Goal: Task Accomplishment & Management: Use online tool/utility

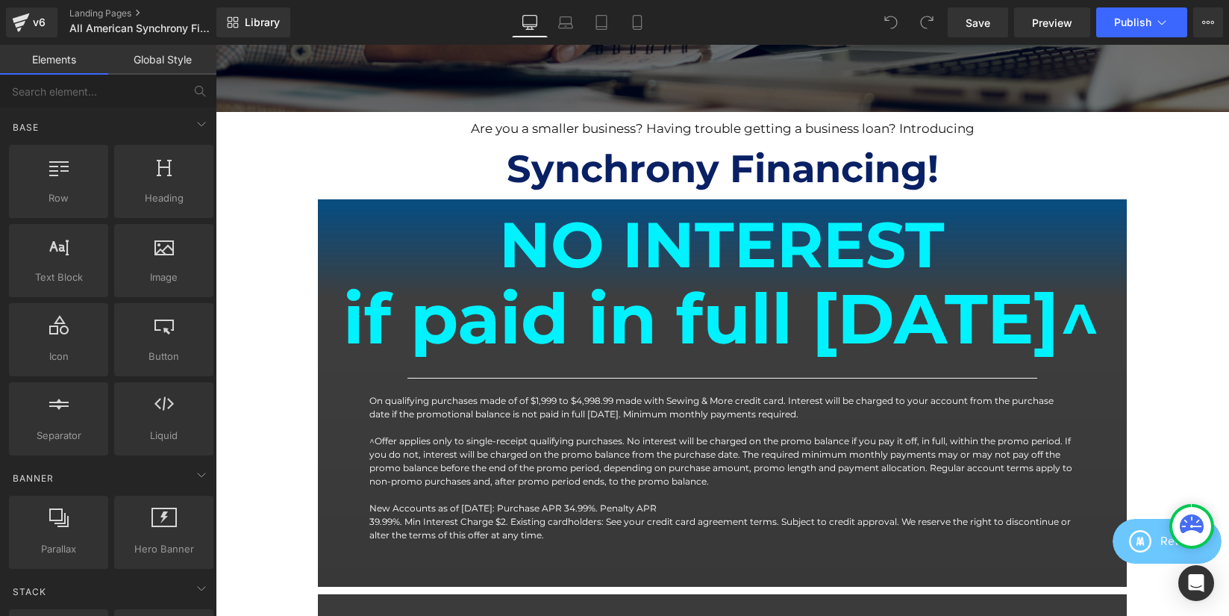
scroll to position [509, 0]
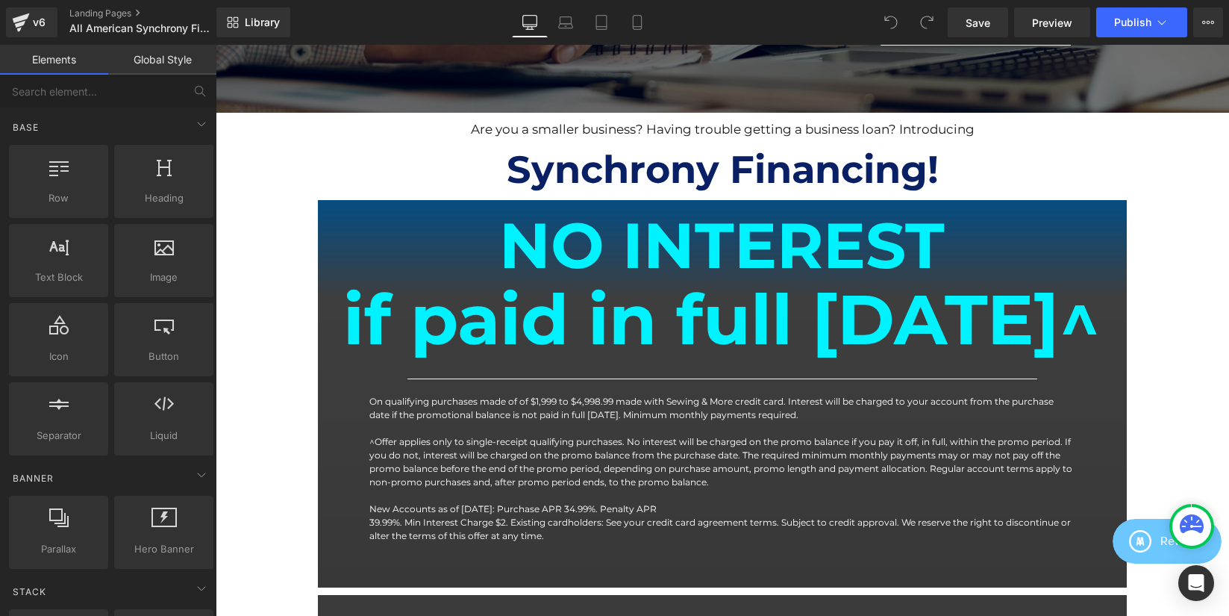
click at [712, 327] on b "if paid in full [DATE]^" at bounding box center [722, 319] width 758 height 84
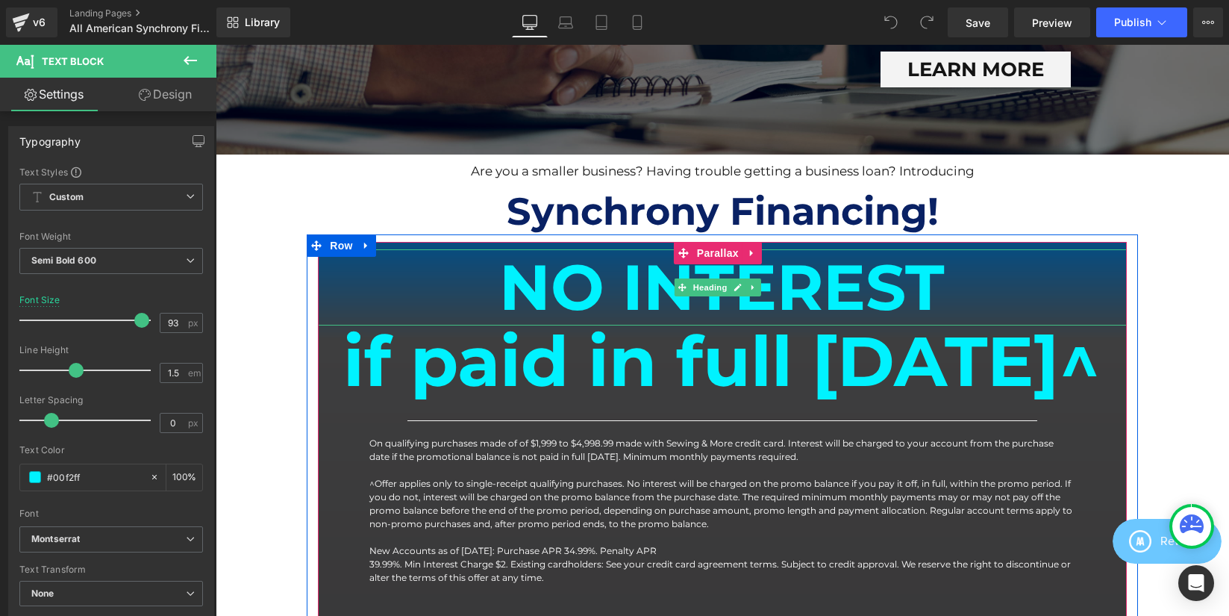
scroll to position [0, 0]
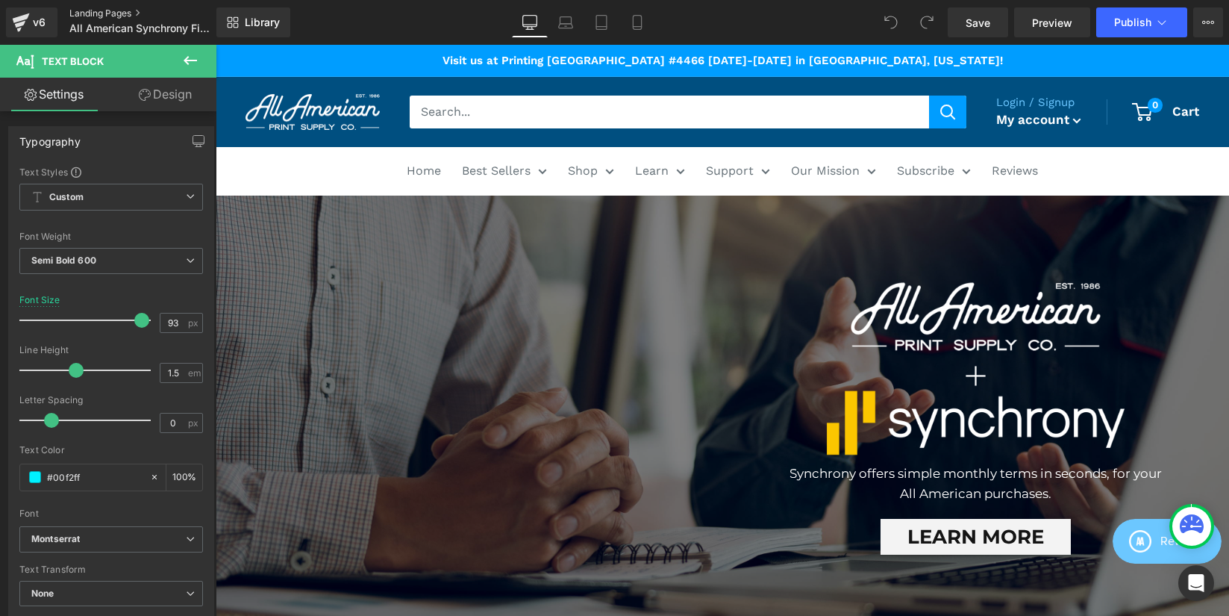
click at [96, 14] on link "Landing Pages" at bounding box center [155, 13] width 172 height 12
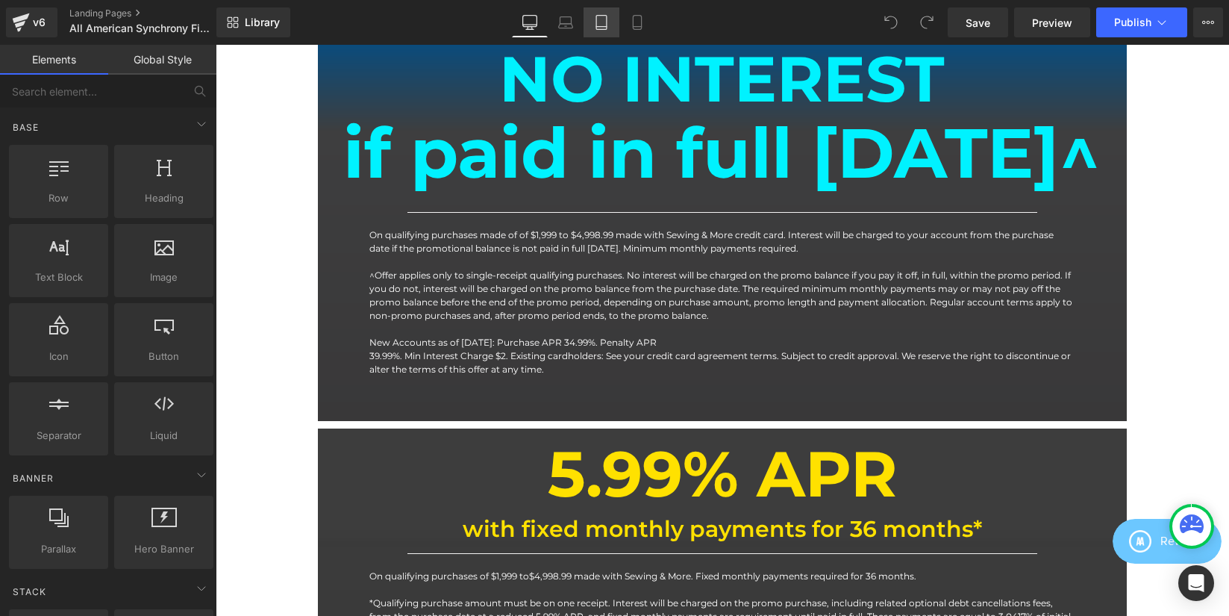
scroll to position [664, 0]
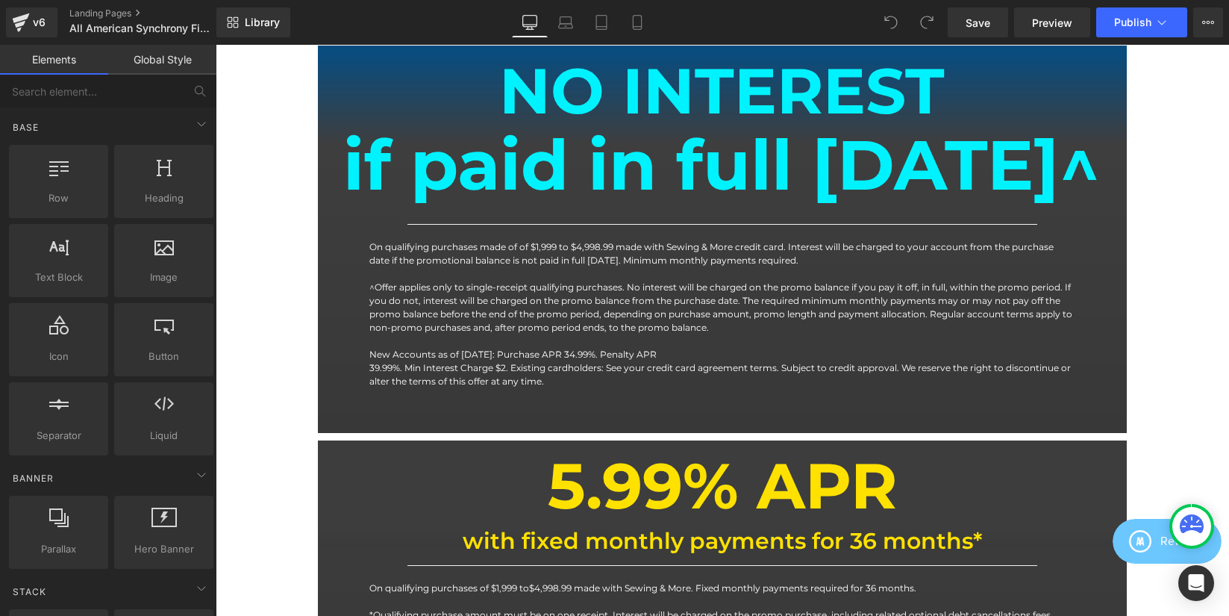
click at [713, 194] on b "if paid in full [DATE]^" at bounding box center [722, 164] width 758 height 84
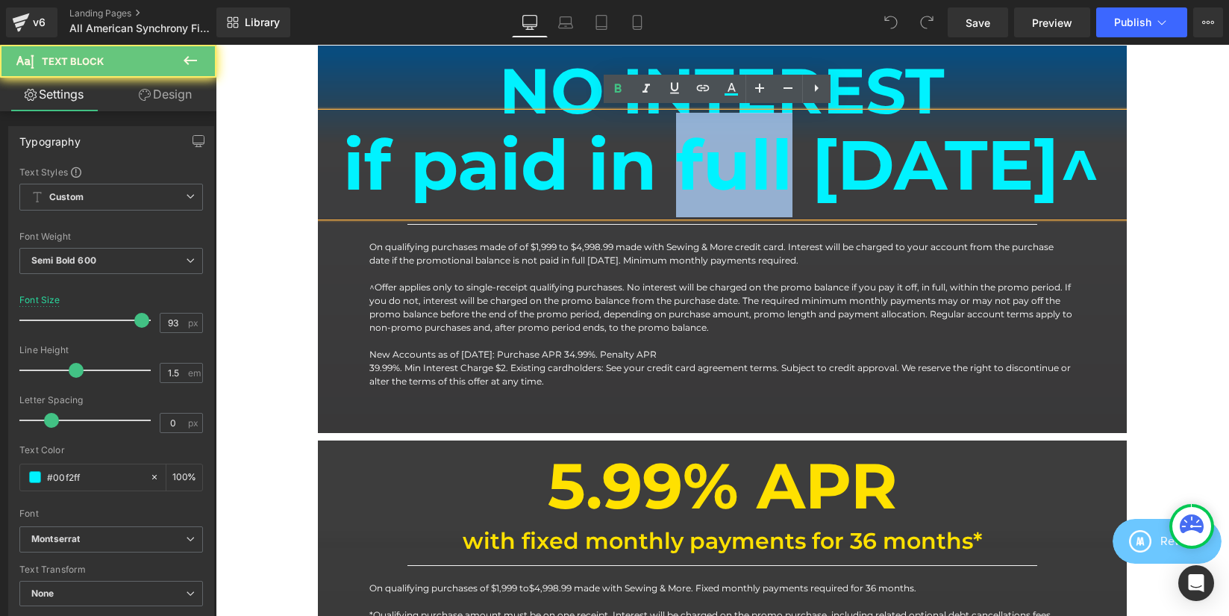
click at [713, 194] on b "if paid in full [DATE]^" at bounding box center [722, 164] width 758 height 84
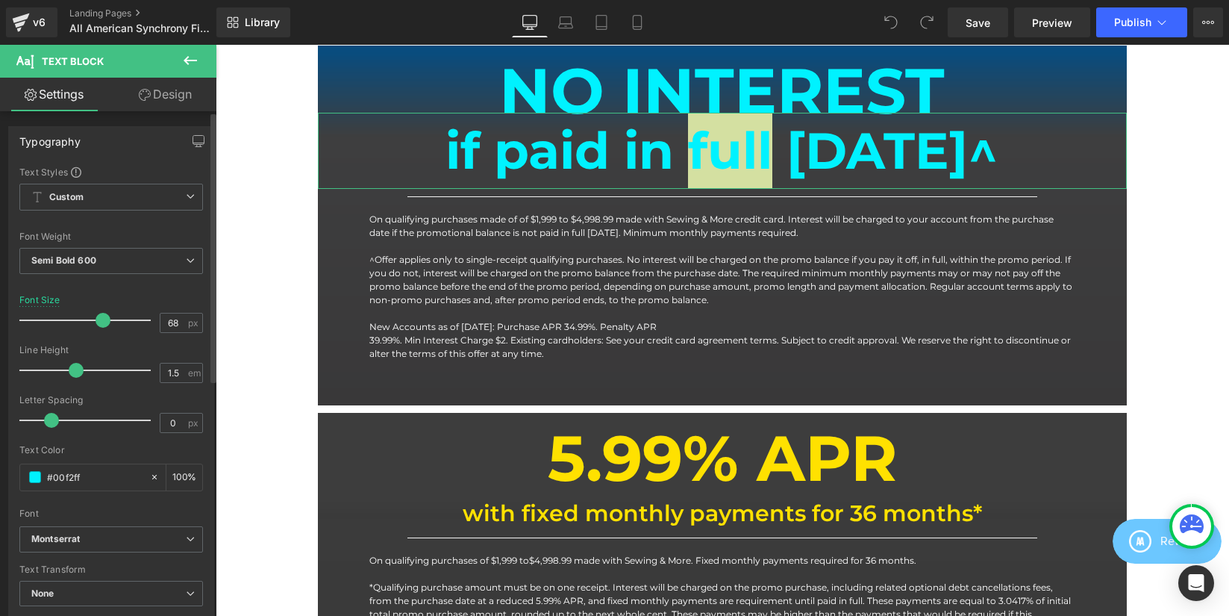
scroll to position [7, 7]
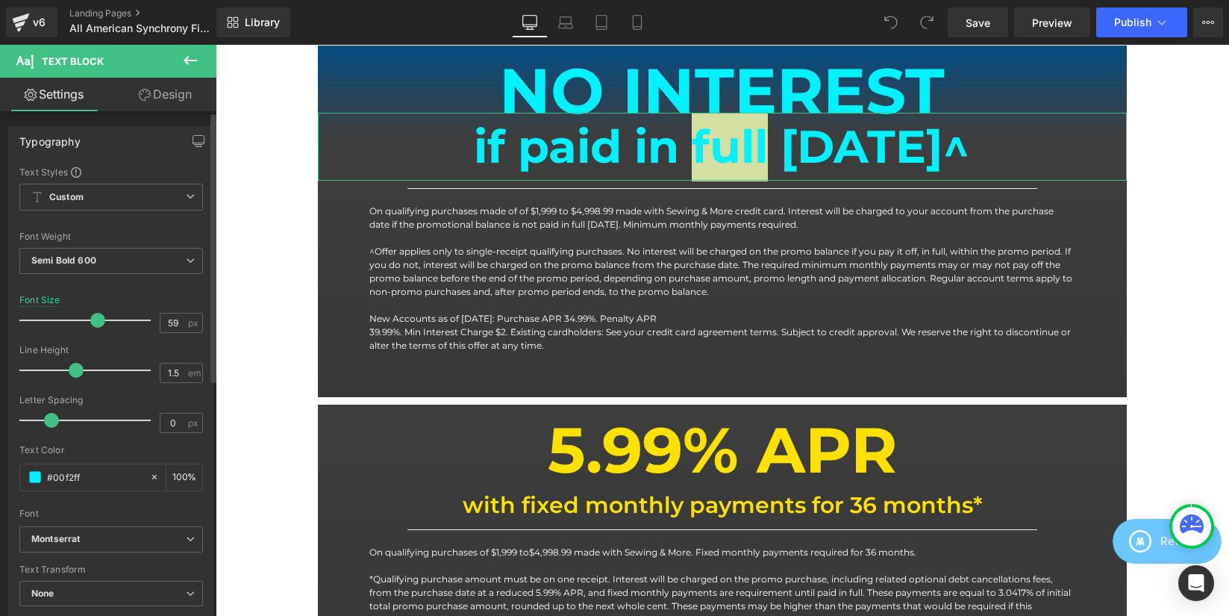
type input "58"
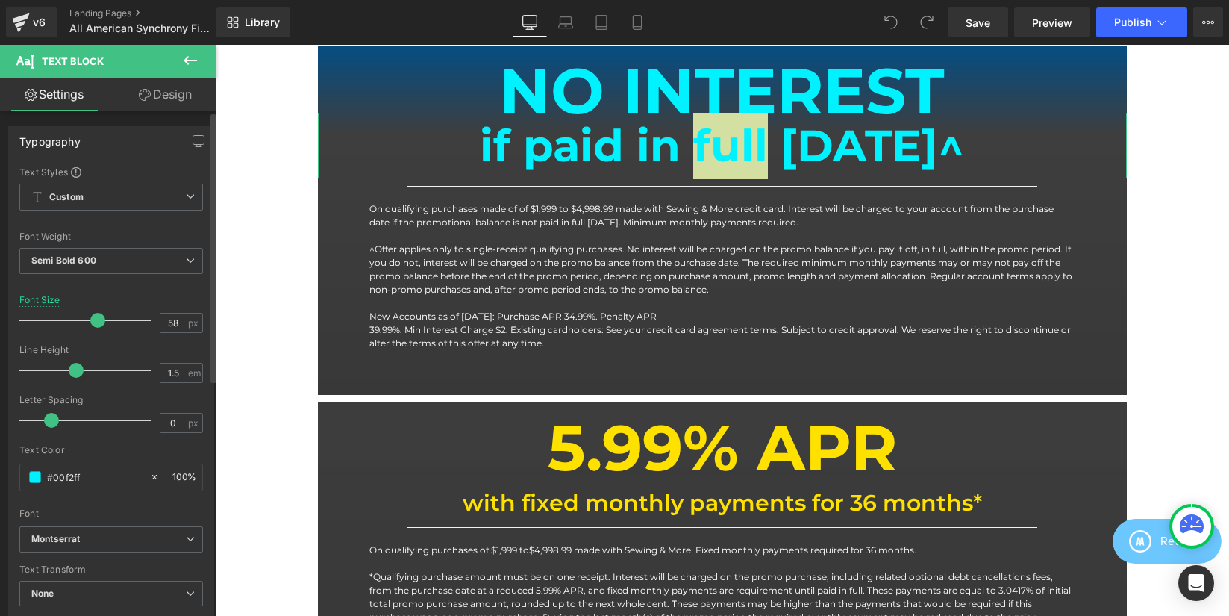
scroll to position [2474, 1002]
drag, startPoint x: 135, startPoint y: 320, endPoint x: 92, endPoint y: 310, distance: 44.5
click at [92, 310] on div at bounding box center [89, 320] width 124 height 30
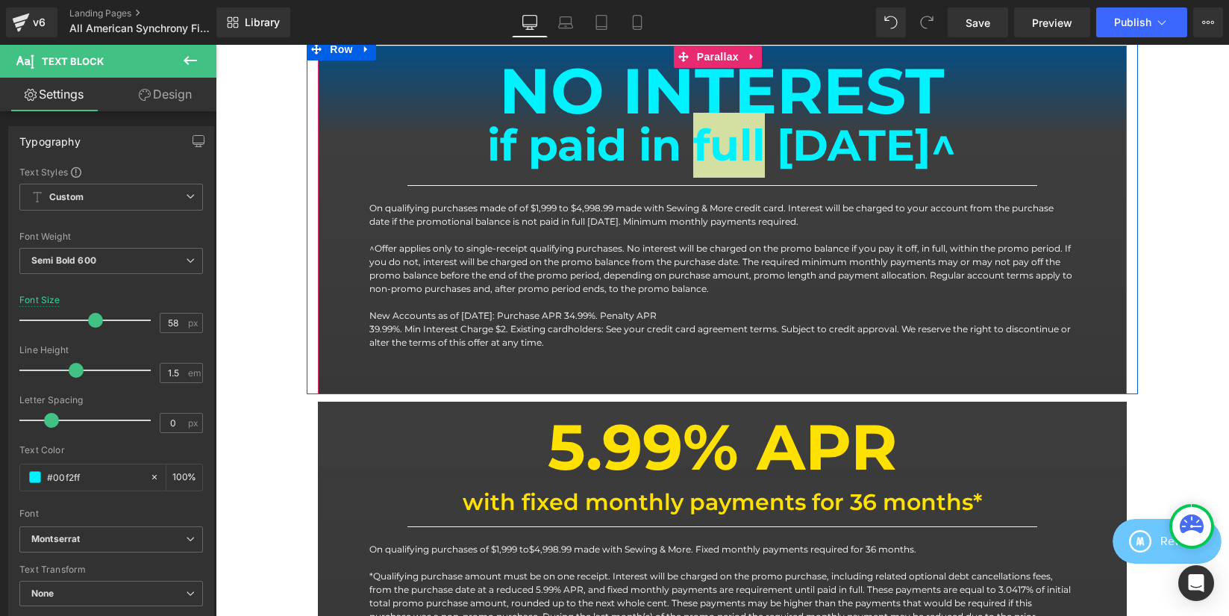
click at [1123, 169] on div at bounding box center [1125, 220] width 4 height 349
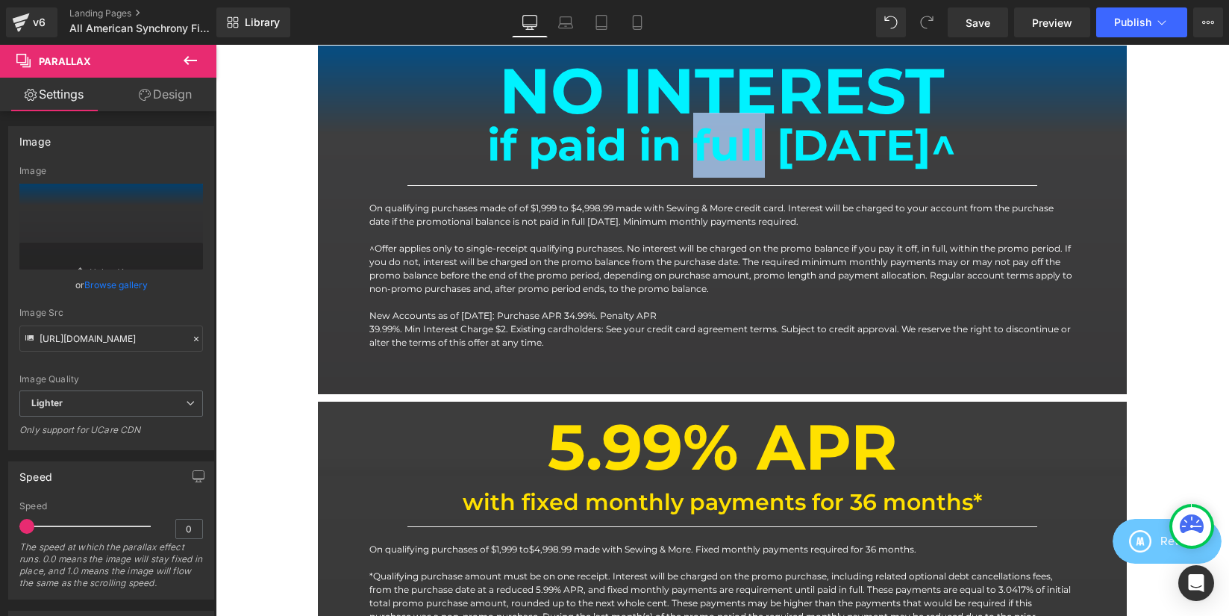
click at [957, 150] on b "if paid in full [DATE]^" at bounding box center [721, 145] width 469 height 53
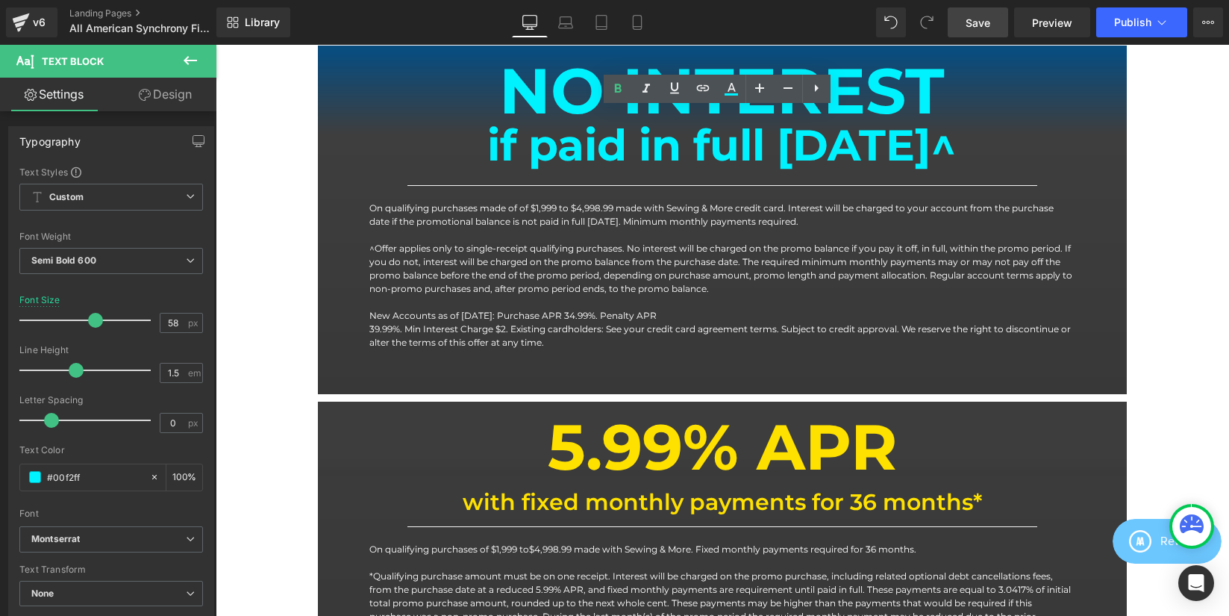
click at [983, 28] on span "Save" at bounding box center [978, 23] width 25 height 16
click at [593, 96] on h1 "NO INTEREST" at bounding box center [722, 91] width 809 height 76
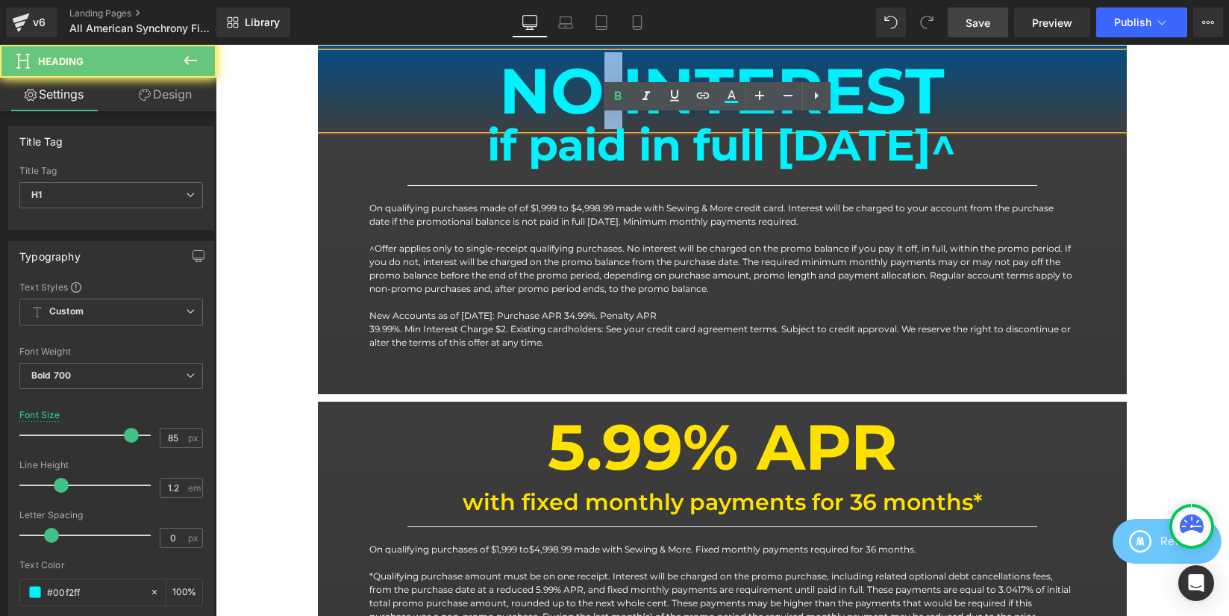
click at [593, 96] on h1 "NO INTEREST" at bounding box center [722, 91] width 809 height 76
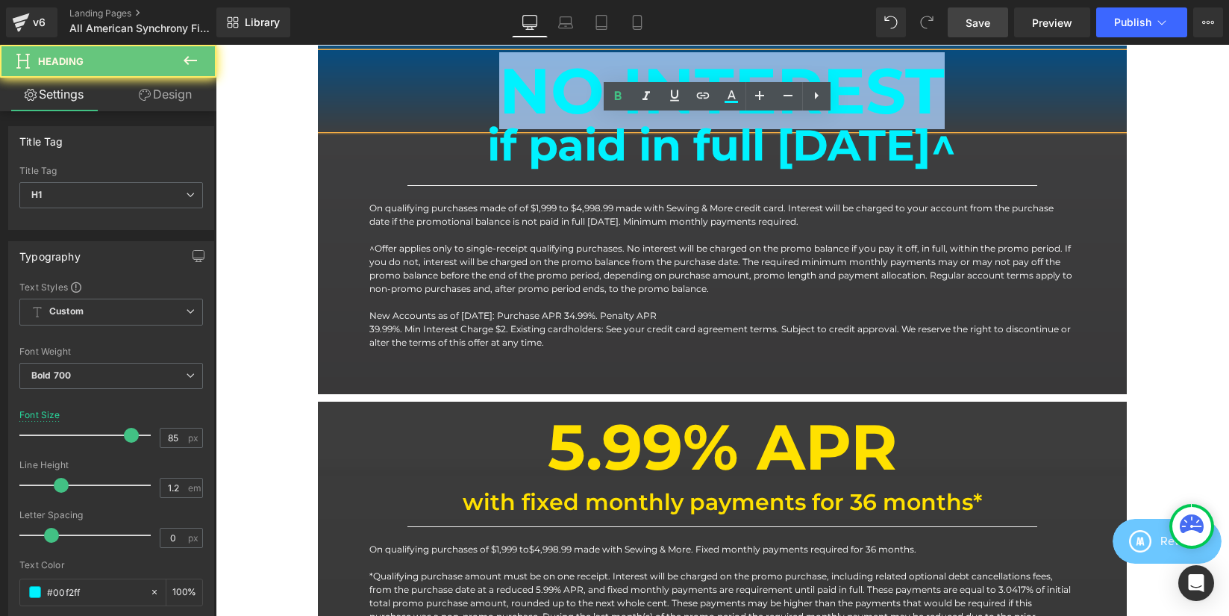
click at [593, 96] on h1 "NO INTEREST" at bounding box center [722, 91] width 809 height 76
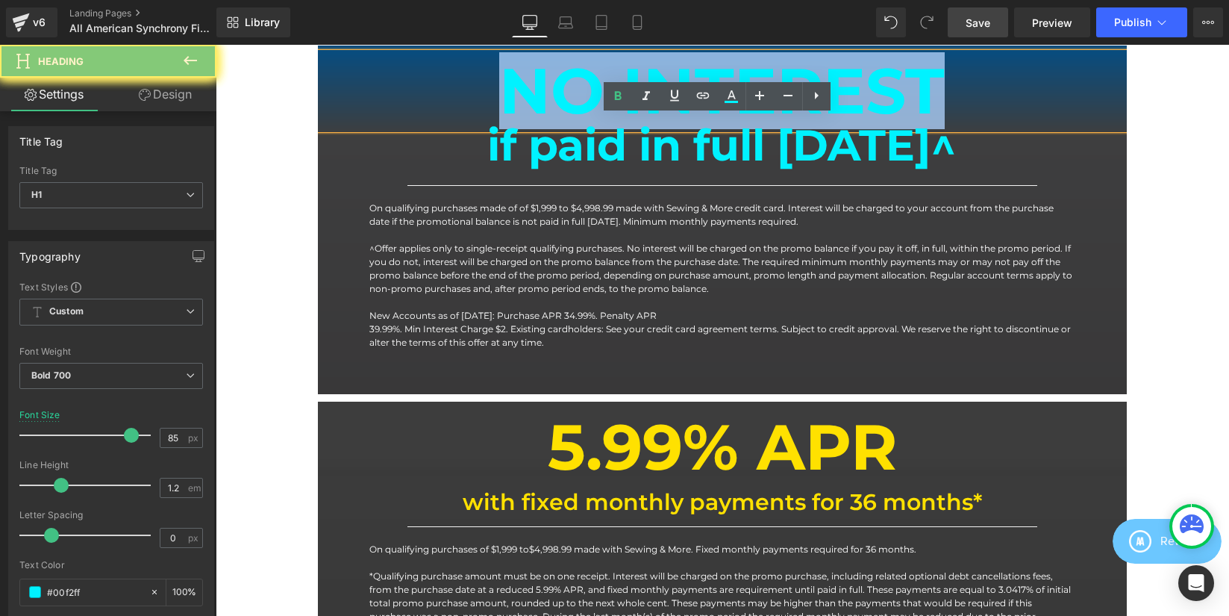
click at [593, 96] on h1 "NO INTEREST" at bounding box center [722, 91] width 809 height 76
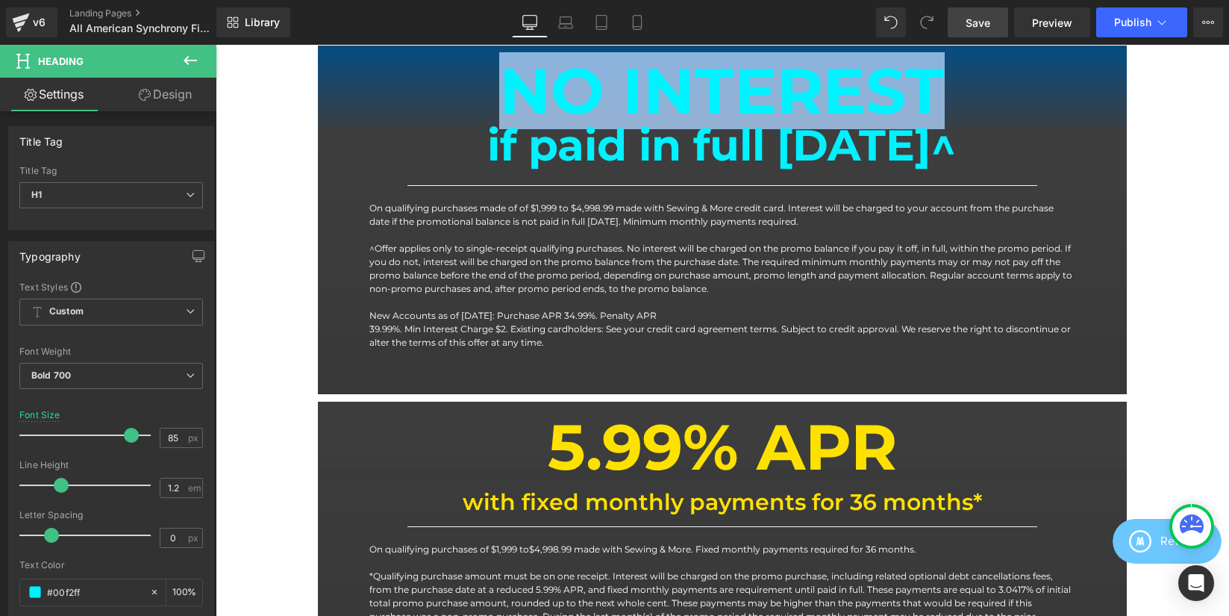
click at [487, 163] on b "if paid in full [DATE]^" at bounding box center [721, 145] width 469 height 53
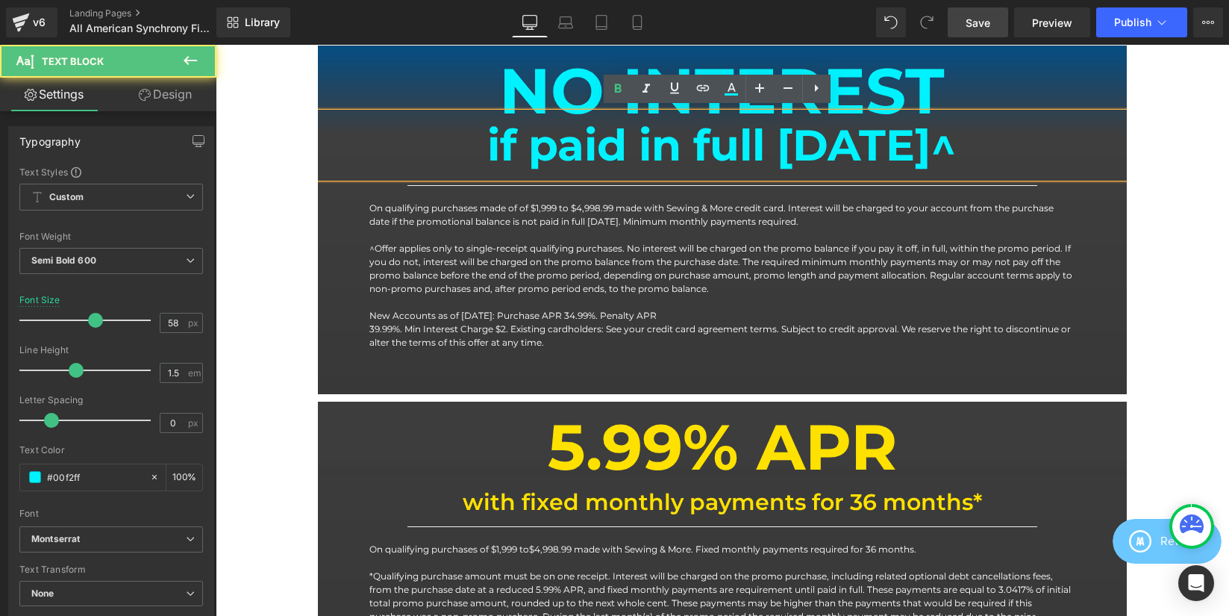
click at [487, 150] on b "if paid in full [DATE]^" at bounding box center [721, 145] width 469 height 53
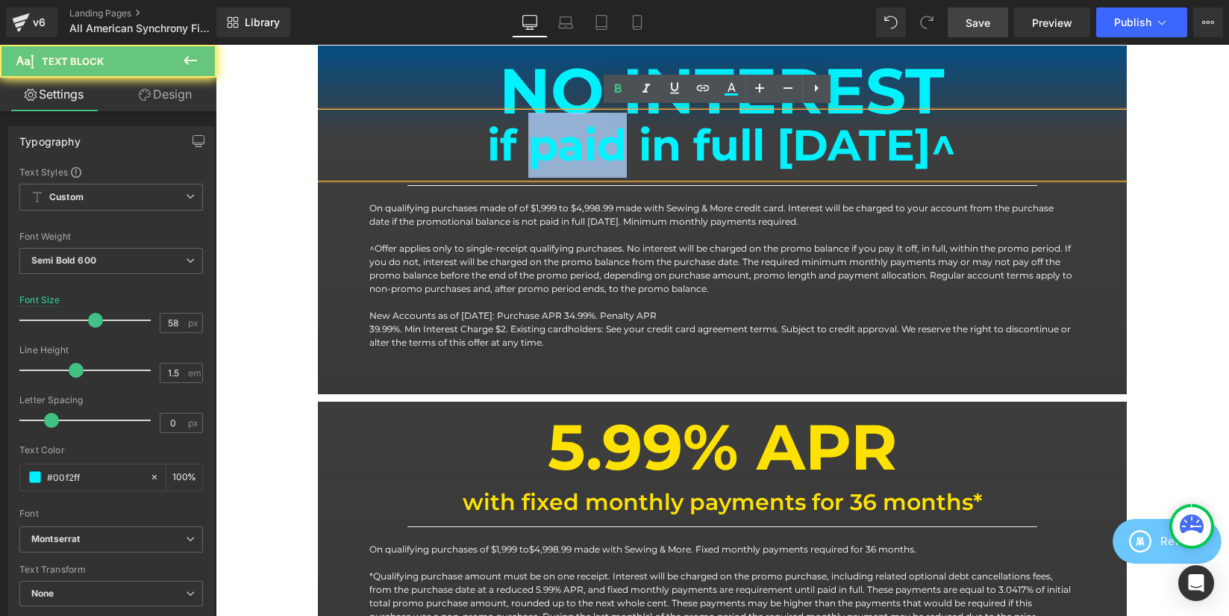
click at [487, 150] on b "if paid in full [DATE]^" at bounding box center [721, 145] width 469 height 53
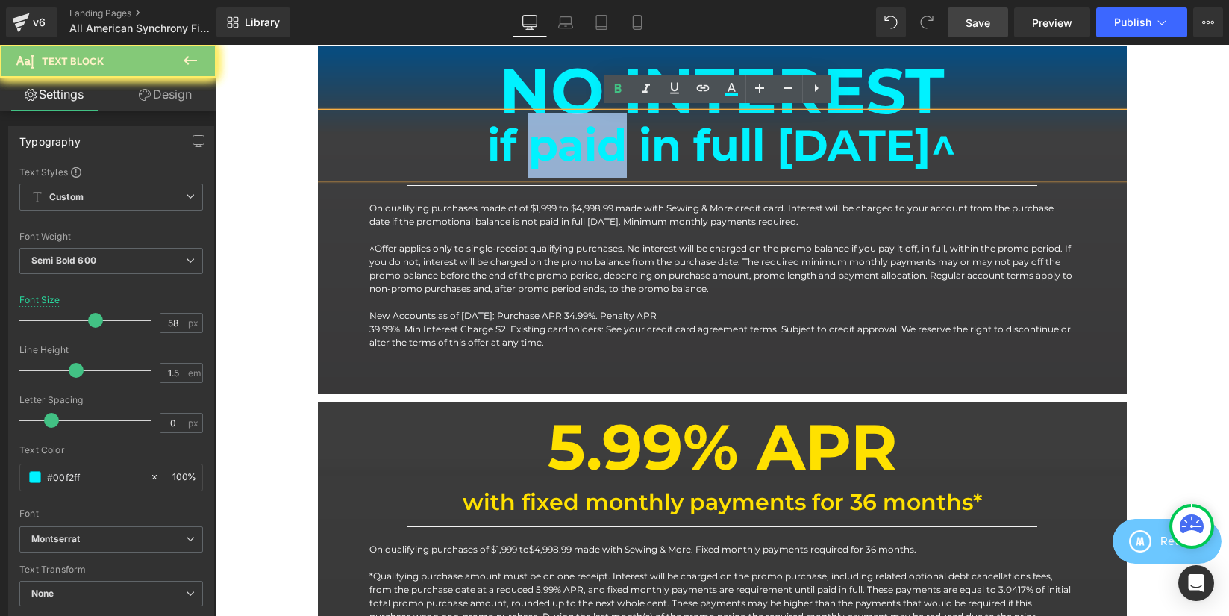
click at [487, 150] on b "if paid in full [DATE]^" at bounding box center [721, 145] width 469 height 53
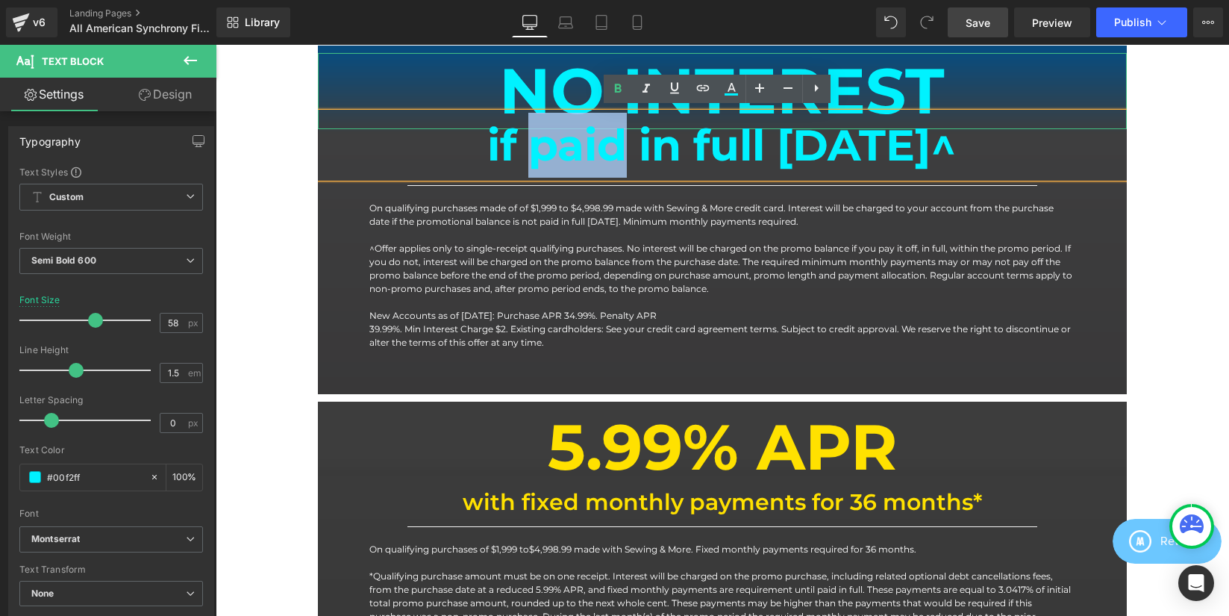
click at [536, 90] on h1 "NO INTEREST" at bounding box center [722, 91] width 809 height 76
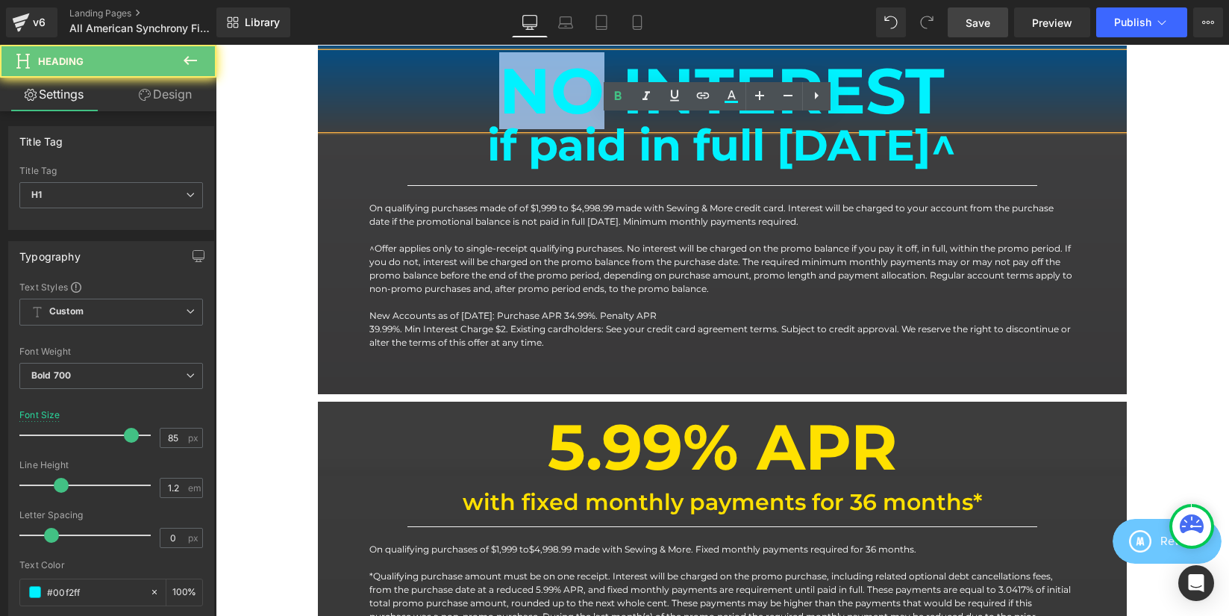
click at [536, 90] on h1 "NO INTEREST" at bounding box center [722, 91] width 809 height 76
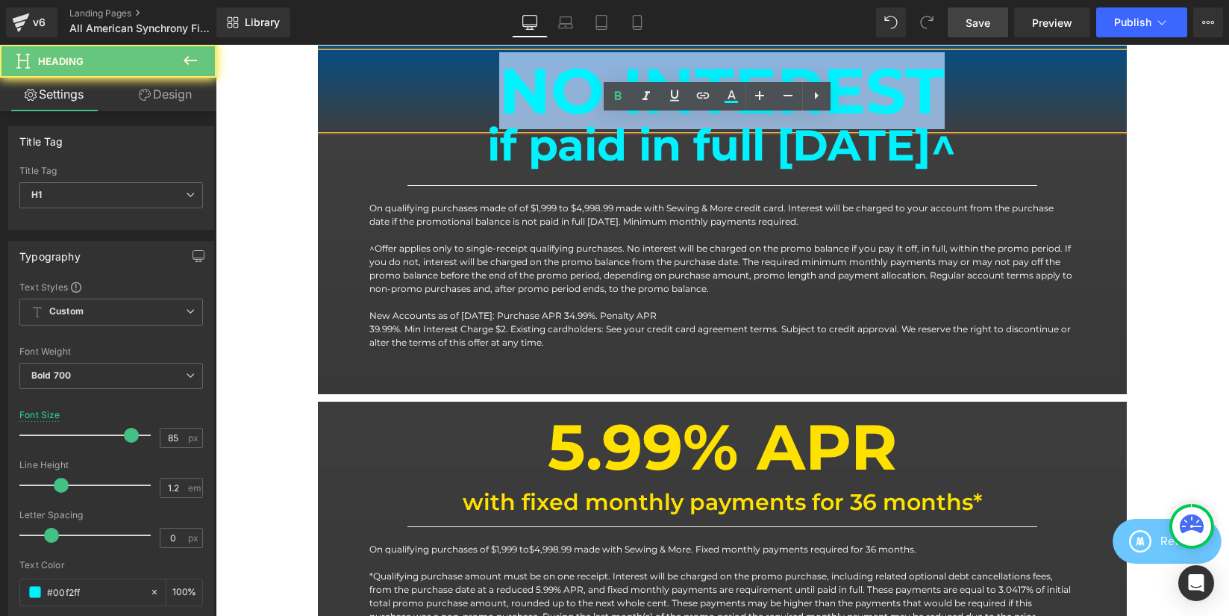
click at [536, 90] on h1 "NO INTEREST" at bounding box center [722, 91] width 809 height 76
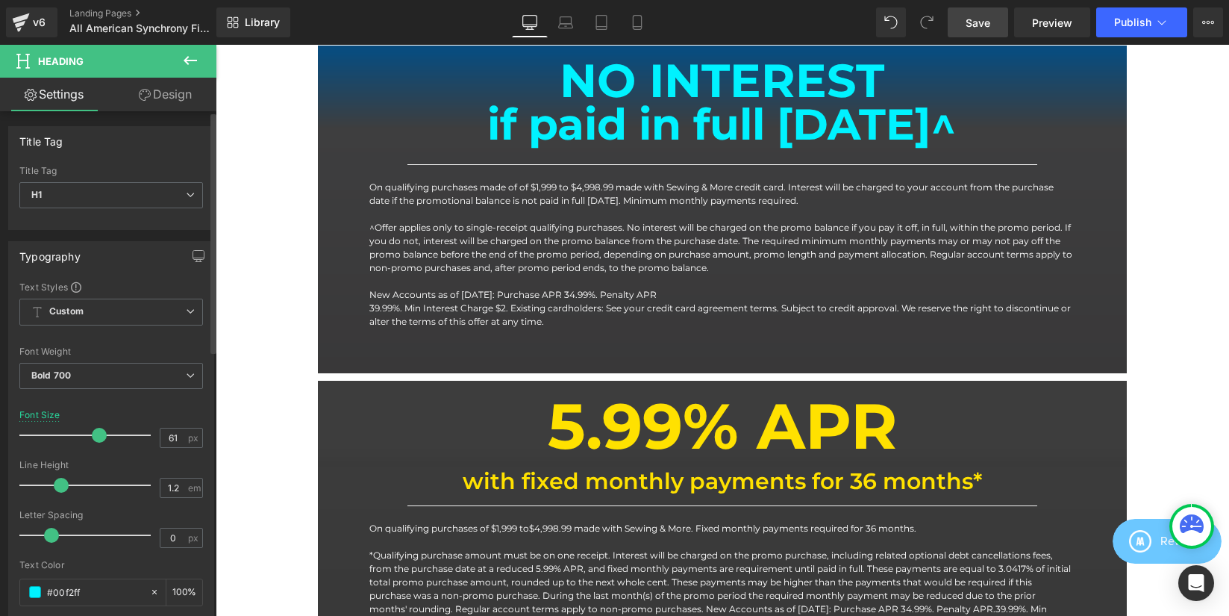
scroll to position [2453, 1002]
type input "59"
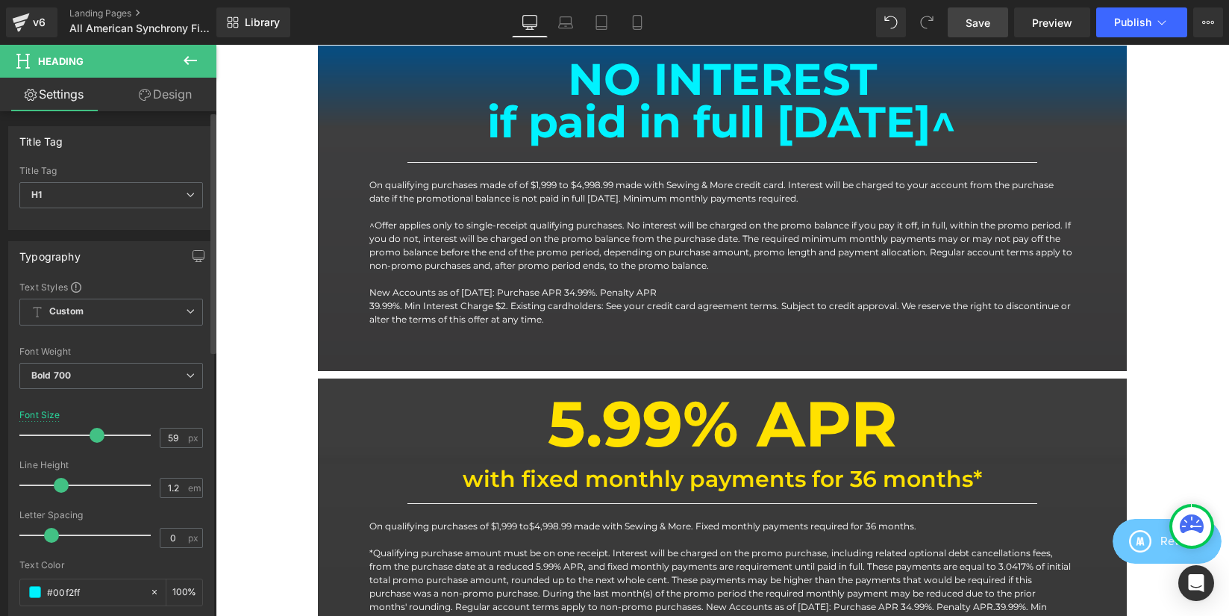
drag, startPoint x: 125, startPoint y: 433, endPoint x: 93, endPoint y: 437, distance: 32.3
click at [93, 437] on span at bounding box center [97, 435] width 15 height 15
click at [975, 25] on span "Save" at bounding box center [978, 23] width 25 height 16
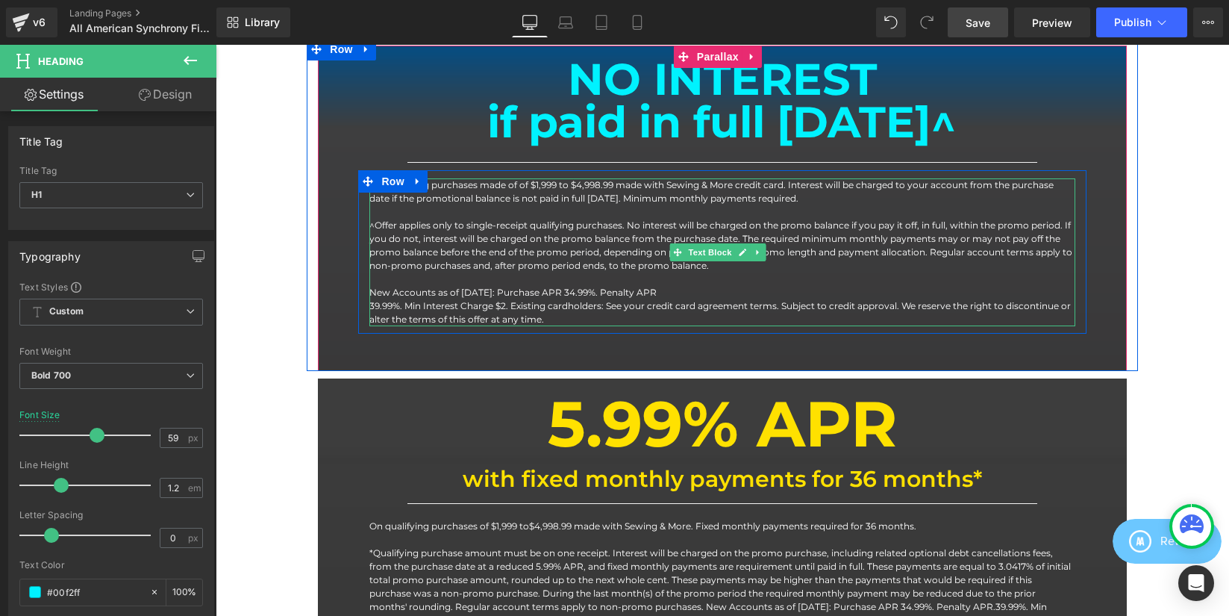
click at [518, 184] on p "On qualifying purchases made of of $1,999 to $4,998.99 made with Sewing & More …" at bounding box center [721, 191] width 705 height 27
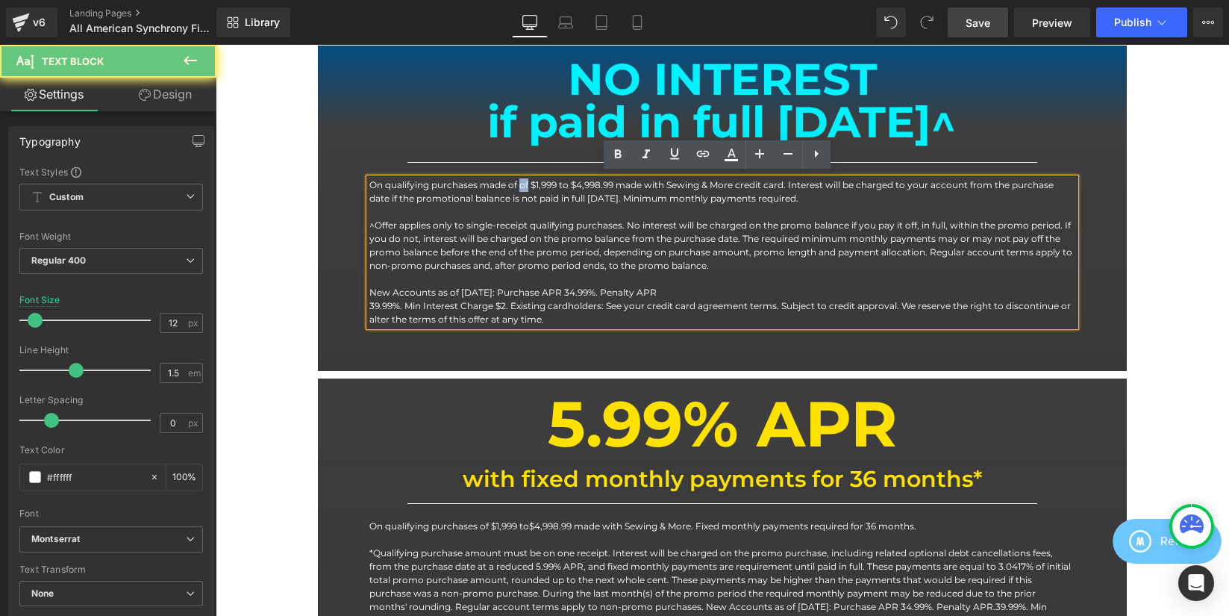
click at [518, 184] on p "On qualifying purchases made of of $1,999 to $4,998.99 made with Sewing & More …" at bounding box center [721, 191] width 705 height 27
click at [519, 183] on p "On qualifying purchases made of of $1,999 to $4,998.99 made with Sewing & More …" at bounding box center [721, 191] width 705 height 27
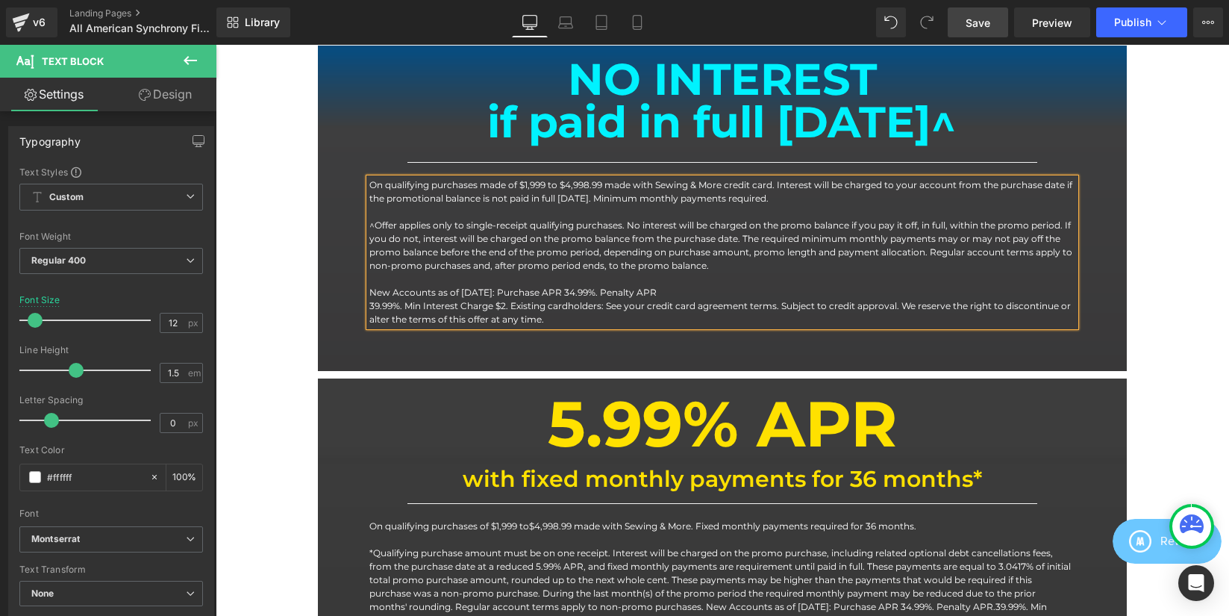
click at [403, 299] on p "39.99%. Min Interest Charge $2. Existing cardholders: See your credit card agre…" at bounding box center [721, 312] width 705 height 27
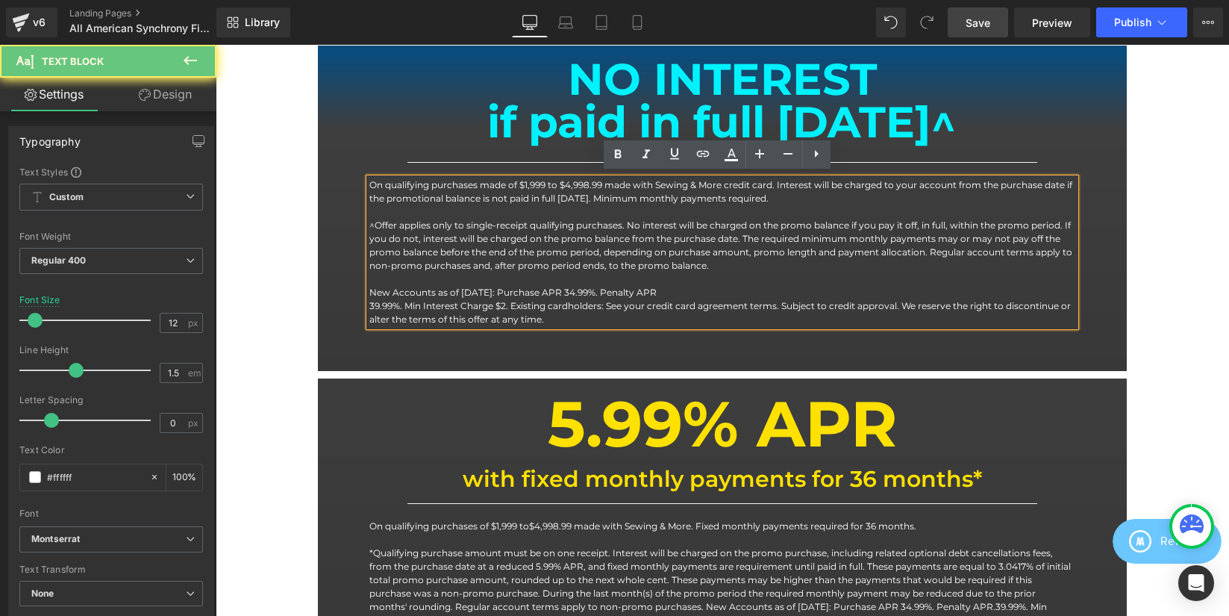
click at [369, 300] on p "39.99%. Min Interest Charge $2. Existing cardholders: See your credit card agre…" at bounding box center [721, 312] width 705 height 27
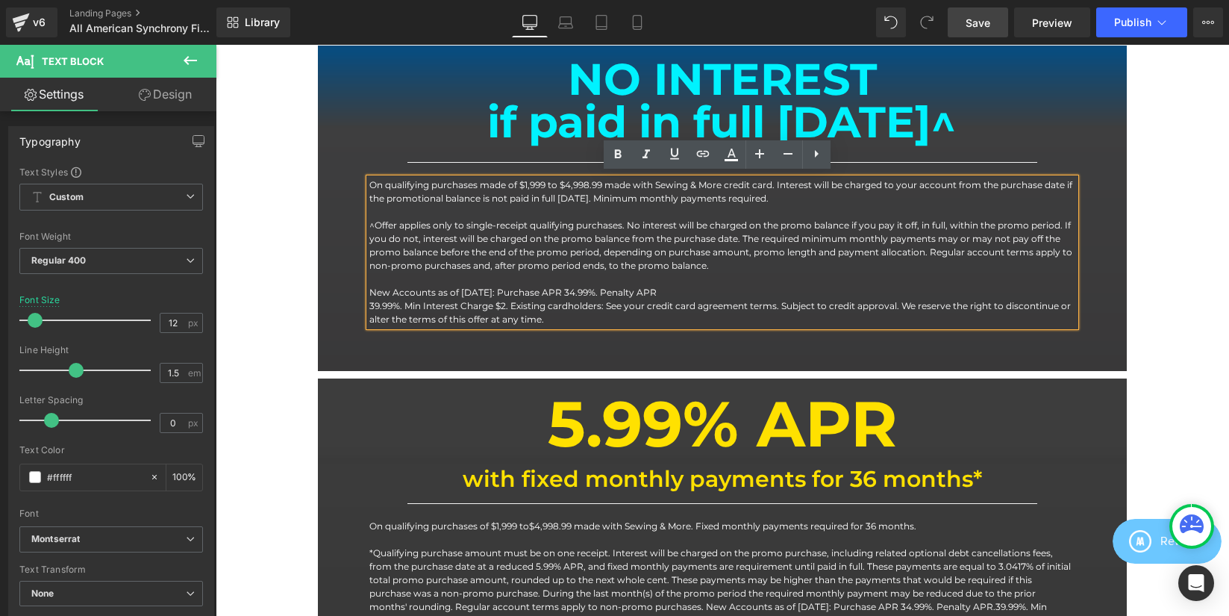
scroll to position [2438, 1002]
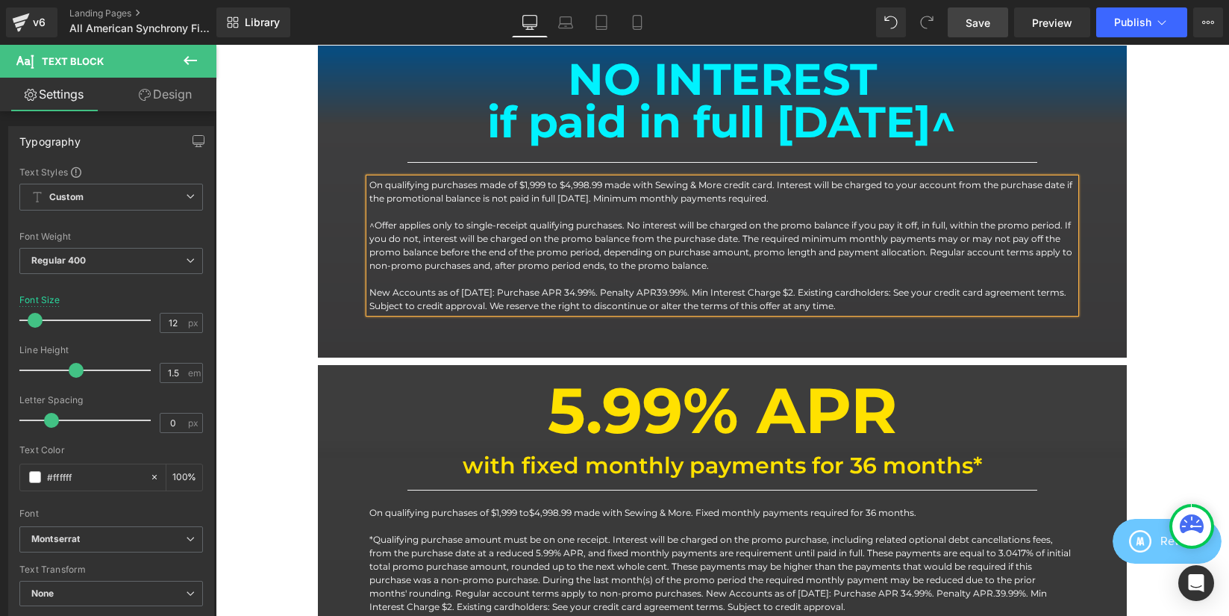
click at [974, 30] on span "Save" at bounding box center [978, 23] width 25 height 16
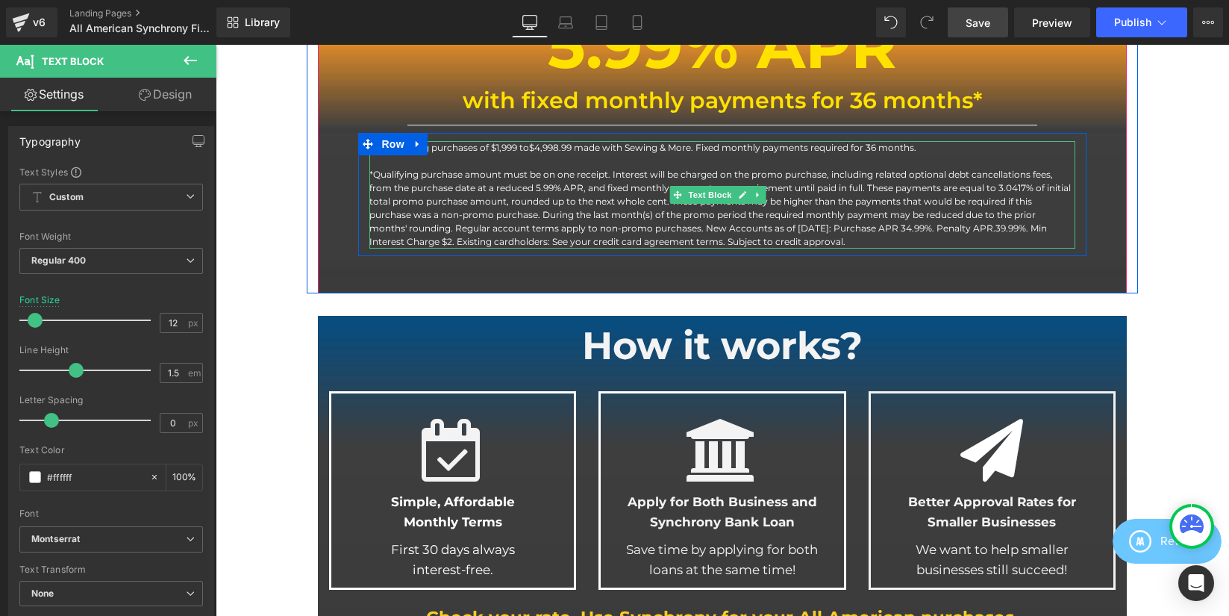
scroll to position [1004, 0]
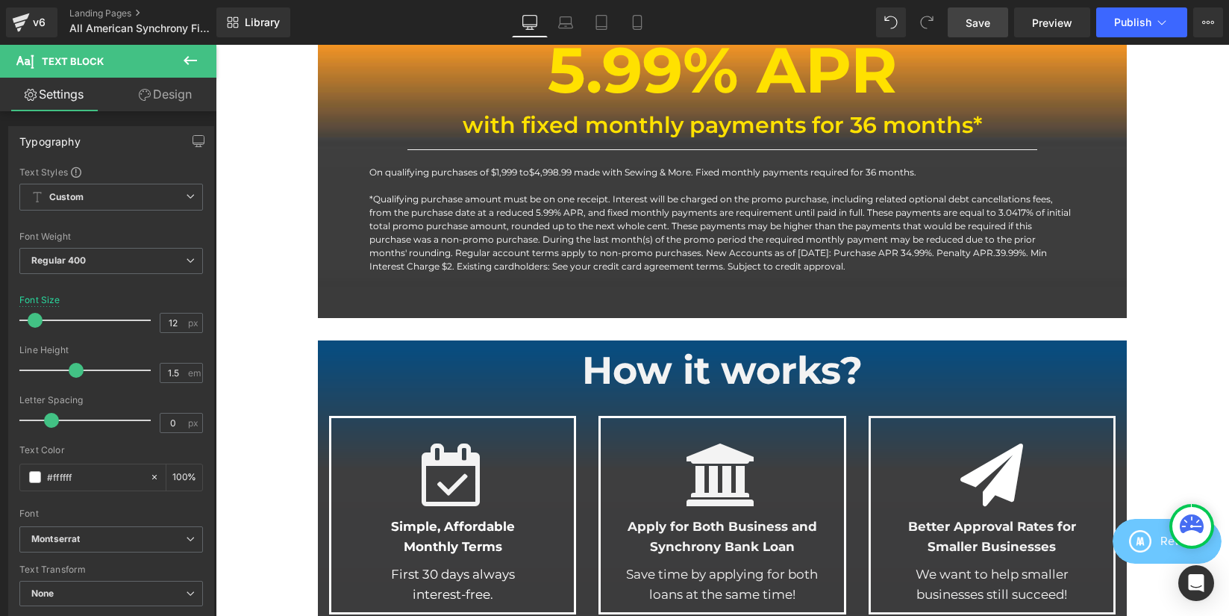
click at [373, 199] on p "*Qualifying purchase amount must be on one receipt. Interest will be charged on…" at bounding box center [721, 233] width 705 height 81
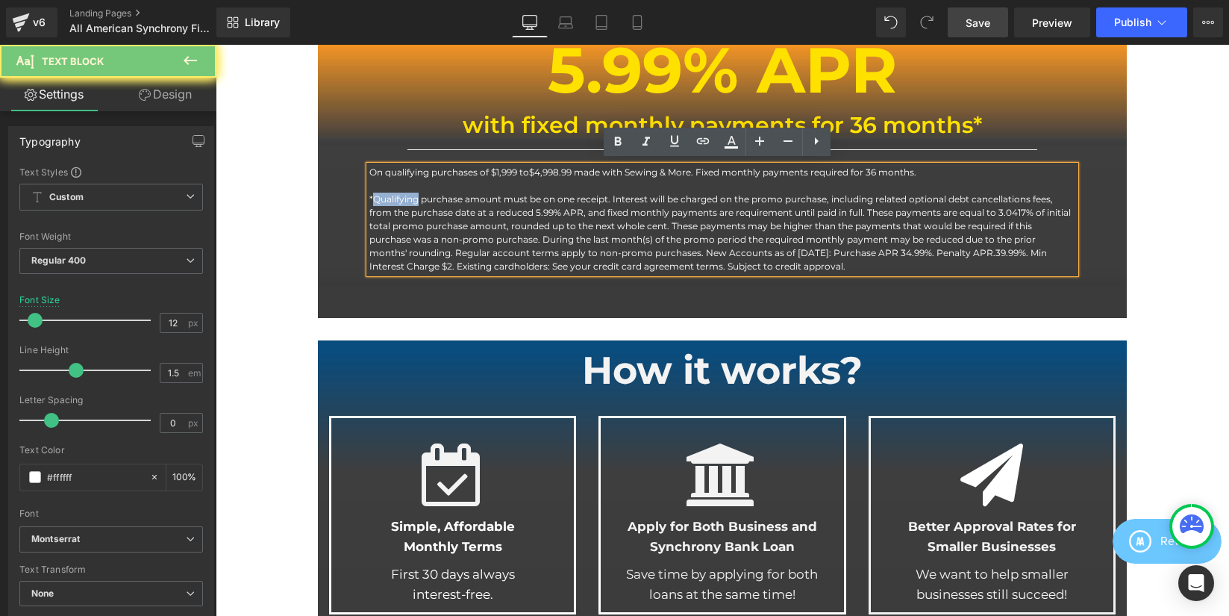
click at [371, 195] on p "*Qualifying purchase amount must be on one receipt. Interest will be charged on…" at bounding box center [721, 233] width 705 height 81
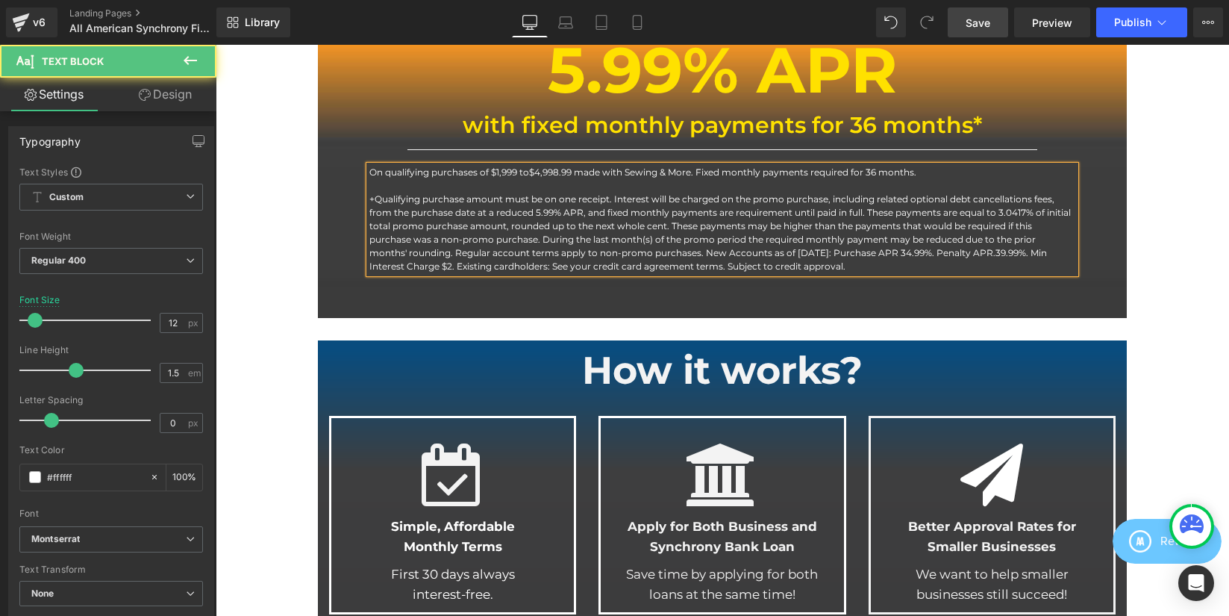
click at [513, 247] on p "+Qualifying purchase amount must be on one receipt. Interest will be charged on…" at bounding box center [721, 233] width 705 height 81
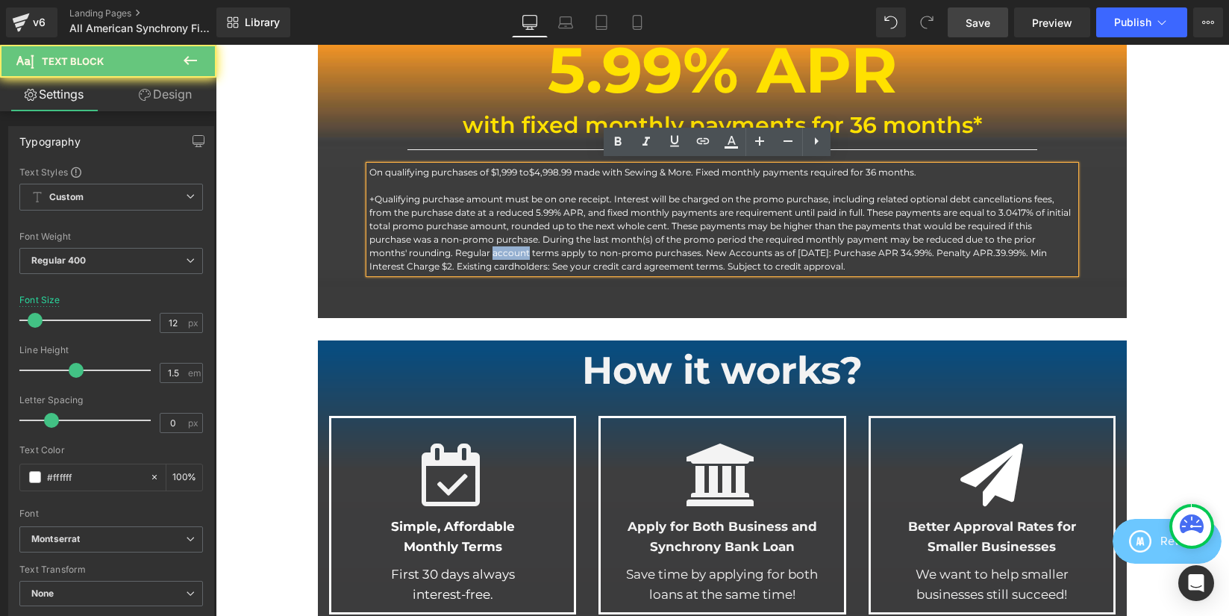
click at [513, 247] on p "+Qualifying purchase amount must be on one receipt. Interest will be charged on…" at bounding box center [721, 233] width 705 height 81
click at [720, 243] on p "+Qualifying purchase amount must be on one receipt. Interest will be charged on…" at bounding box center [721, 233] width 705 height 81
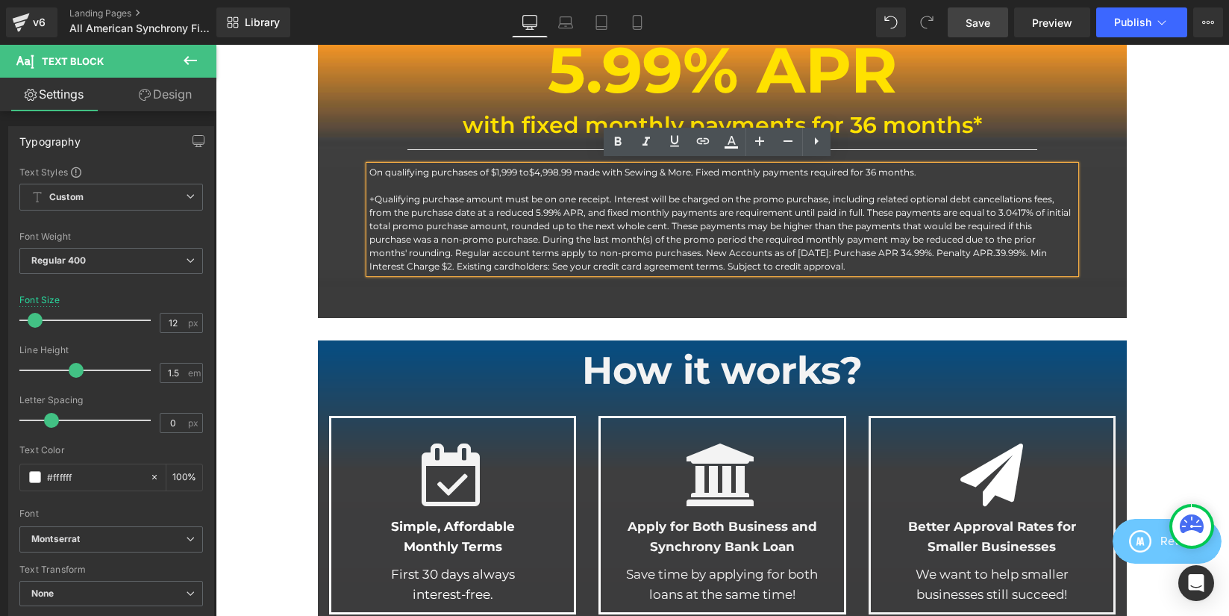
click at [710, 248] on p "+Qualifying purchase amount must be on one receipt. Interest will be charged on…" at bounding box center [721, 233] width 705 height 81
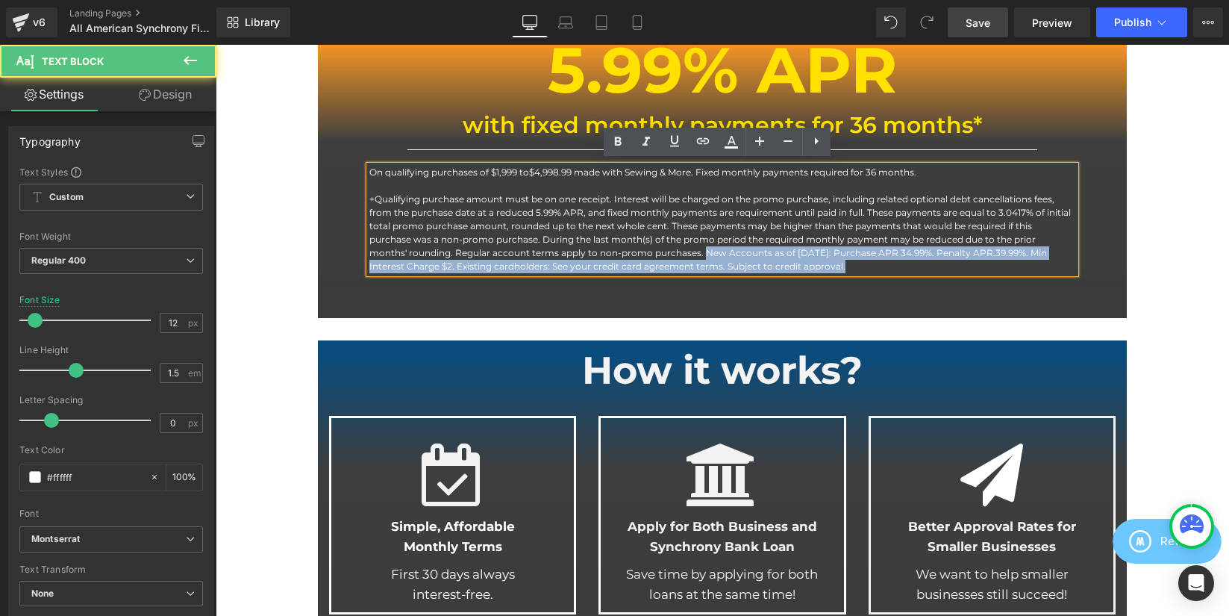
drag, startPoint x: 704, startPoint y: 248, endPoint x: 900, endPoint y: 268, distance: 197.3
click at [900, 268] on p "+Qualifying purchase amount must be on one receipt. Interest will be charged on…" at bounding box center [721, 233] width 705 height 81
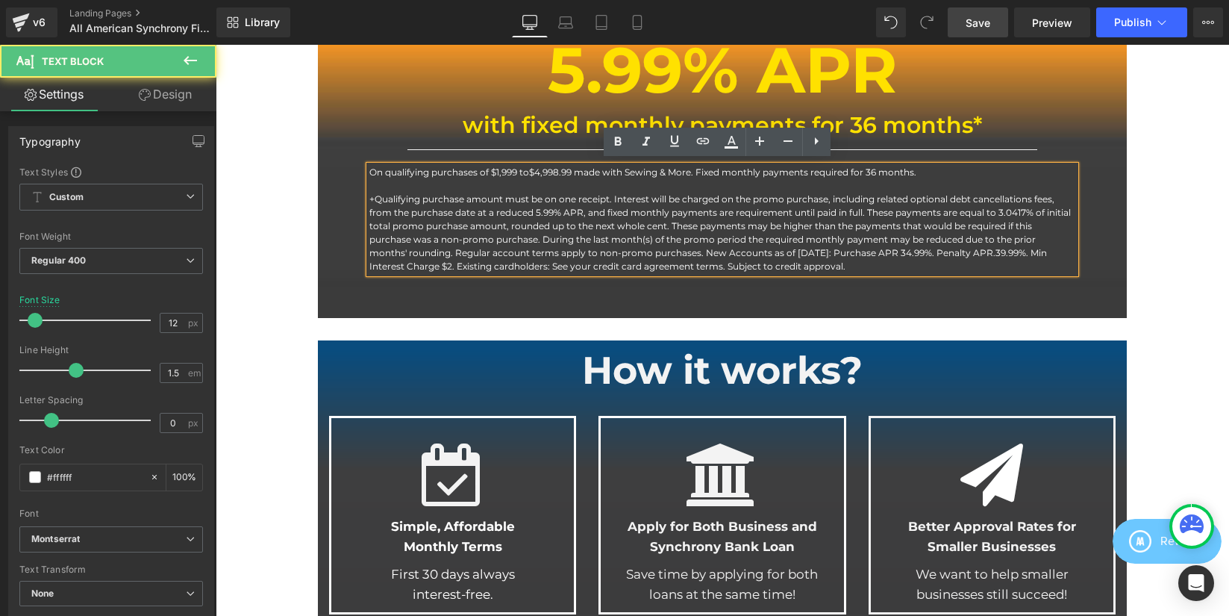
click at [518, 249] on p "+Qualifying purchase amount must be on one receipt. Interest will be charged on…" at bounding box center [721, 233] width 705 height 81
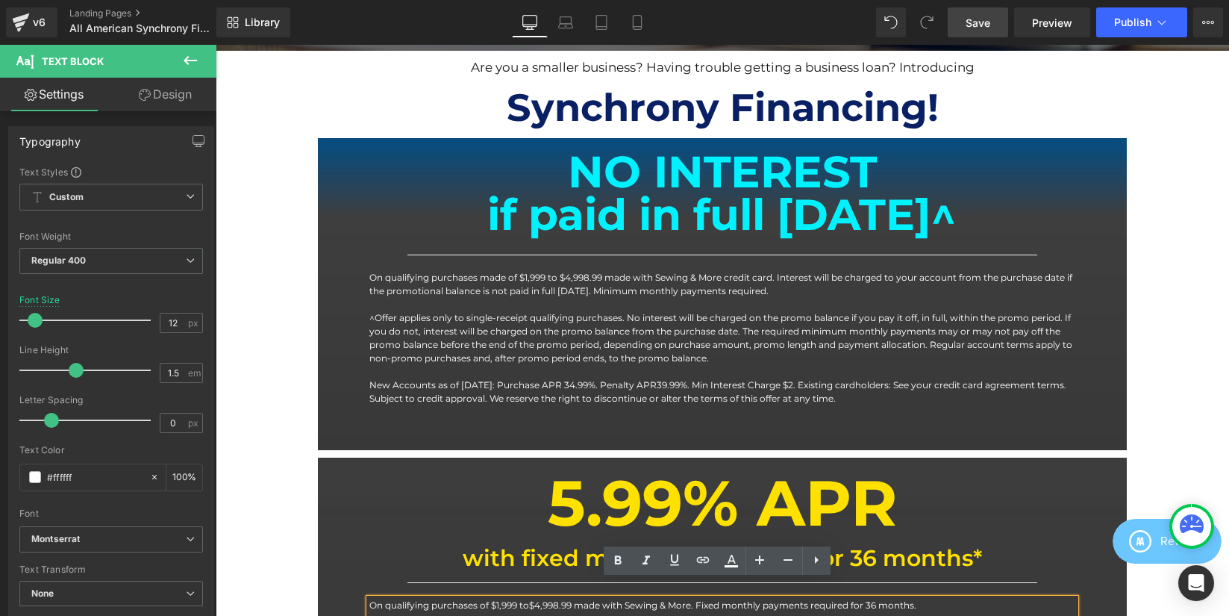
scroll to position [585, 0]
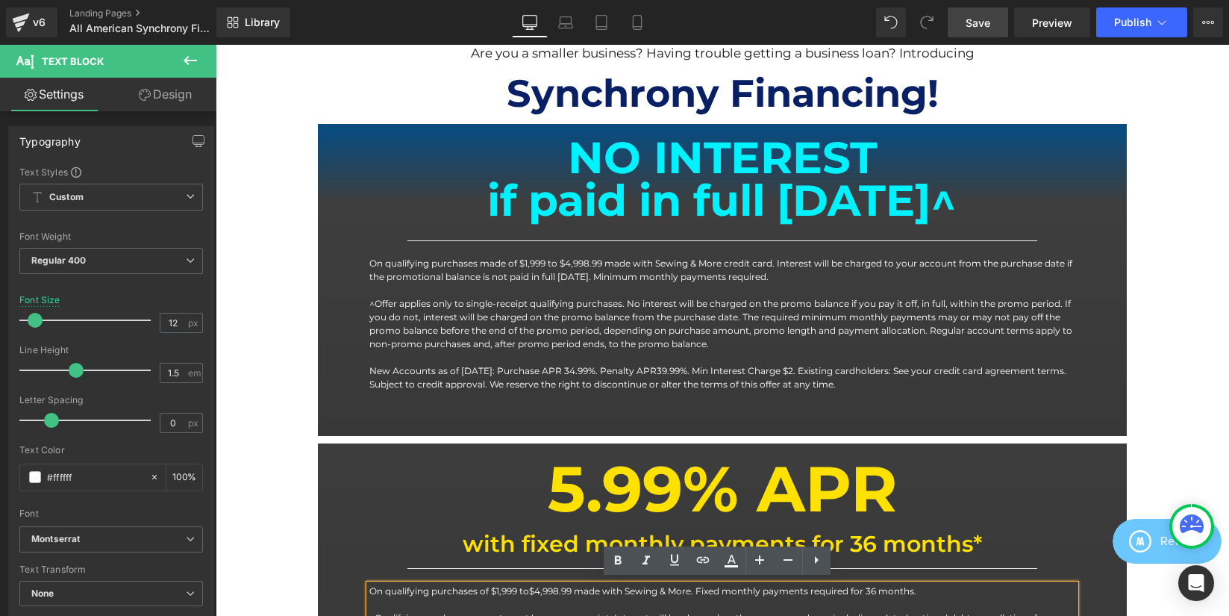
click at [748, 179] on b "if paid in full [DATE]^" at bounding box center [721, 200] width 469 height 53
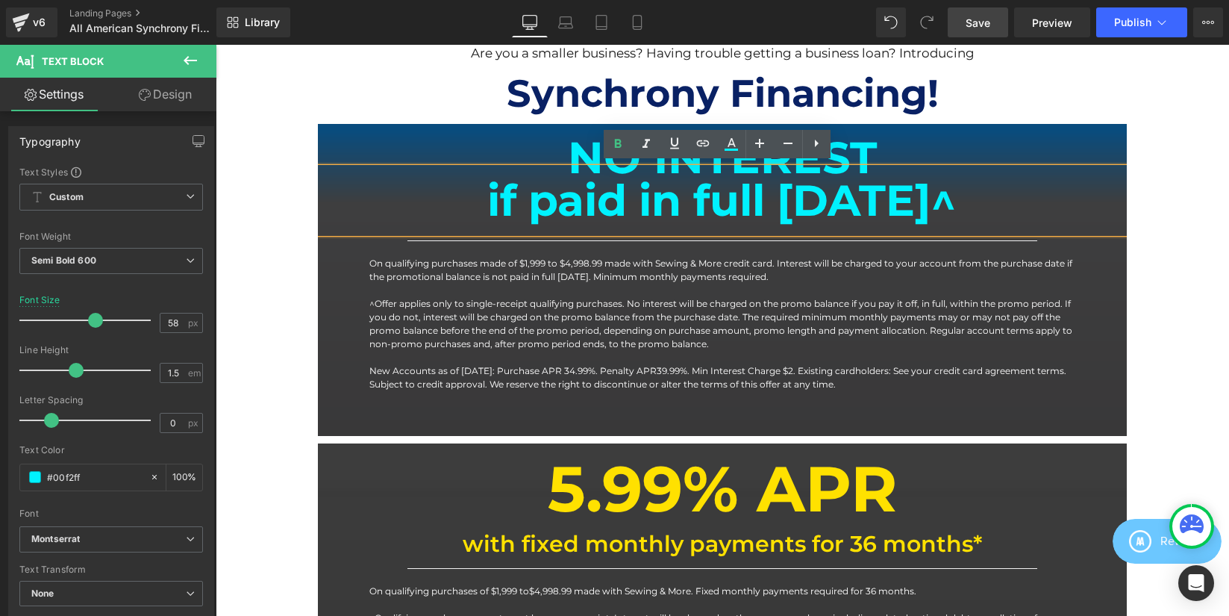
click at [931, 154] on h1 "NO INTEREST" at bounding box center [722, 157] width 809 height 53
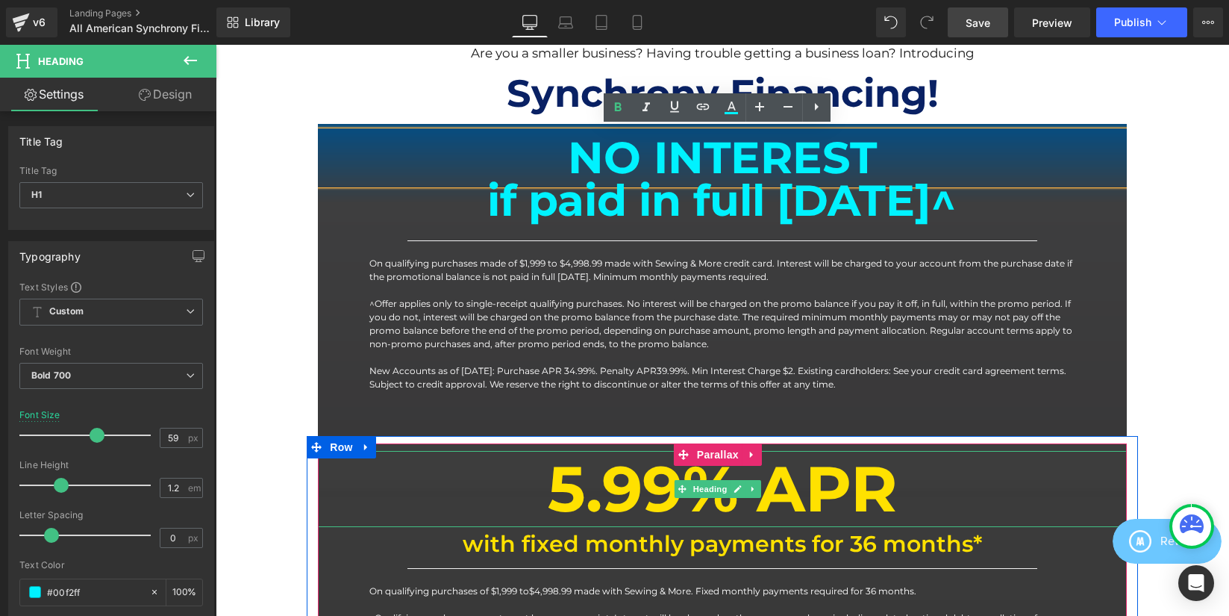
click at [854, 477] on h1 "5.99% APR" at bounding box center [722, 489] width 809 height 76
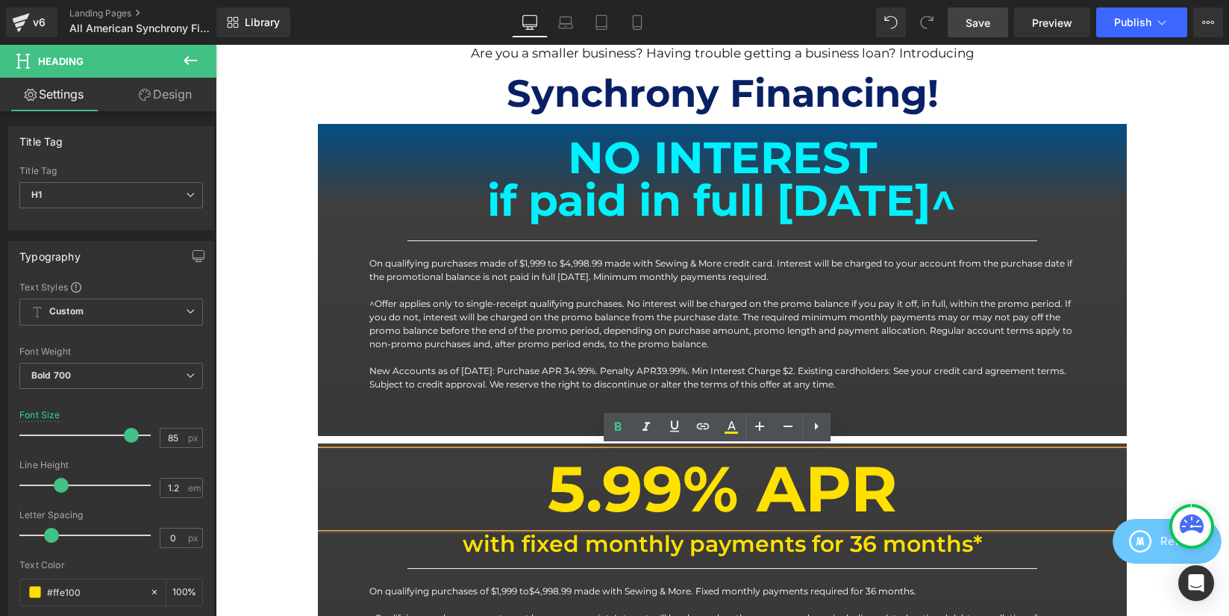
click at [854, 477] on h1 "5.99% APR" at bounding box center [722, 489] width 809 height 76
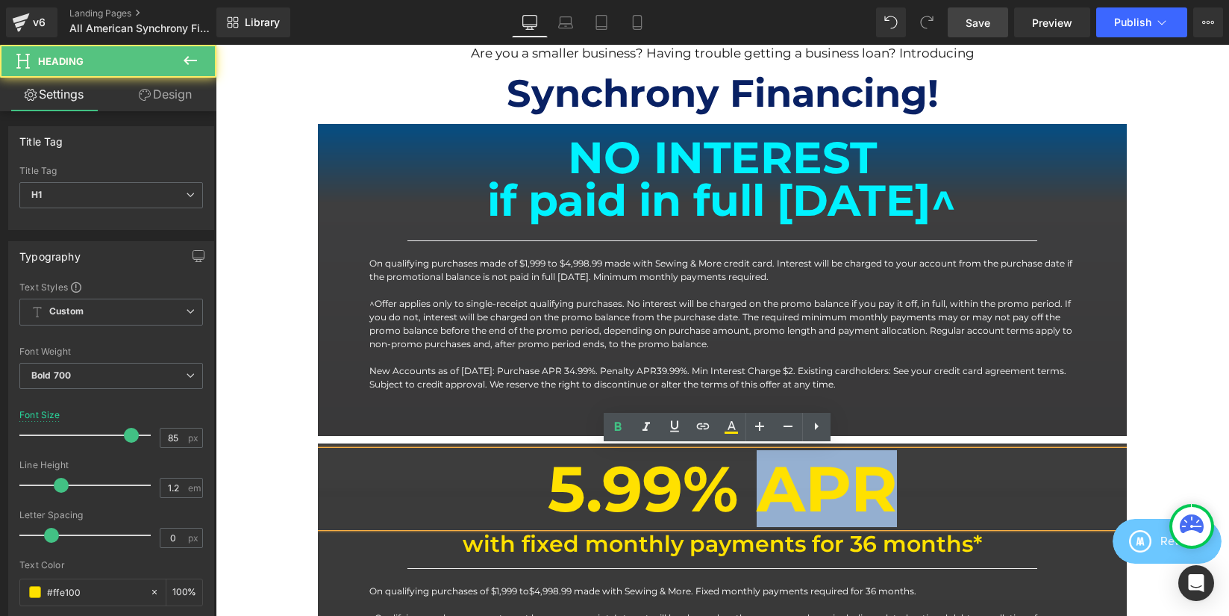
click at [854, 477] on h1 "5.99% APR" at bounding box center [722, 489] width 809 height 76
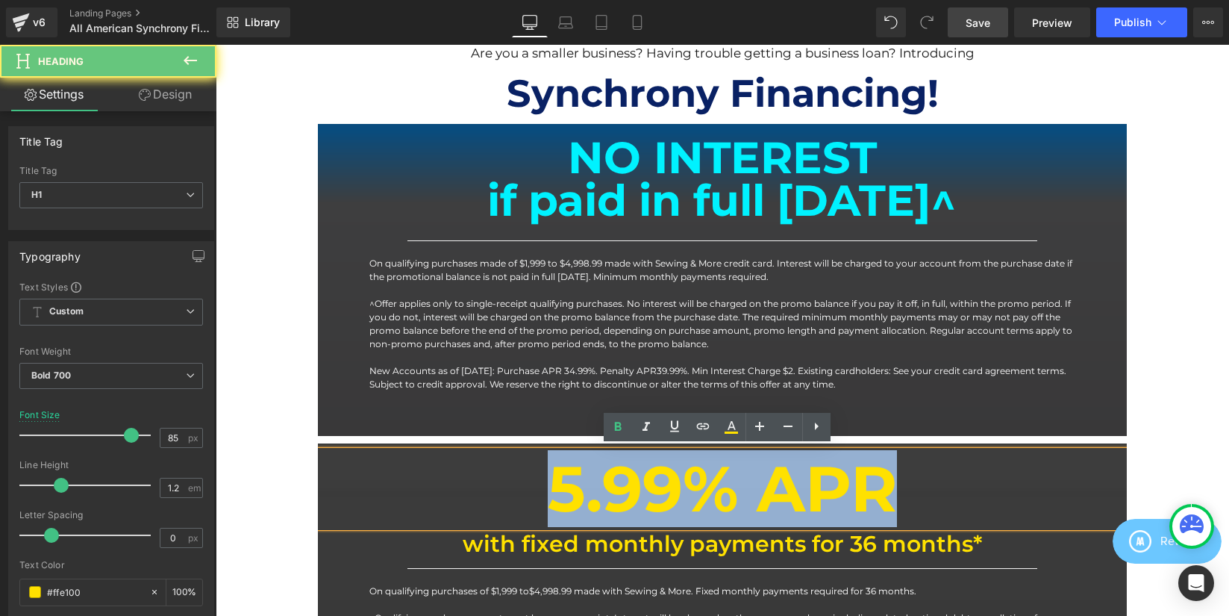
click at [854, 477] on h1 "5.99% APR" at bounding box center [722, 489] width 809 height 76
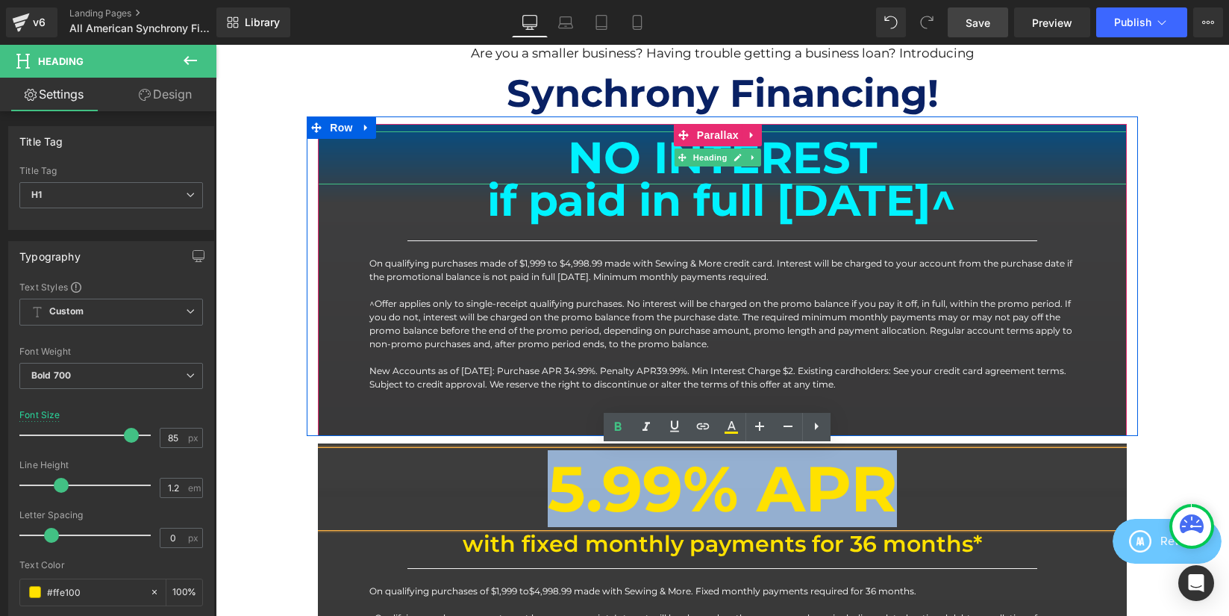
click at [858, 153] on h1 "NO INTEREST" at bounding box center [722, 157] width 809 height 53
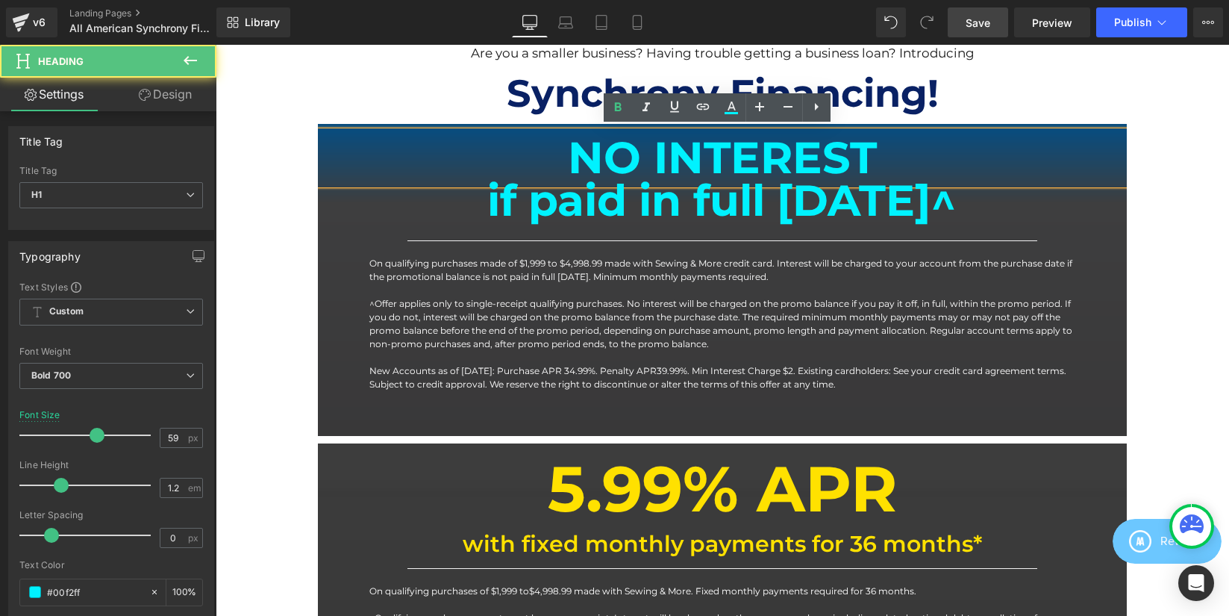
click at [858, 153] on h1 "NO INTEREST" at bounding box center [722, 157] width 809 height 53
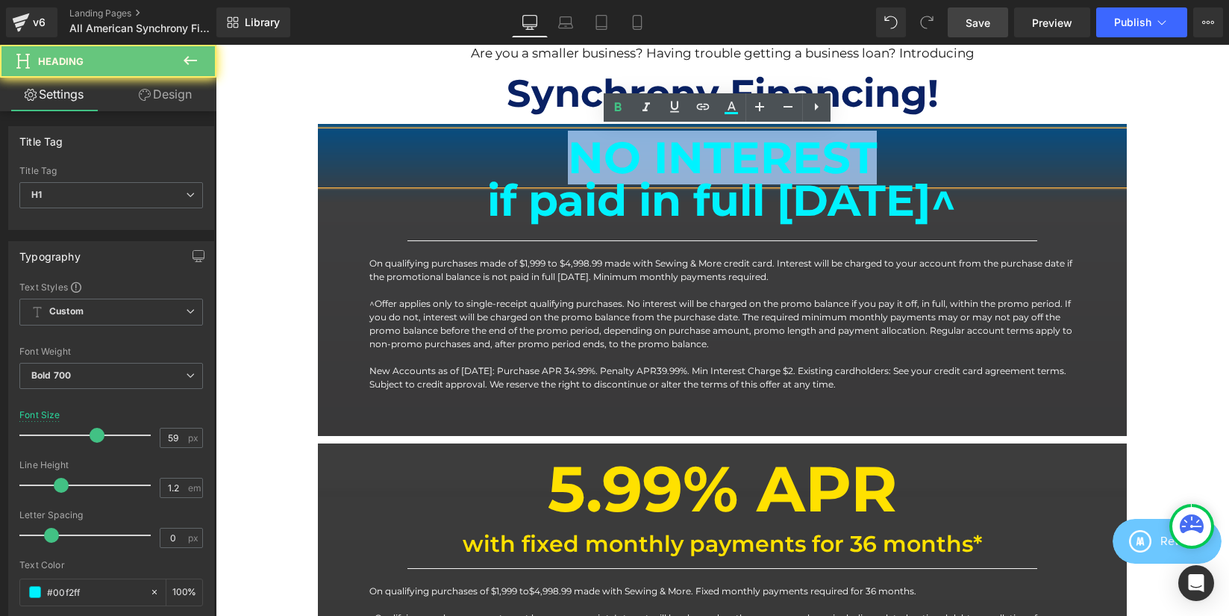
click at [858, 153] on h1 "NO INTEREST" at bounding box center [722, 157] width 809 height 53
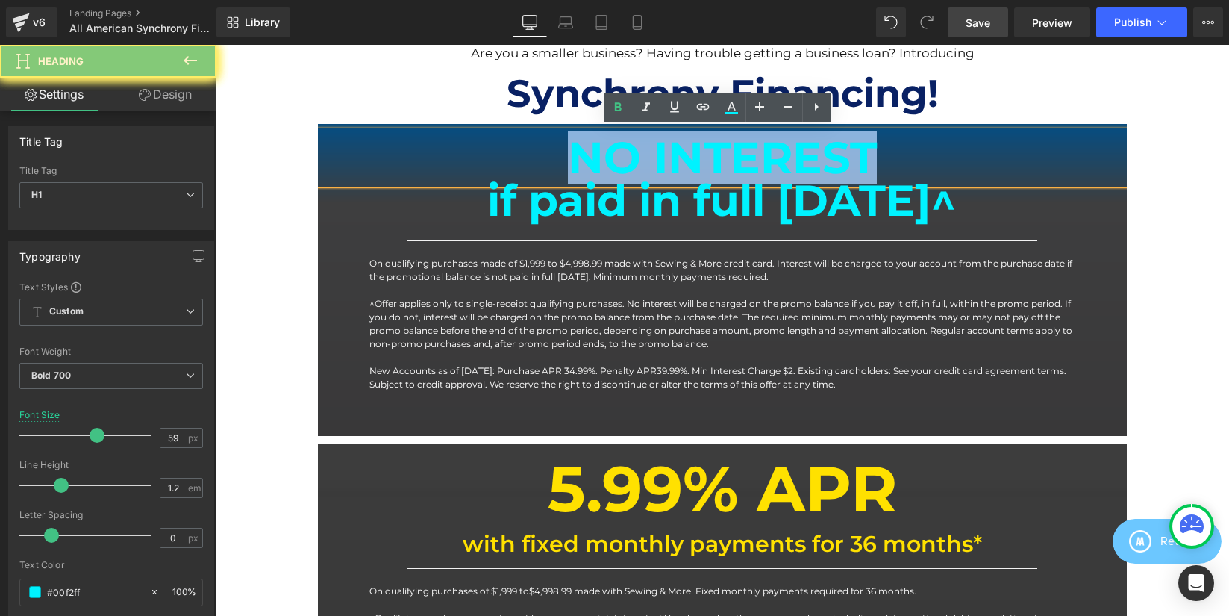
click at [859, 154] on h1 "NO INTEREST" at bounding box center [722, 157] width 809 height 53
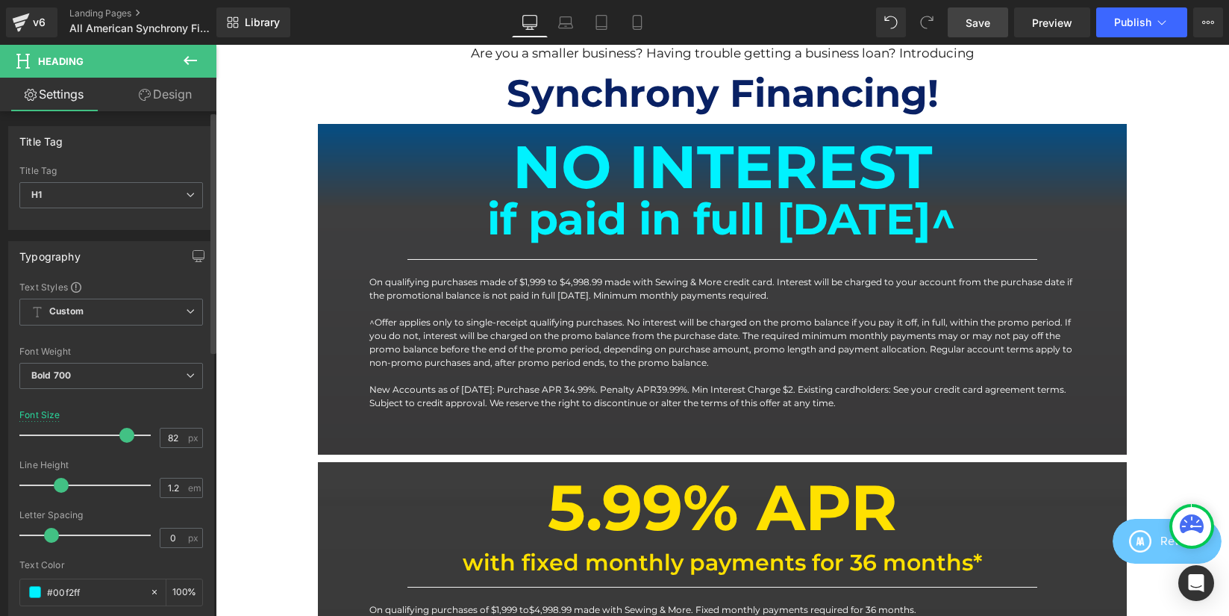
scroll to position [2459, 1002]
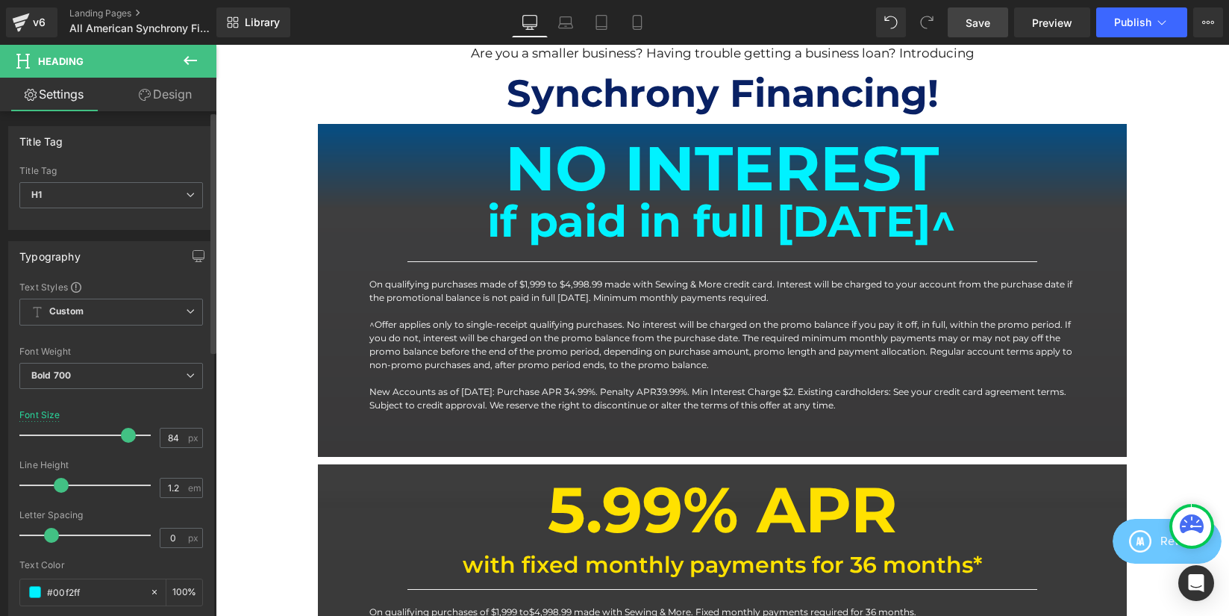
type input "85"
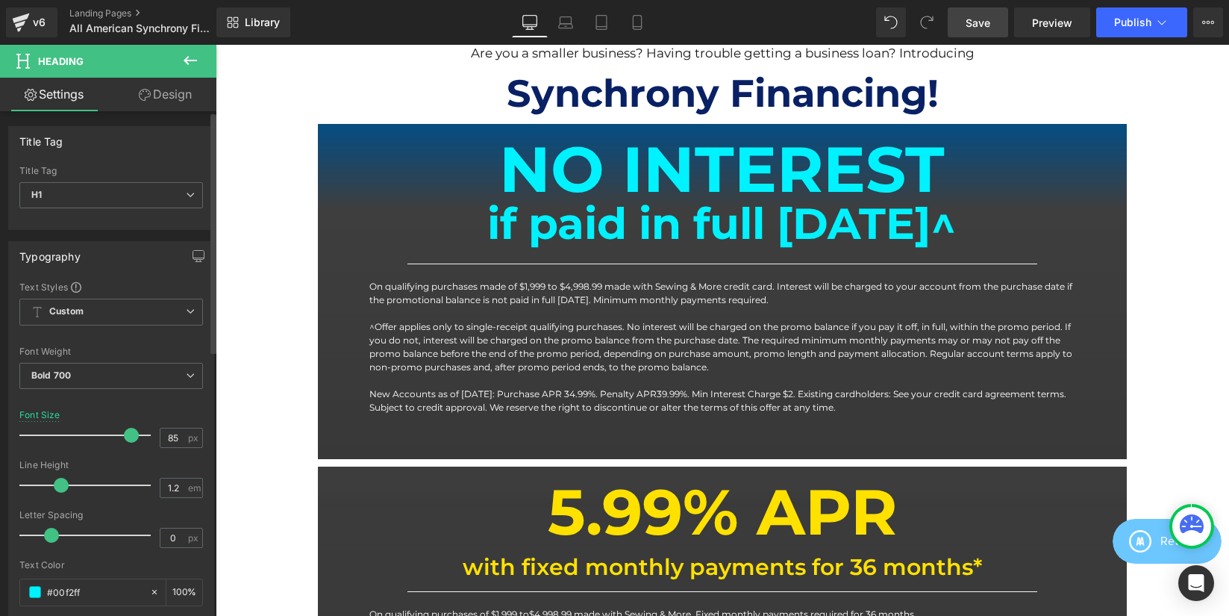
scroll to position [2461, 1002]
drag, startPoint x: 96, startPoint y: 434, endPoint x: 128, endPoint y: 437, distance: 33.1
click at [128, 437] on span at bounding box center [131, 435] width 15 height 15
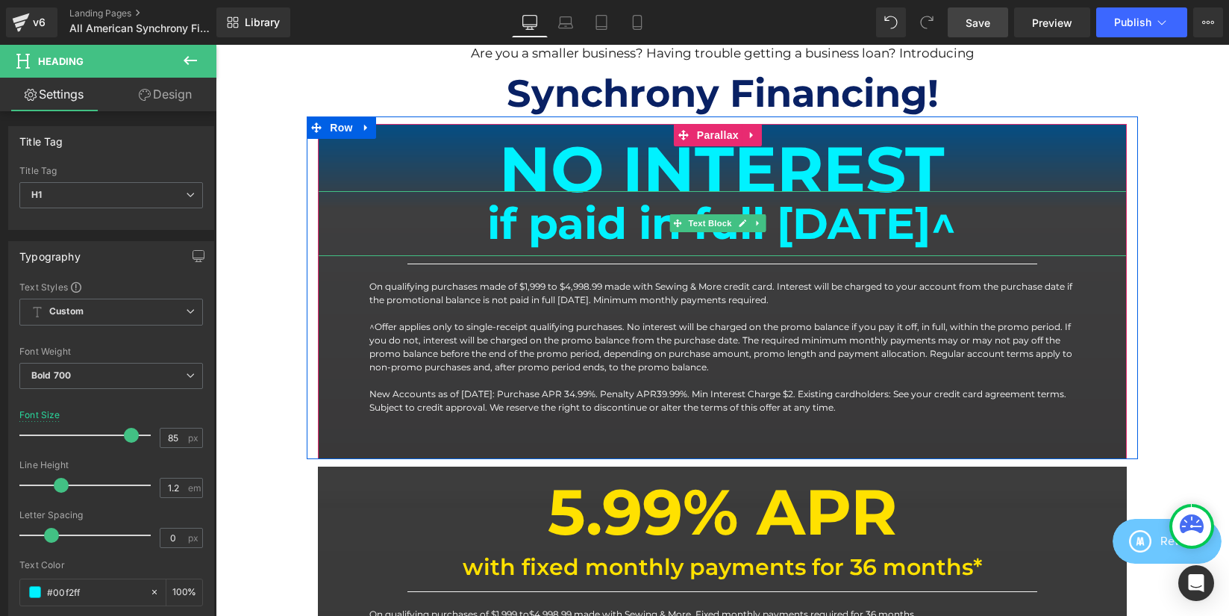
click at [670, 236] on b "if paid in full [DATE]^" at bounding box center [721, 223] width 469 height 53
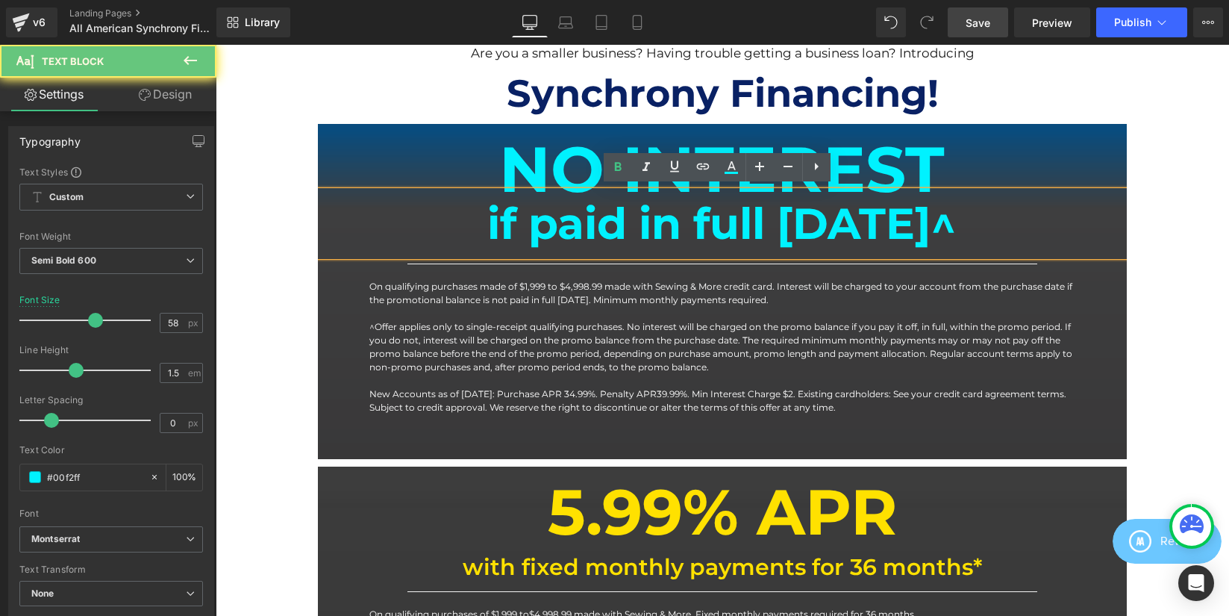
click at [658, 228] on b "if paid in full [DATE]^" at bounding box center [721, 223] width 469 height 53
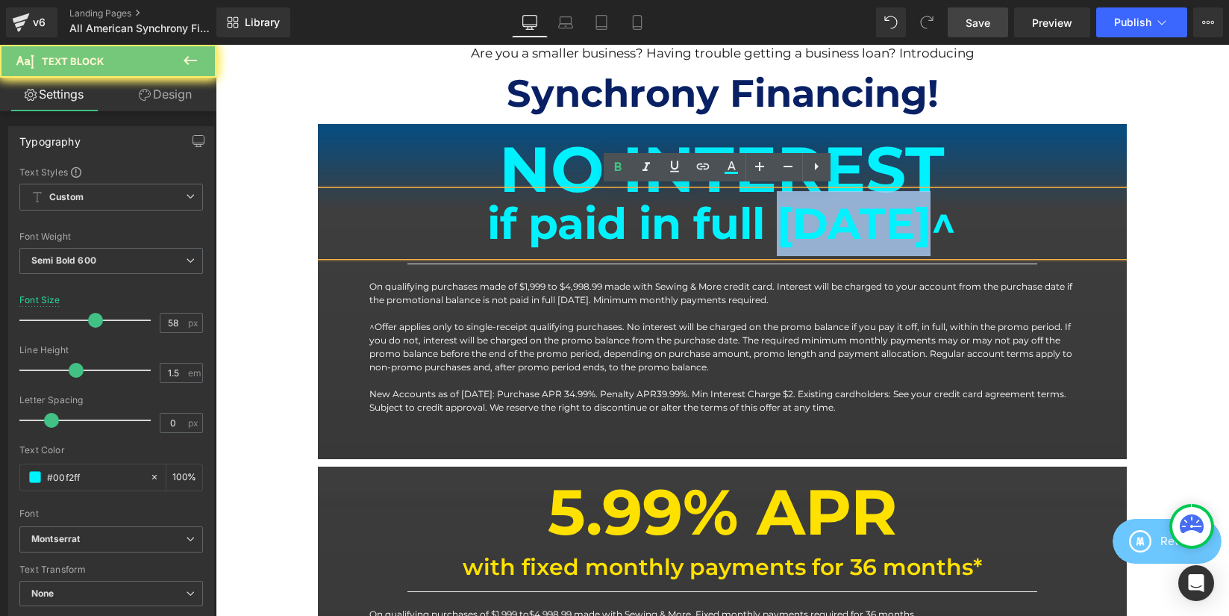
click at [658, 228] on b "if paid in full [DATE]^" at bounding box center [721, 223] width 469 height 53
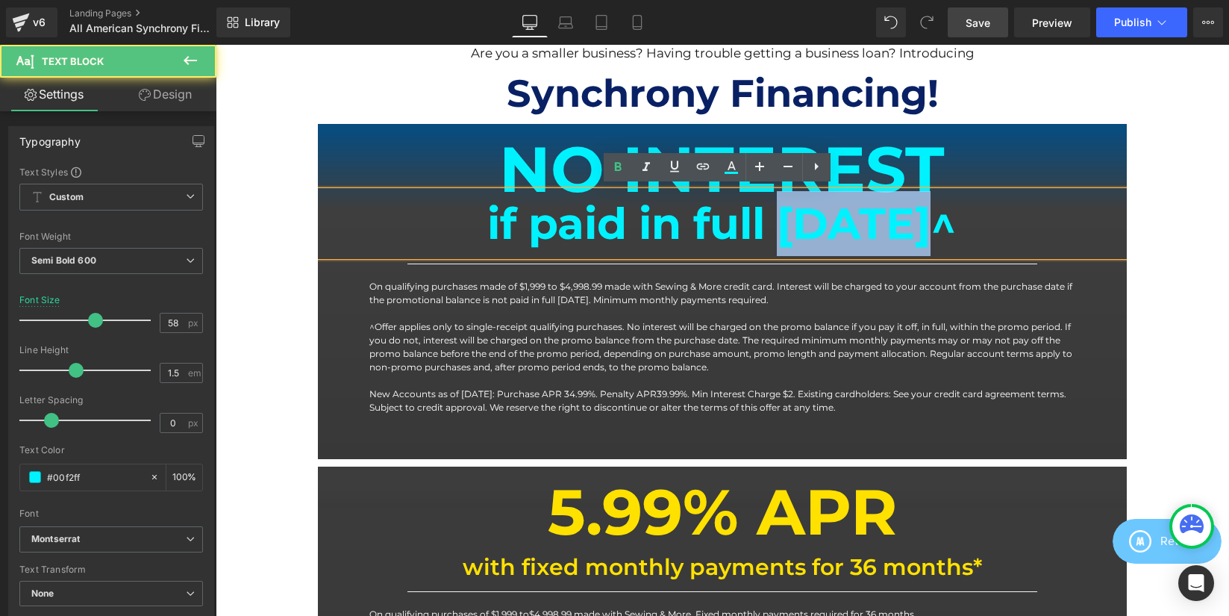
click at [658, 228] on b "if paid in full [DATE]^" at bounding box center [721, 223] width 469 height 53
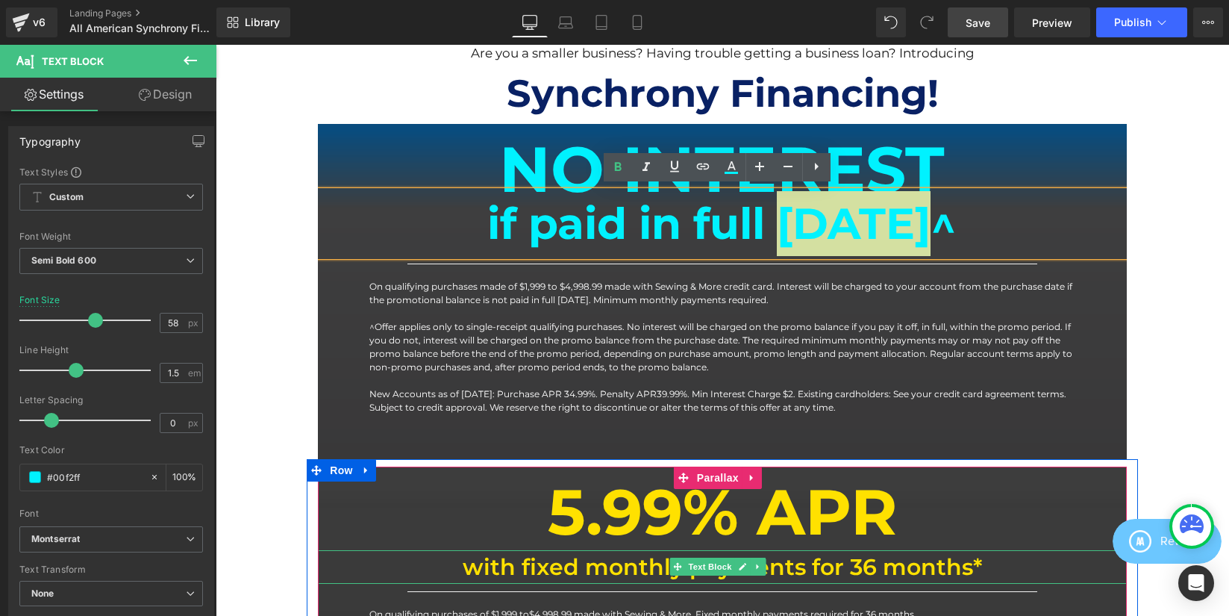
click at [641, 564] on div "Rendering Content" at bounding box center [615, 557] width 92 height 16
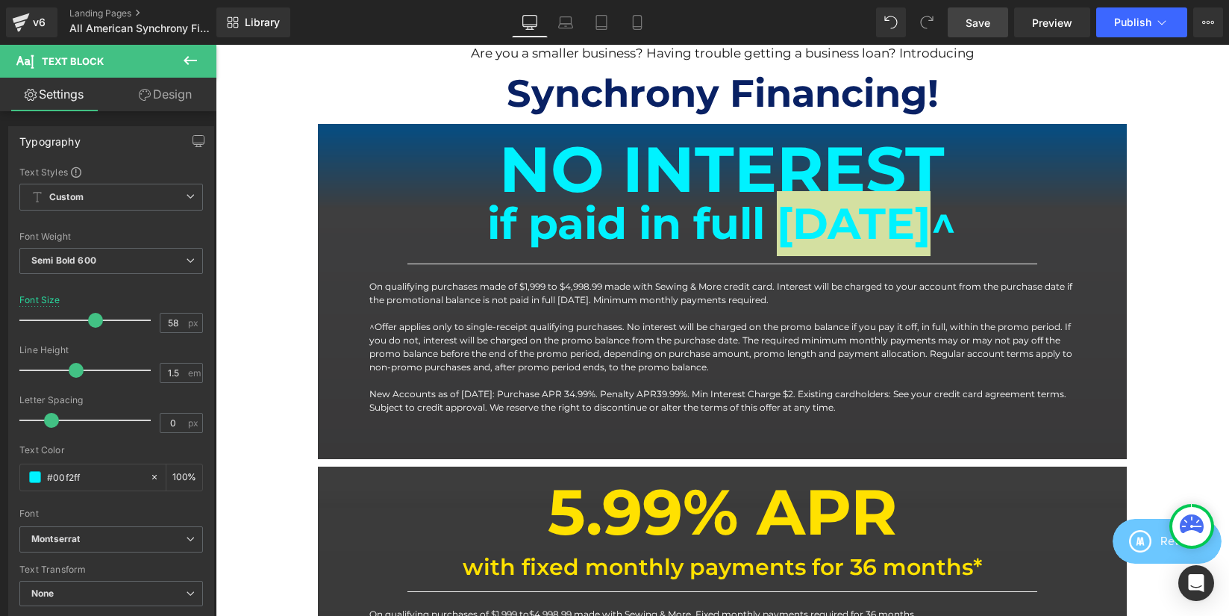
click at [641, 564] on div "Rendering Content" at bounding box center [615, 557] width 92 height 16
click at [634, 554] on div "Rendering Content" at bounding box center [615, 557] width 92 height 16
click at [634, 559] on div "Rendering Content" at bounding box center [615, 557] width 92 height 16
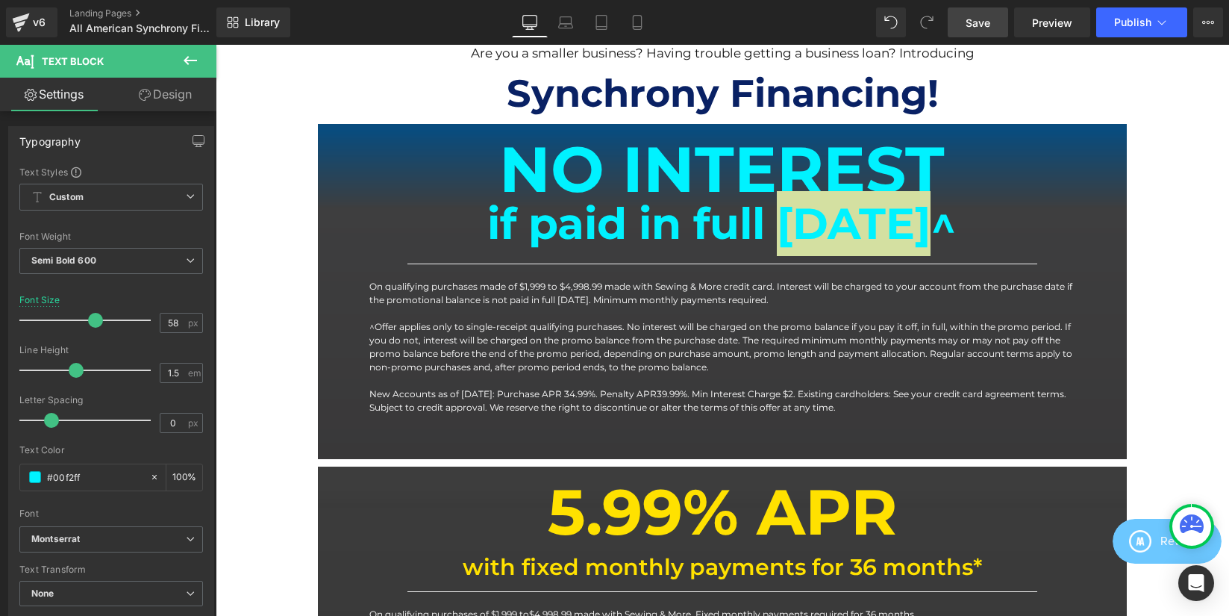
click at [634, 559] on div "Rendering Content" at bounding box center [615, 557] width 92 height 16
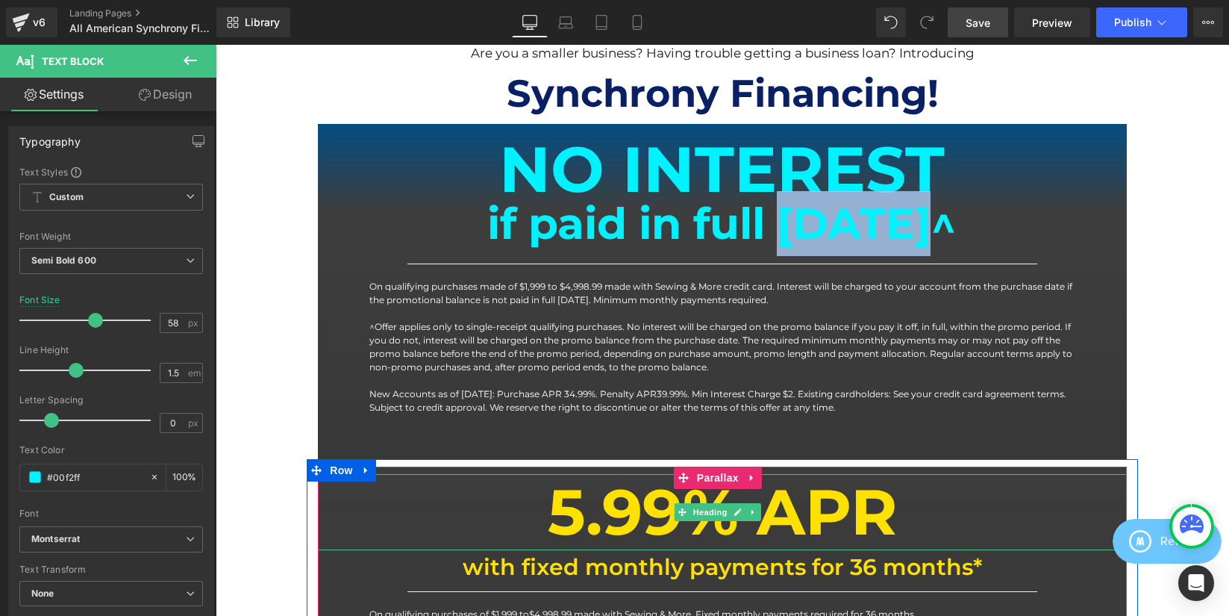
click at [630, 522] on h1 "5.99% APR" at bounding box center [722, 512] width 809 height 76
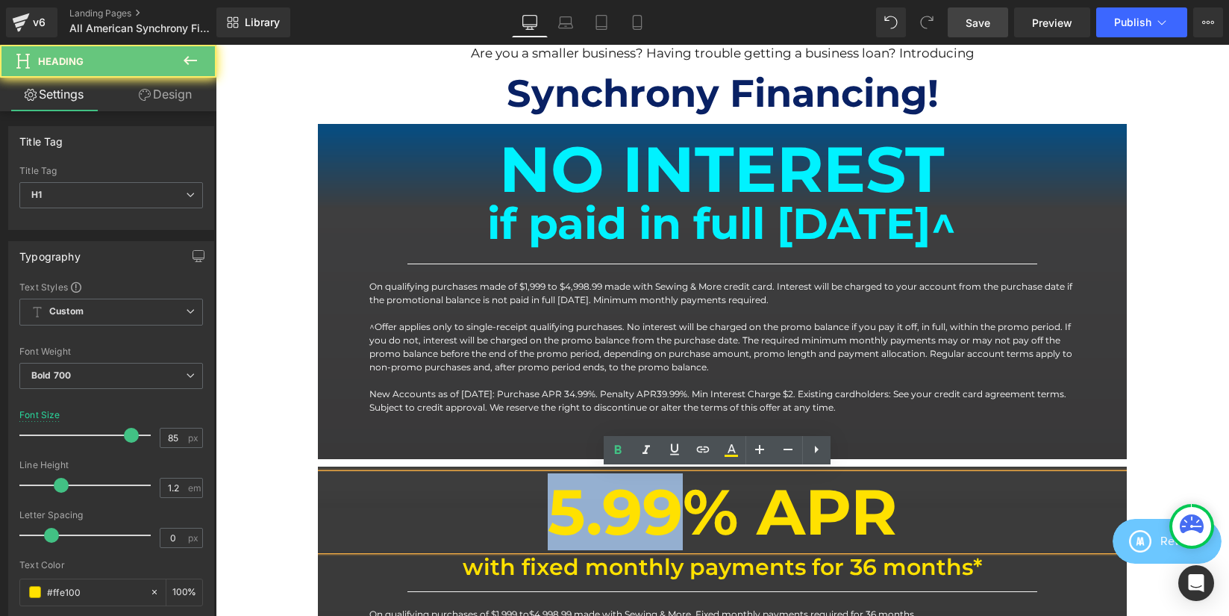
click at [630, 522] on h1 "5.99% APR" at bounding box center [722, 512] width 809 height 76
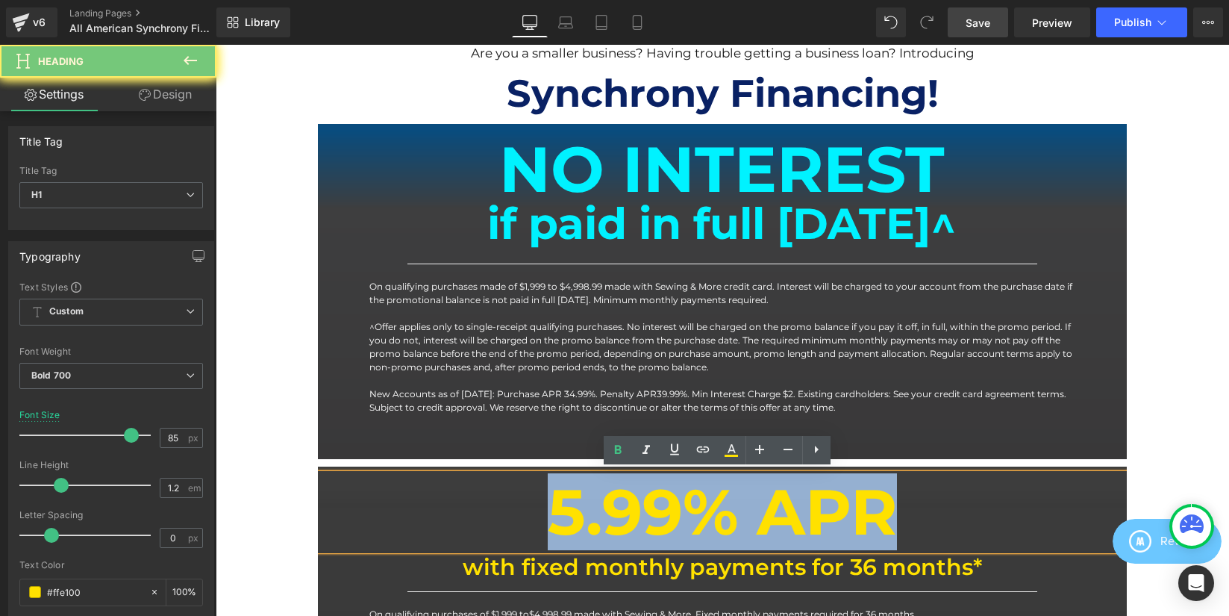
click at [630, 522] on h1 "5.99% APR" at bounding box center [722, 512] width 809 height 76
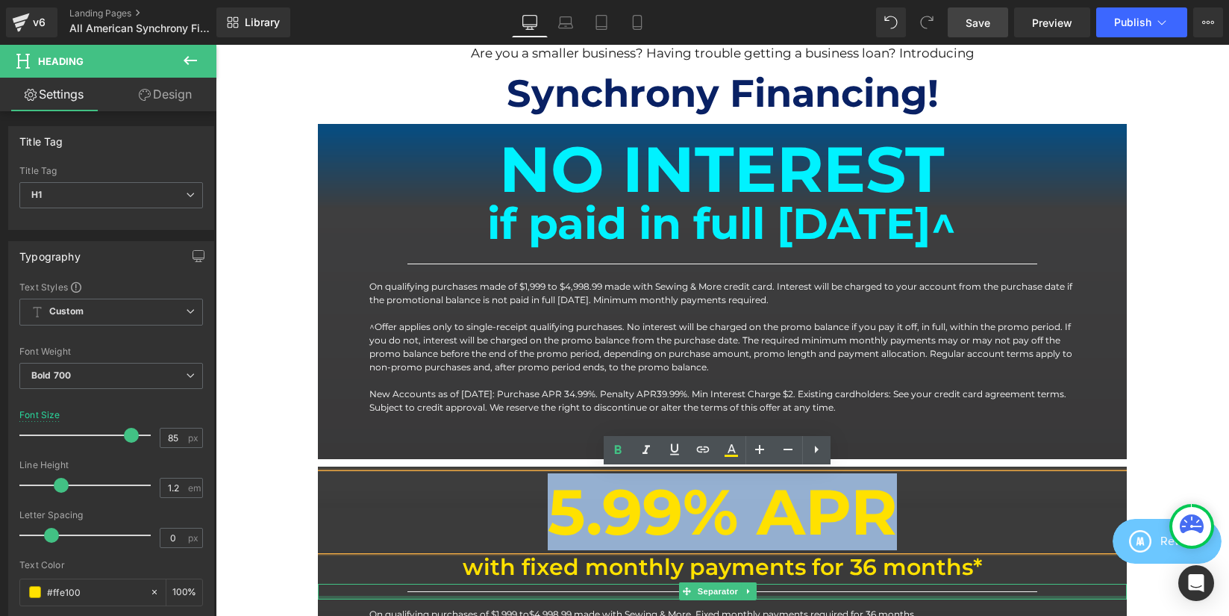
click at [526, 565] on p "with fixed monthly payments for 36 months*" at bounding box center [722, 567] width 809 height 34
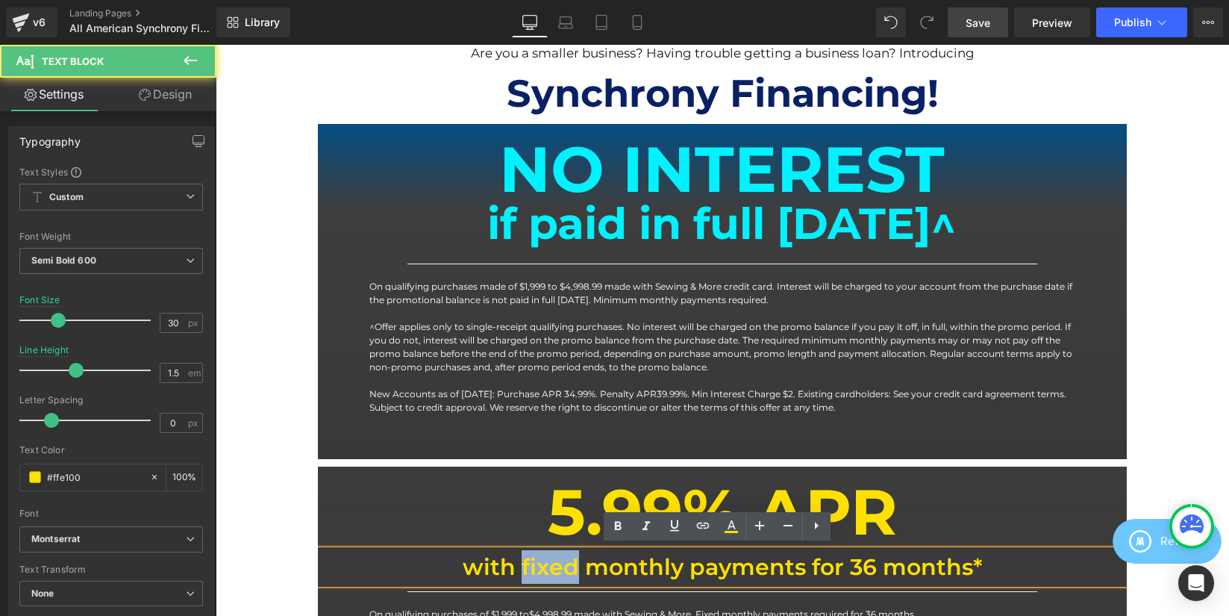
click at [526, 565] on p "with fixed monthly payments for 36 months*" at bounding box center [722, 567] width 809 height 34
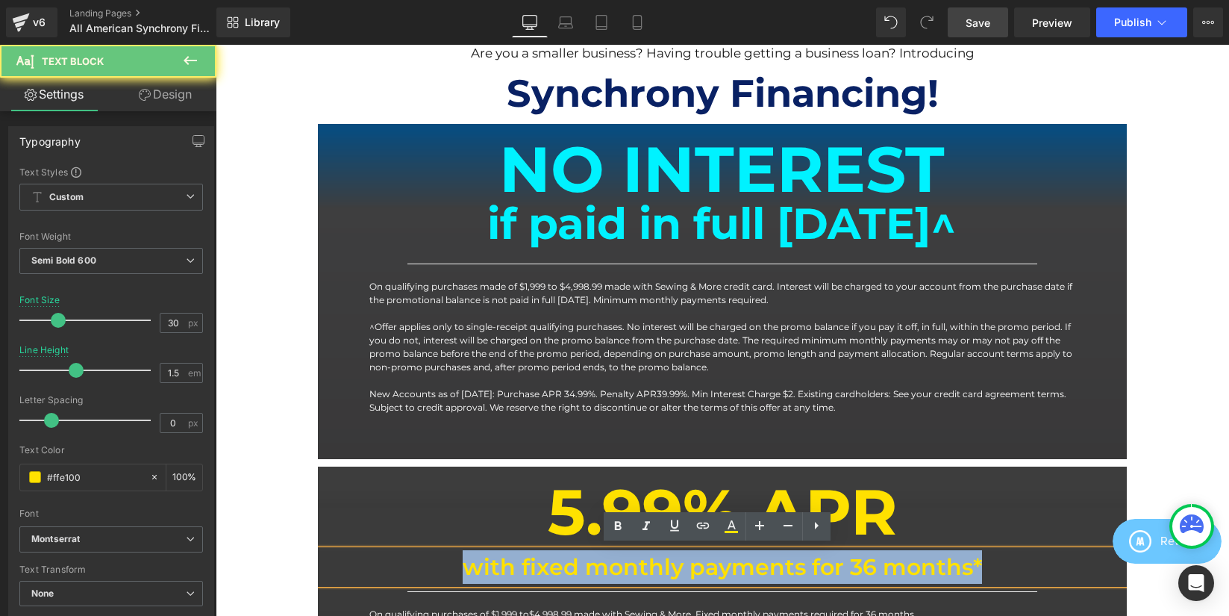
click at [526, 565] on p "with fixed monthly payments for 36 months*" at bounding box center [722, 567] width 809 height 34
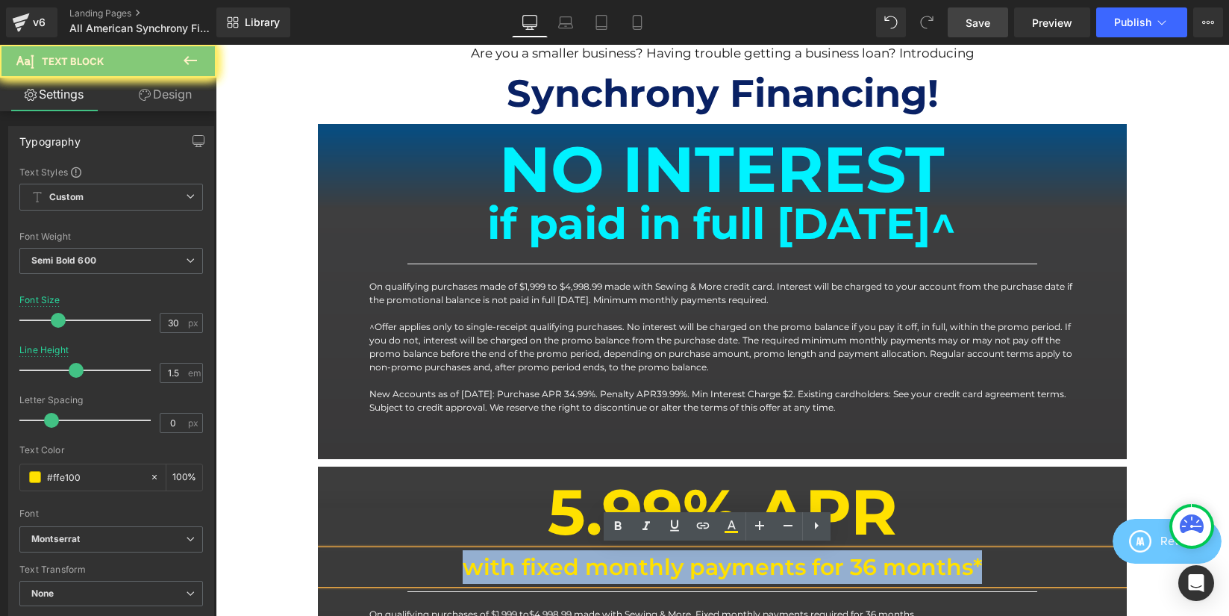
click at [526, 565] on p "with fixed monthly payments for 36 months*" at bounding box center [722, 567] width 809 height 34
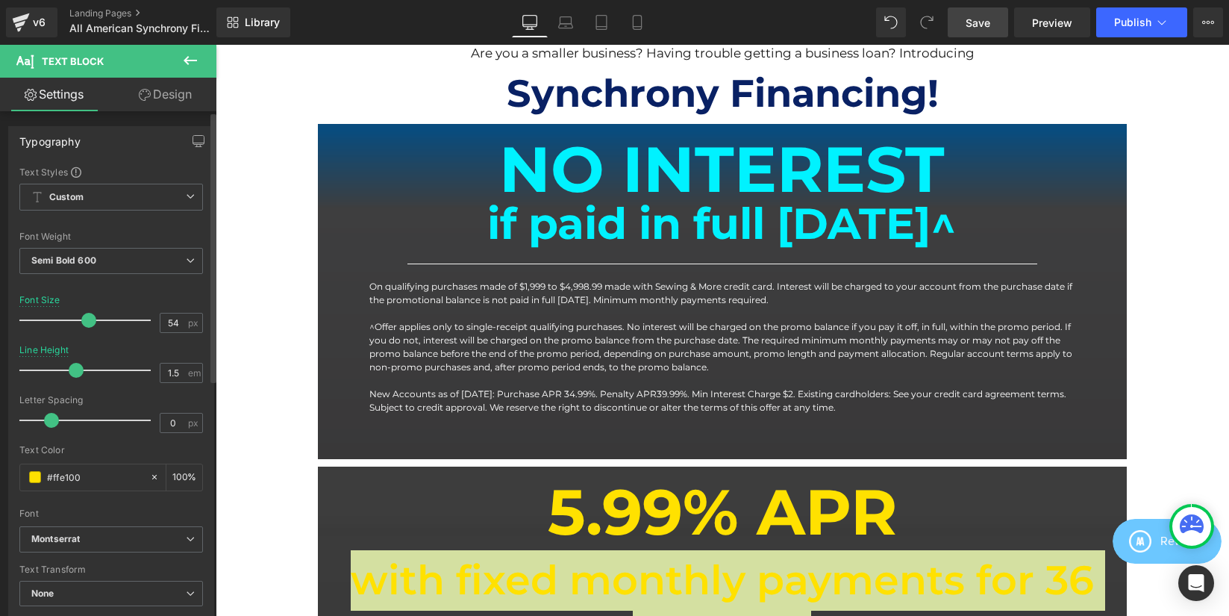
scroll to position [0, 0]
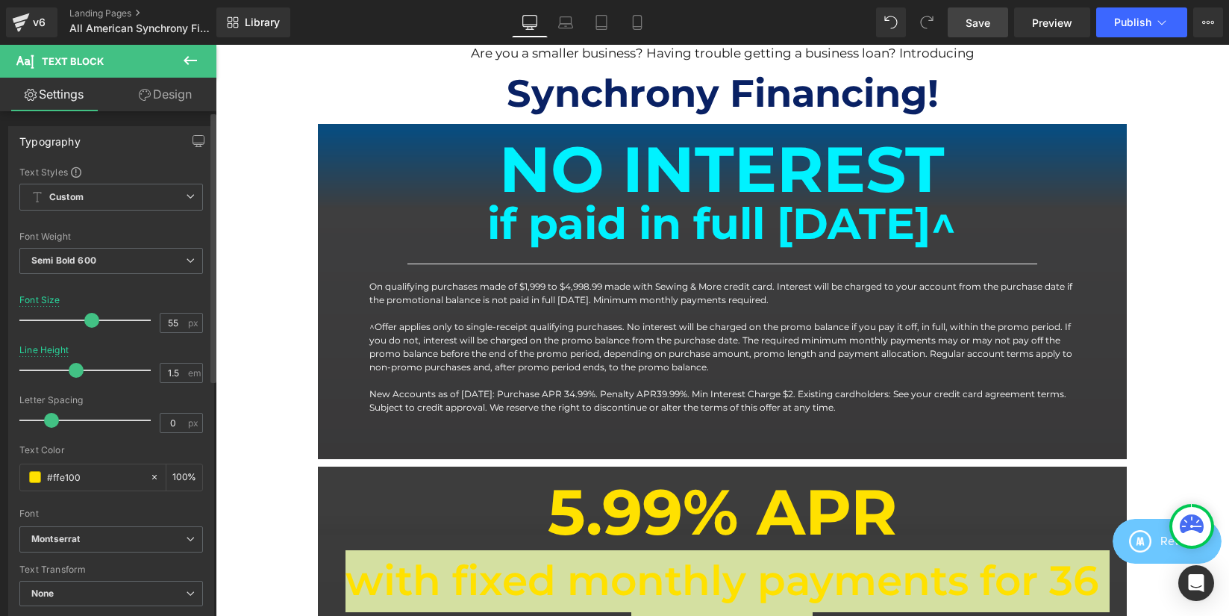
drag, startPoint x: 56, startPoint y: 318, endPoint x: 87, endPoint y: 319, distance: 31.4
click at [87, 319] on span at bounding box center [91, 320] width 15 height 15
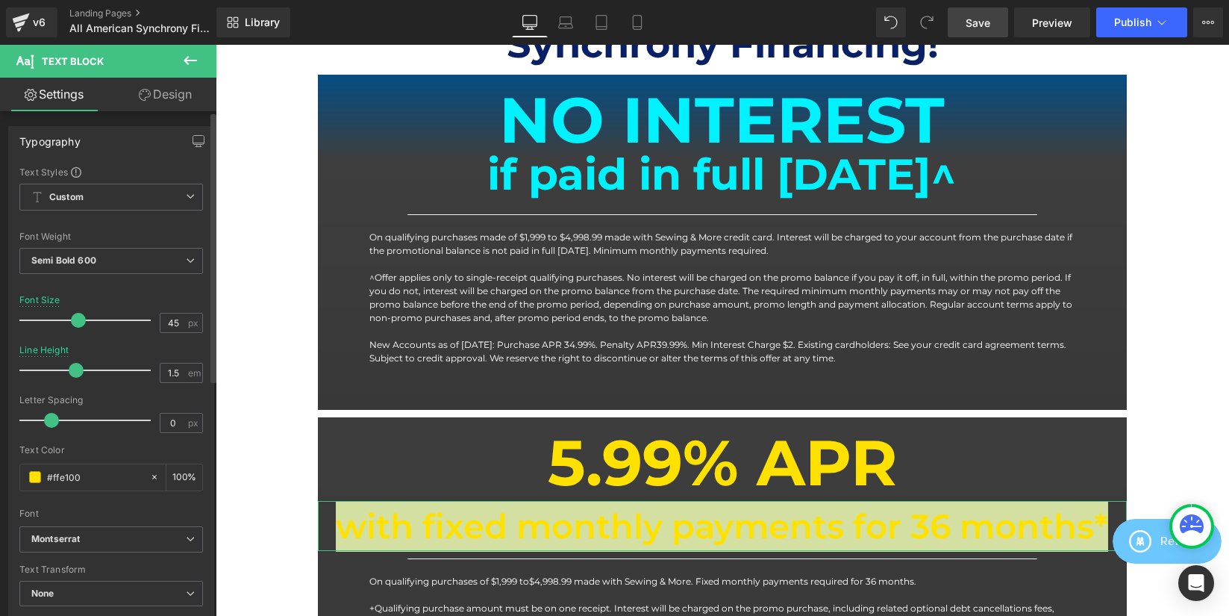
type input "44"
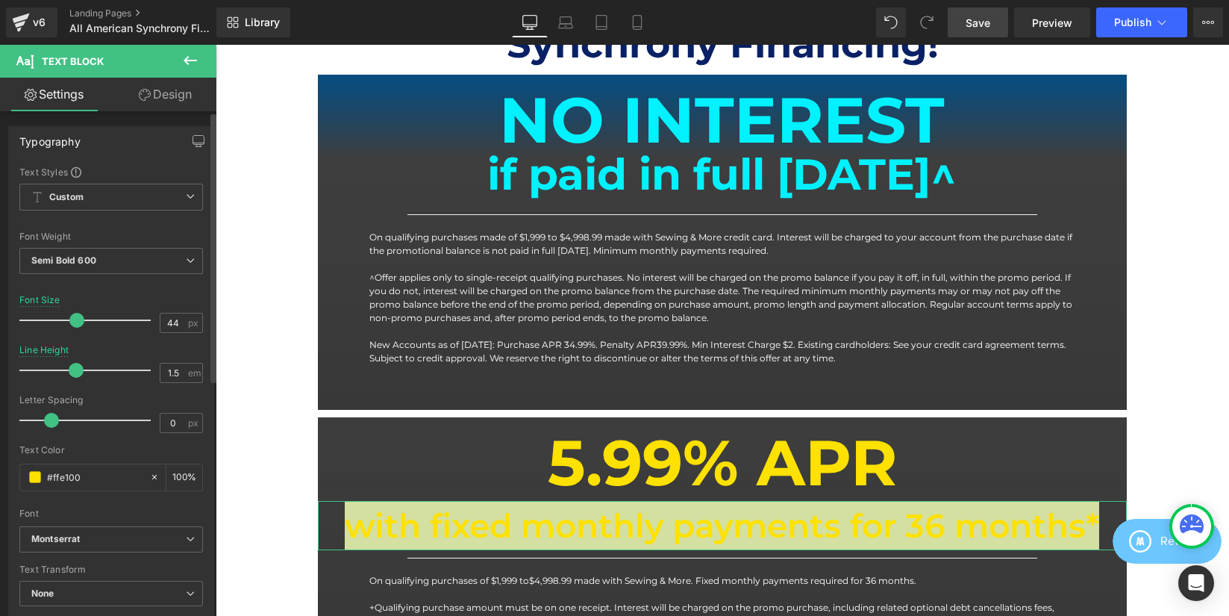
drag, startPoint x: 84, startPoint y: 322, endPoint x: 71, endPoint y: 317, distance: 14.2
click at [71, 317] on span at bounding box center [76, 320] width 15 height 15
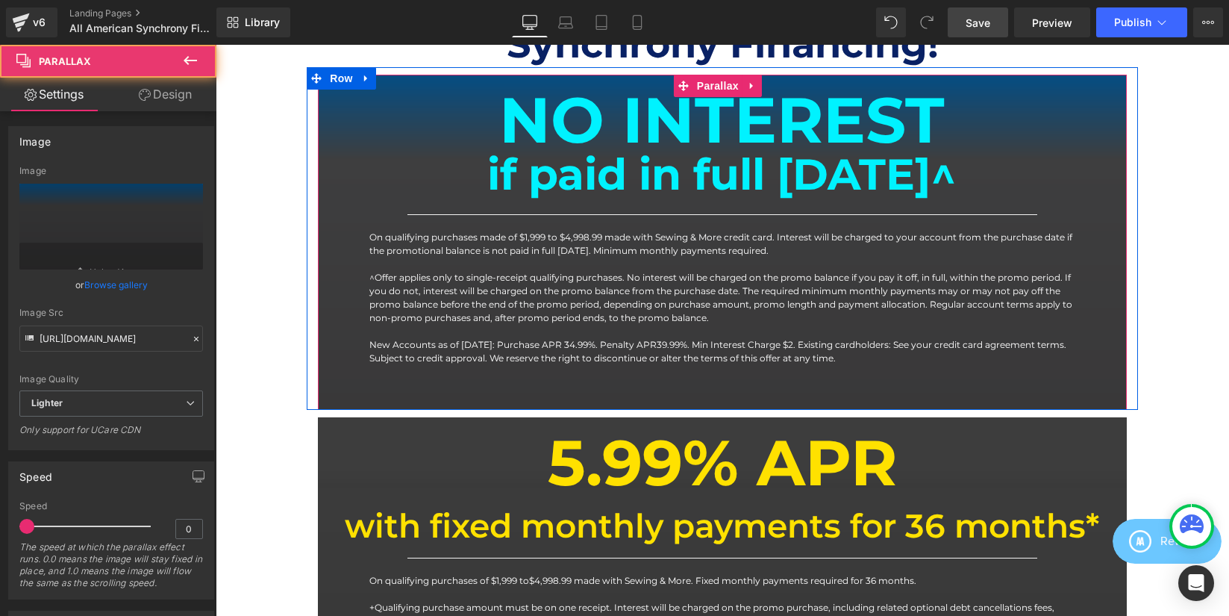
click at [939, 395] on div at bounding box center [722, 242] width 809 height 335
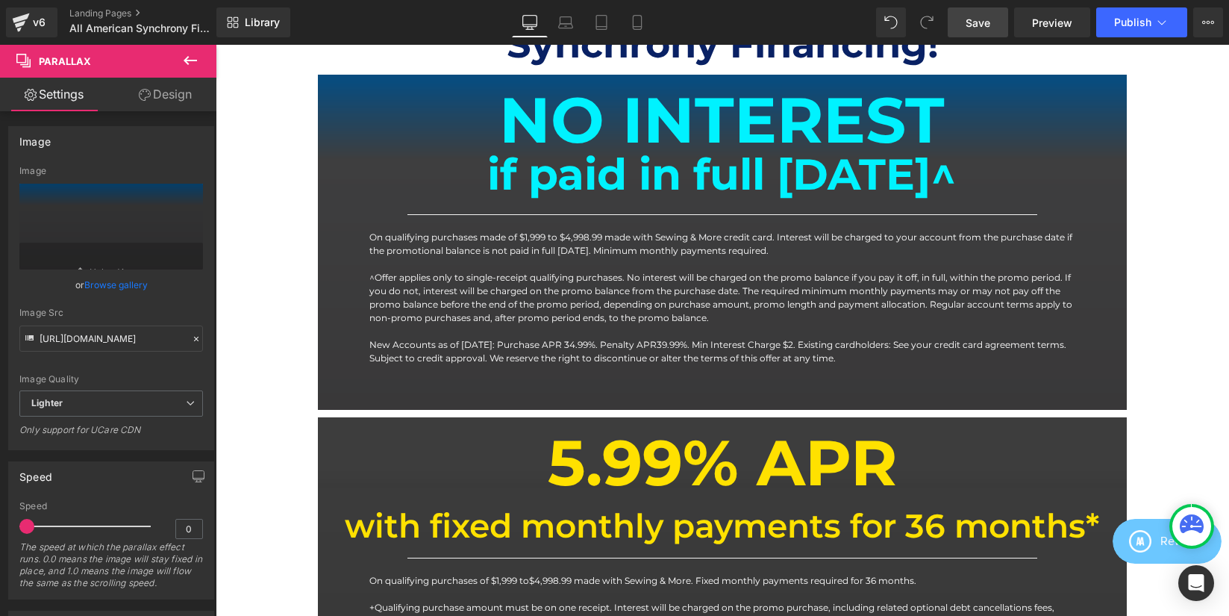
click at [988, 18] on span "Save" at bounding box center [978, 23] width 25 height 16
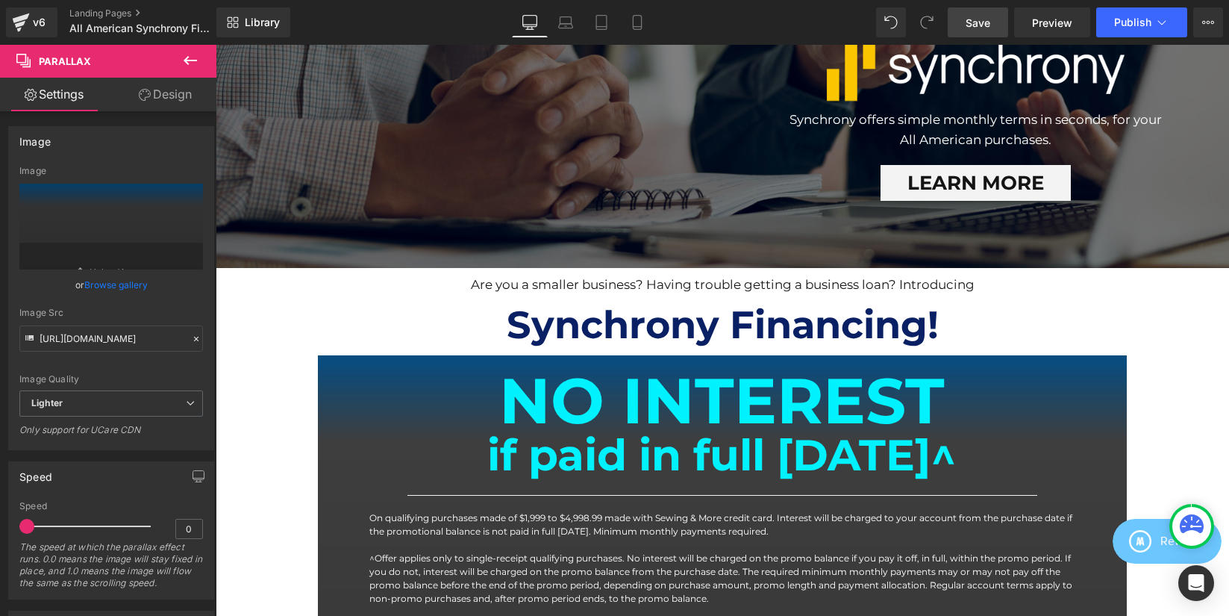
scroll to position [186, 0]
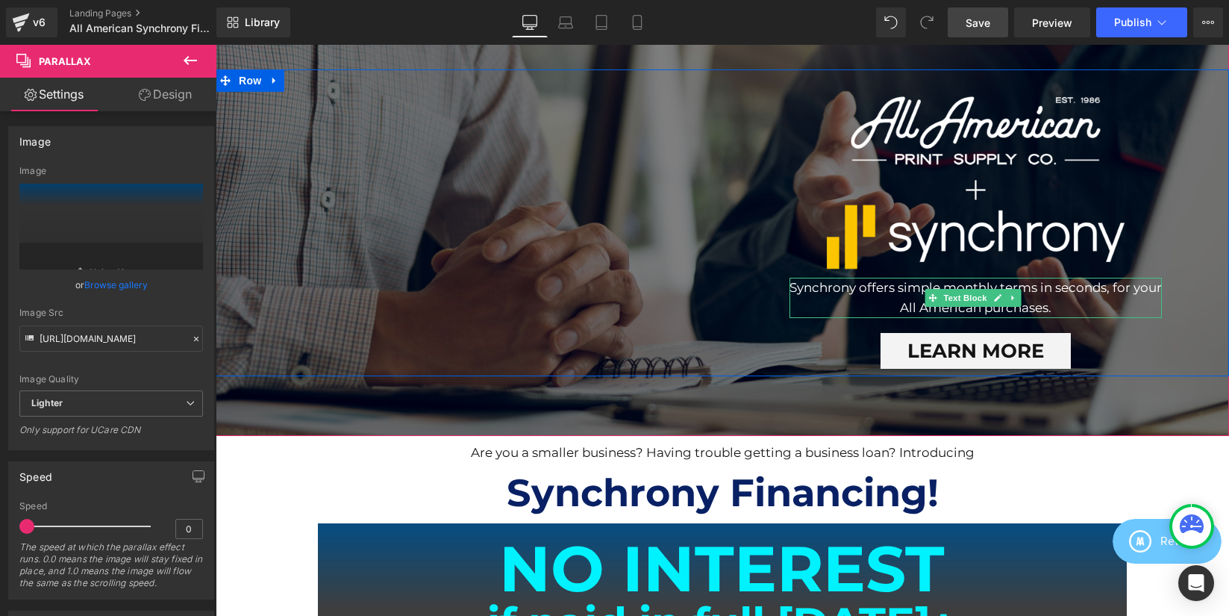
click at [1060, 288] on p "Synchrony offers simple monthly terms in seconds, for your All American purchas…" at bounding box center [976, 298] width 372 height 40
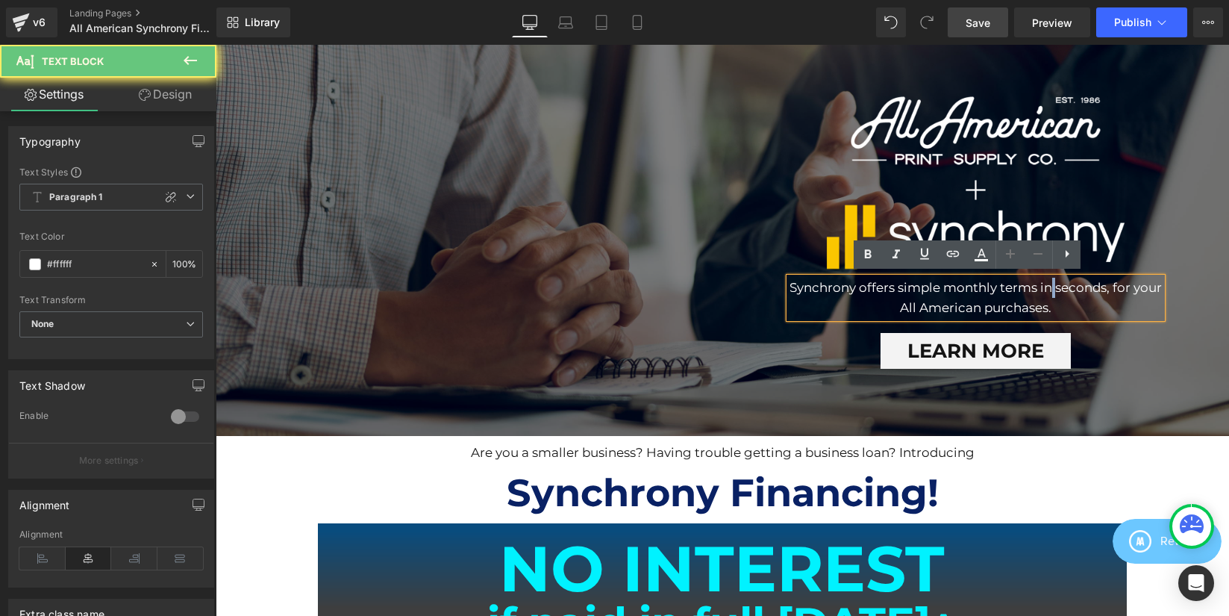
click at [1060, 288] on p "Synchrony offers simple monthly terms in seconds, for your All American purchas…" at bounding box center [976, 298] width 372 height 40
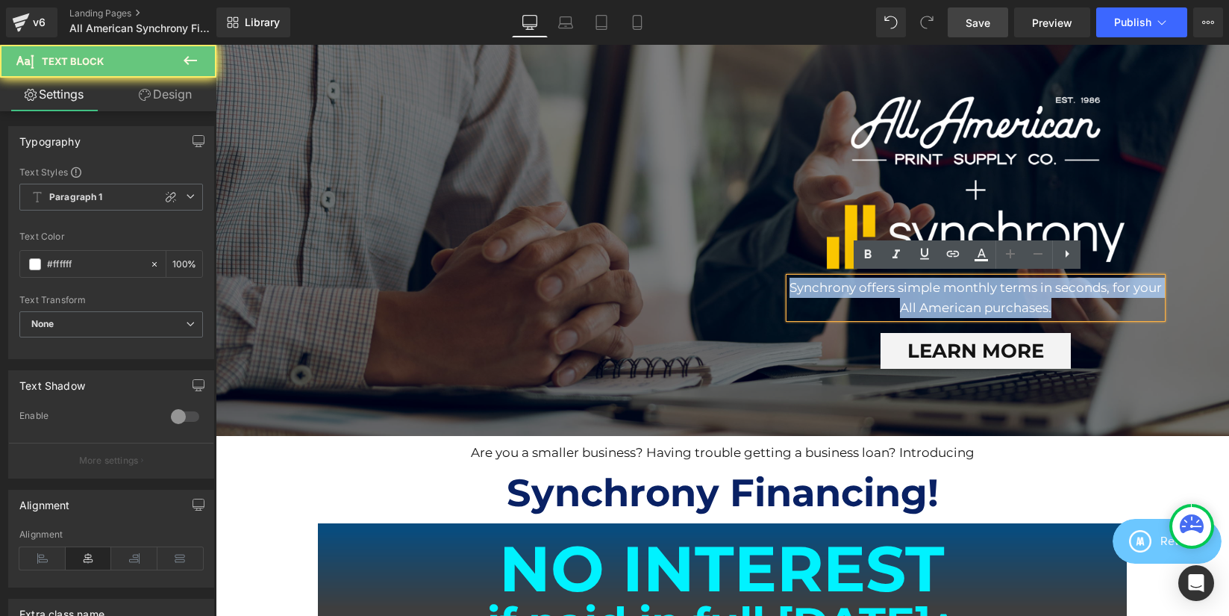
click at [1060, 288] on p "Synchrony offers simple monthly terms in seconds, for your All American purchas…" at bounding box center [976, 298] width 372 height 40
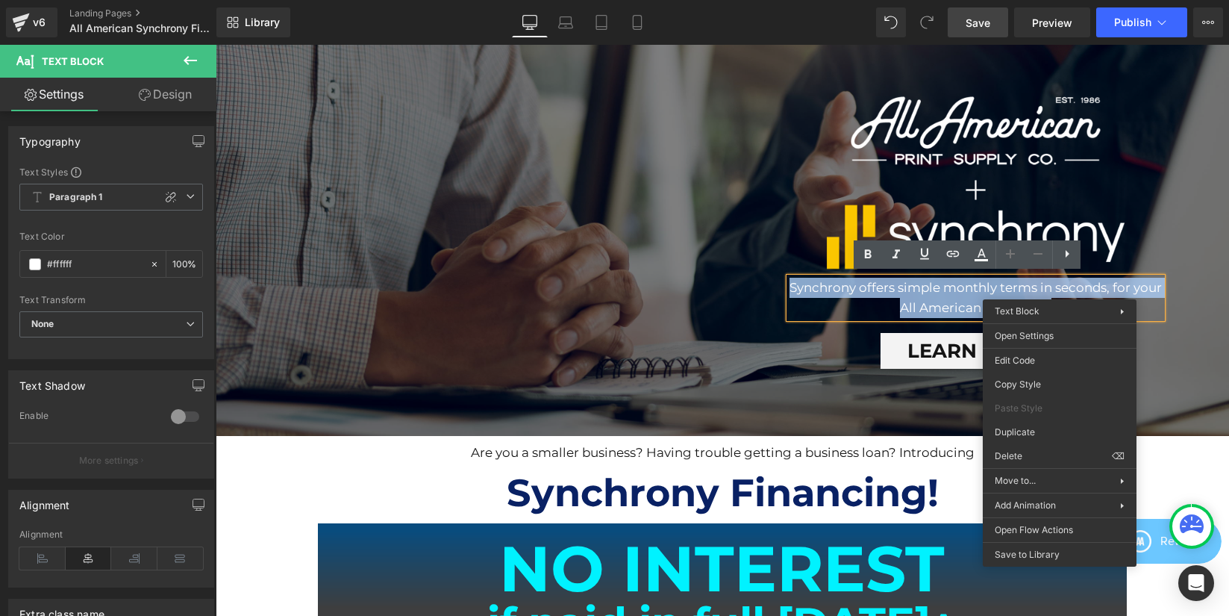
click at [872, 297] on p "Synchrony offers simple monthly terms in seconds, for your All American purchas…" at bounding box center [976, 298] width 372 height 40
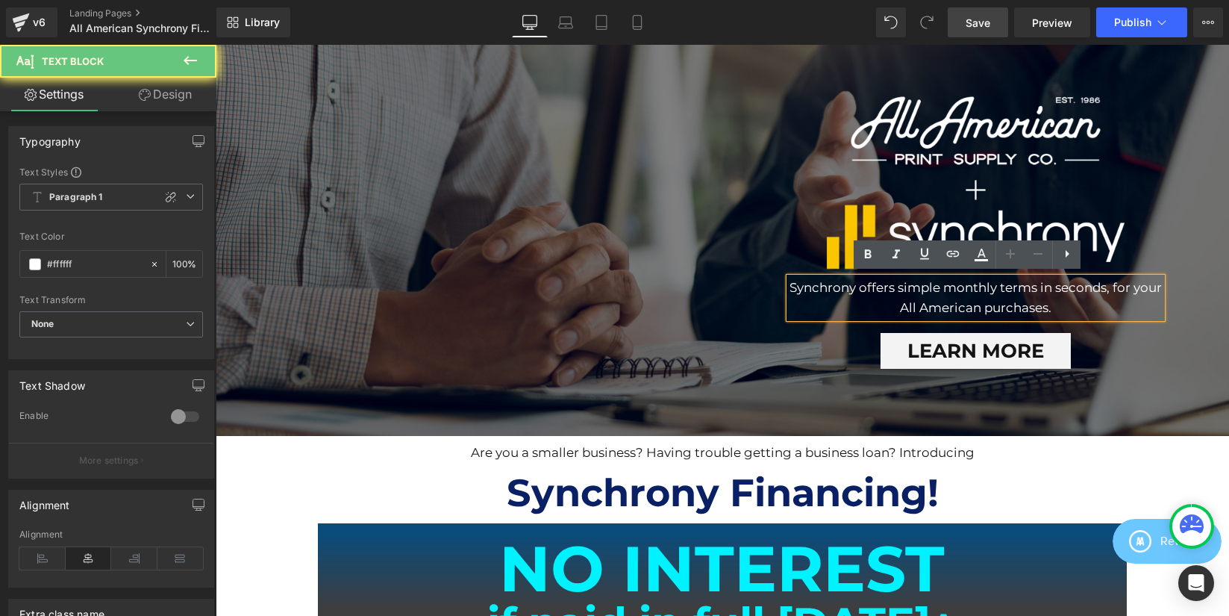
click at [870, 293] on p "Synchrony offers simple monthly terms in seconds, for your All American purchas…" at bounding box center [976, 298] width 372 height 40
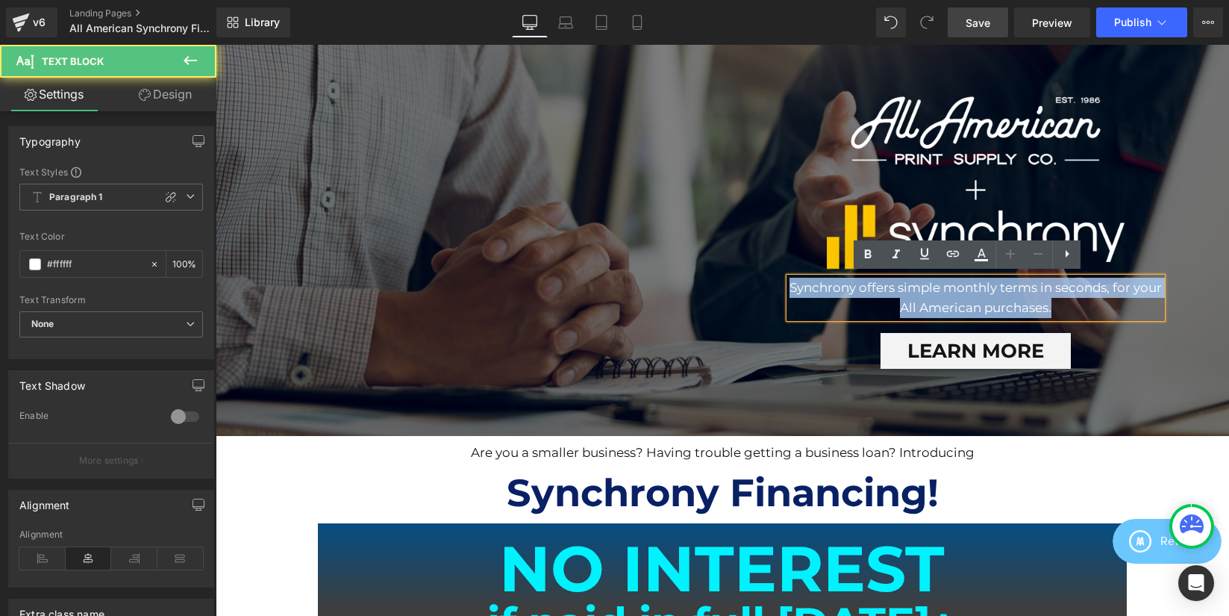
click at [870, 293] on p "Synchrony offers simple monthly terms in seconds, for your All American purchas…" at bounding box center [976, 298] width 372 height 40
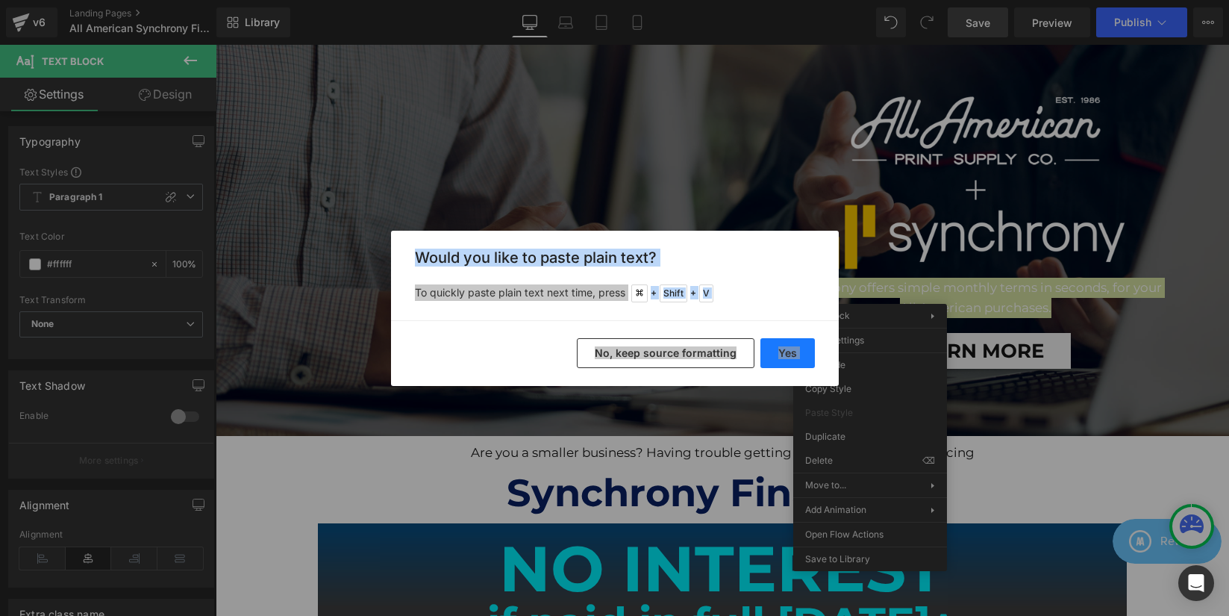
click at [788, 355] on button "Yes" at bounding box center [788, 353] width 54 height 30
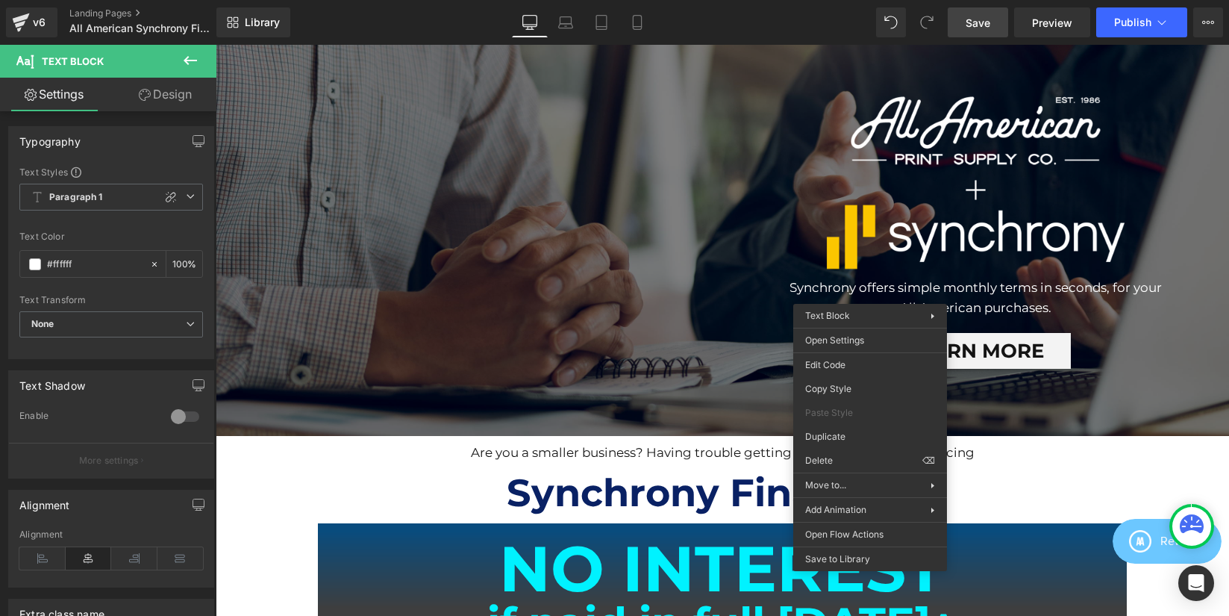
scroll to position [7, 7]
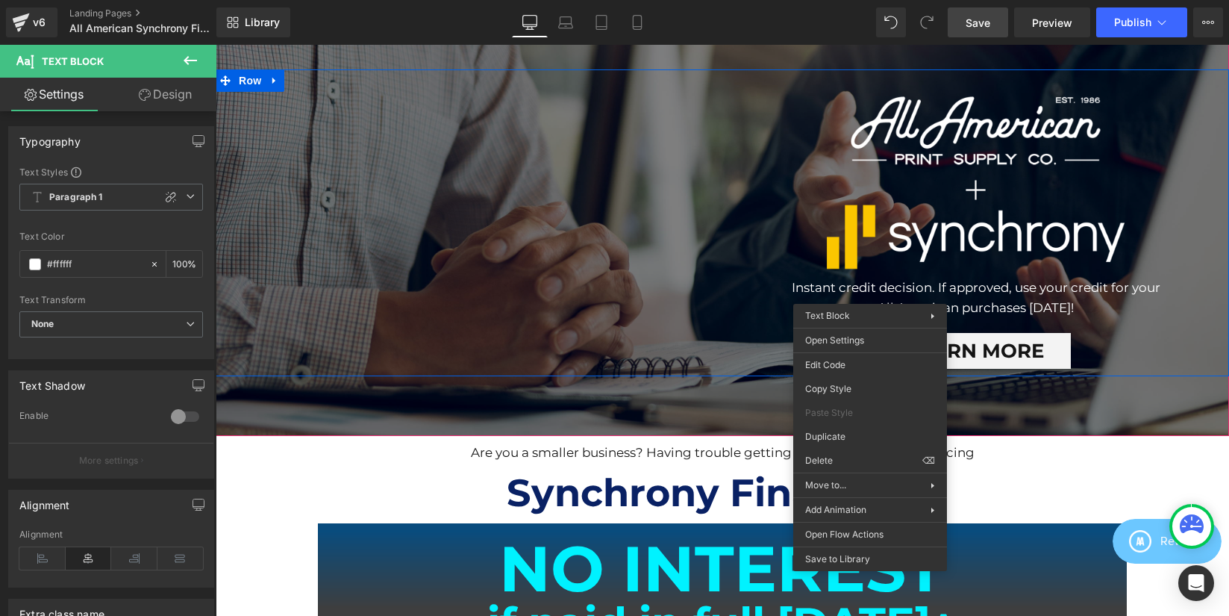
click at [1147, 282] on div "Instant credit decision. If approved, use your credit for your All American pur…" at bounding box center [976, 298] width 372 height 40
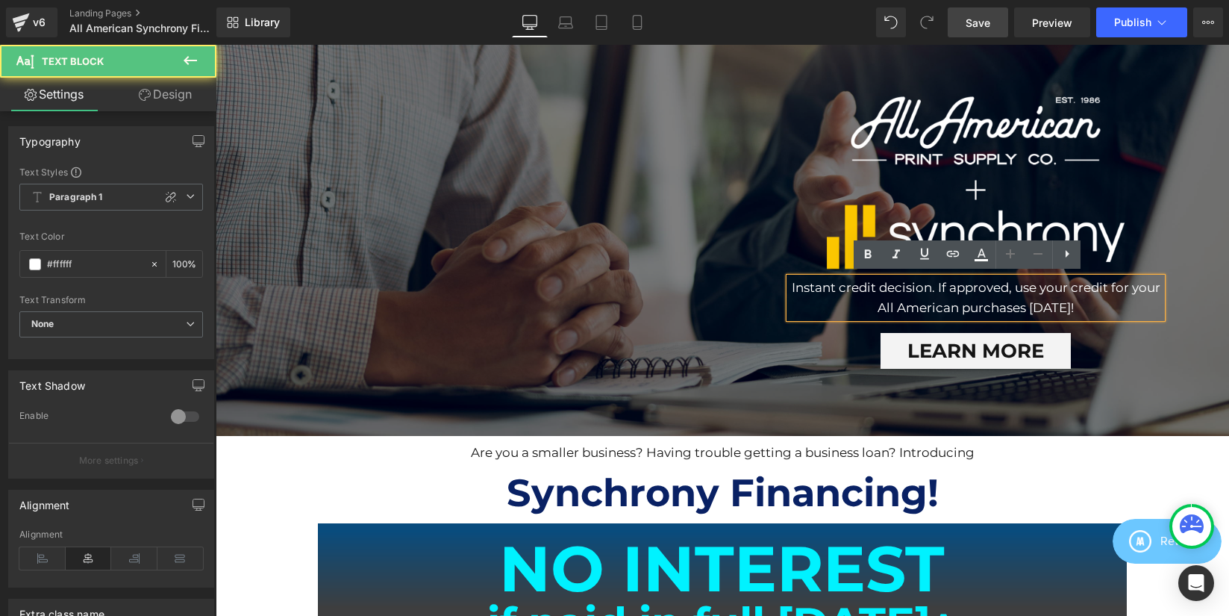
click at [1112, 298] on p "Instant credit decision. If approved, use your credit for your" at bounding box center [976, 288] width 372 height 20
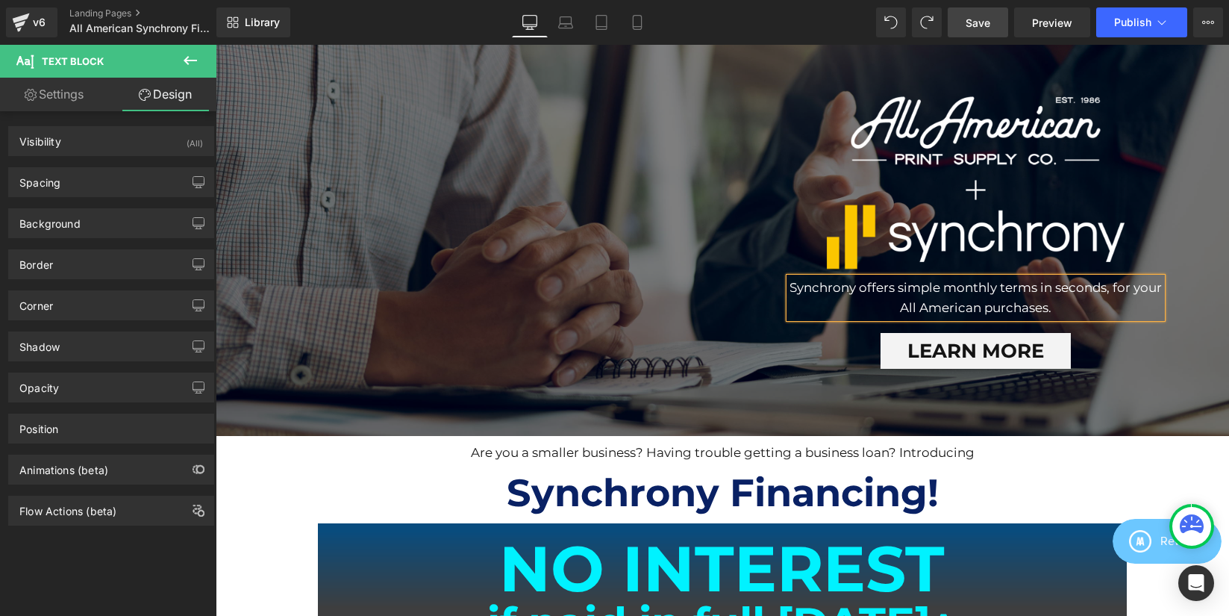
scroll to position [2477, 1002]
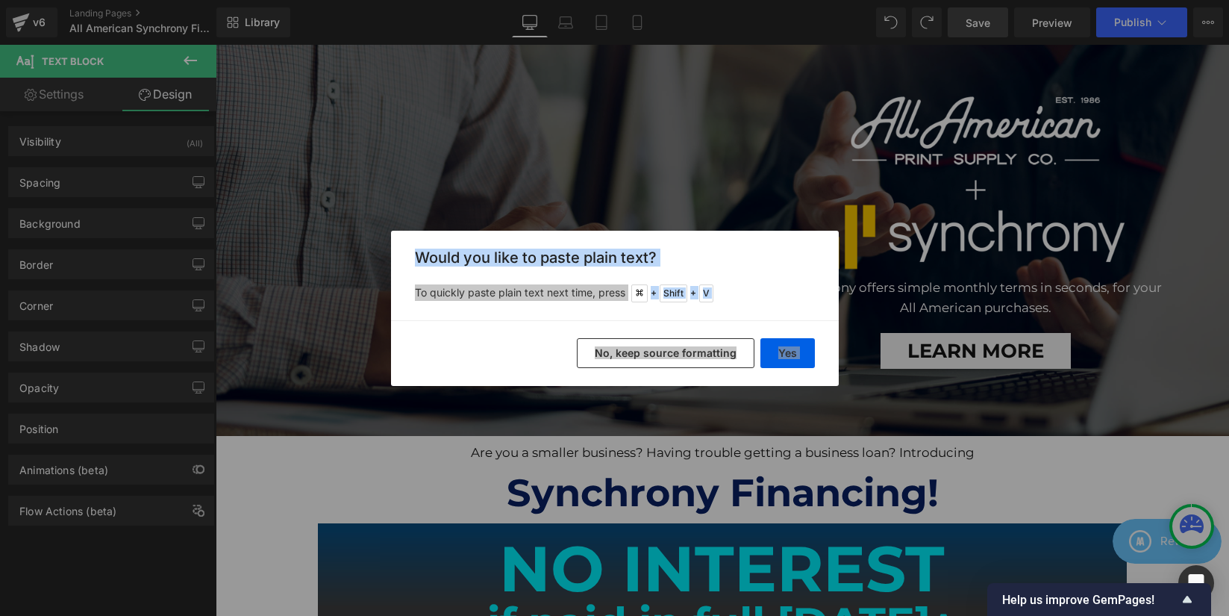
click at [699, 353] on button "No, keep source formatting" at bounding box center [666, 353] width 178 height 30
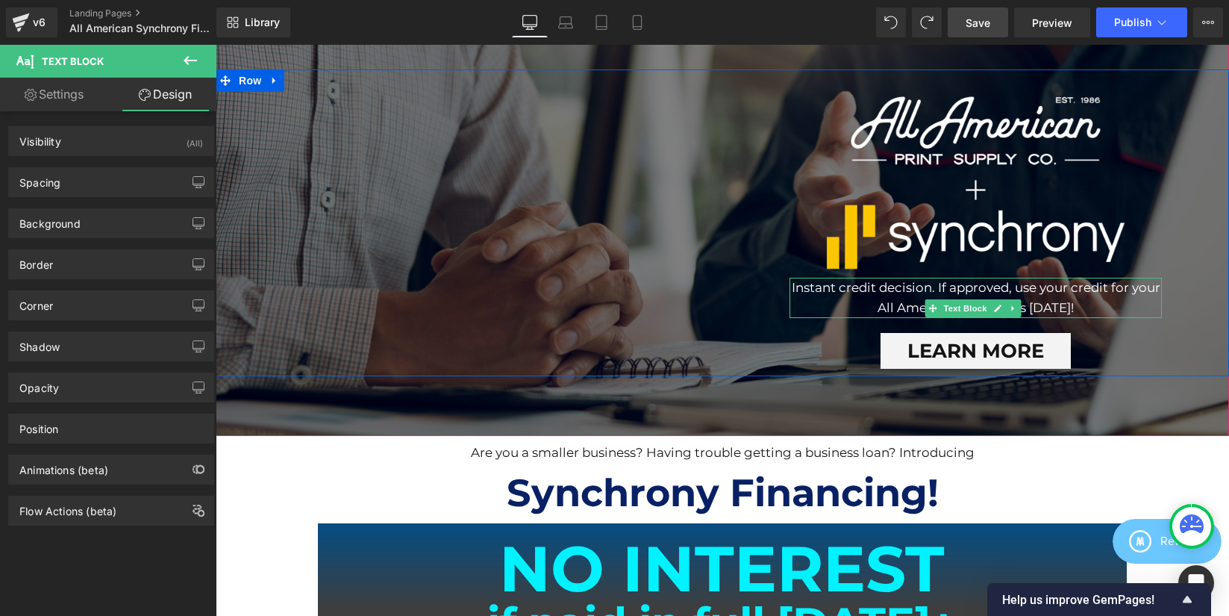
click at [879, 318] on p "All American purchases today!" at bounding box center [976, 308] width 372 height 20
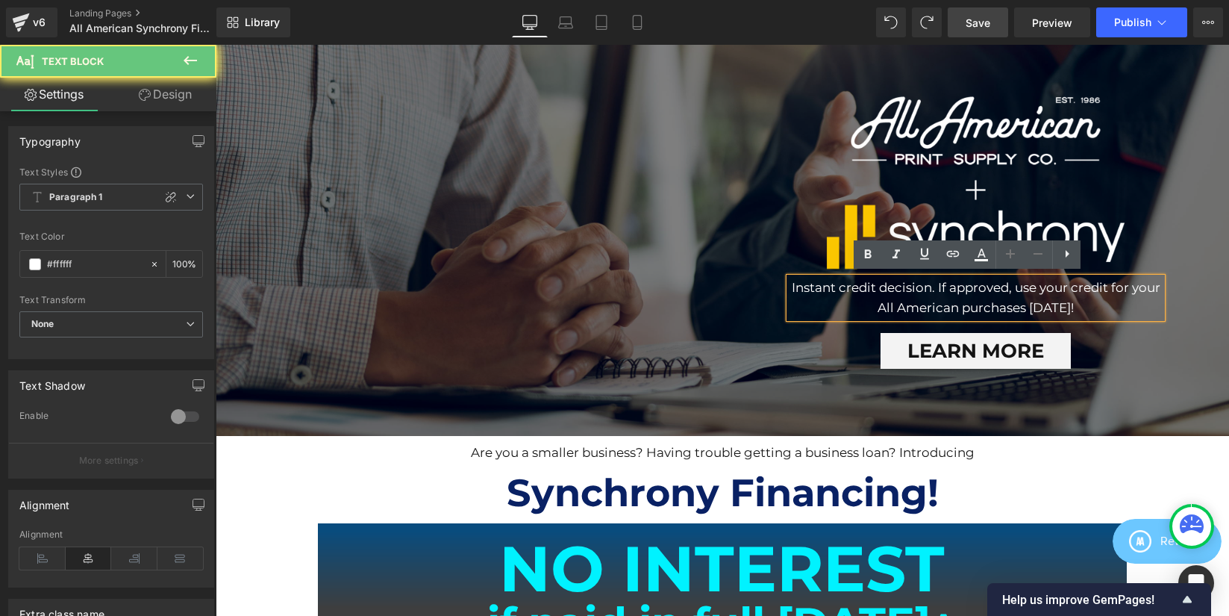
click at [871, 318] on p "All American purchases today!" at bounding box center [976, 308] width 372 height 20
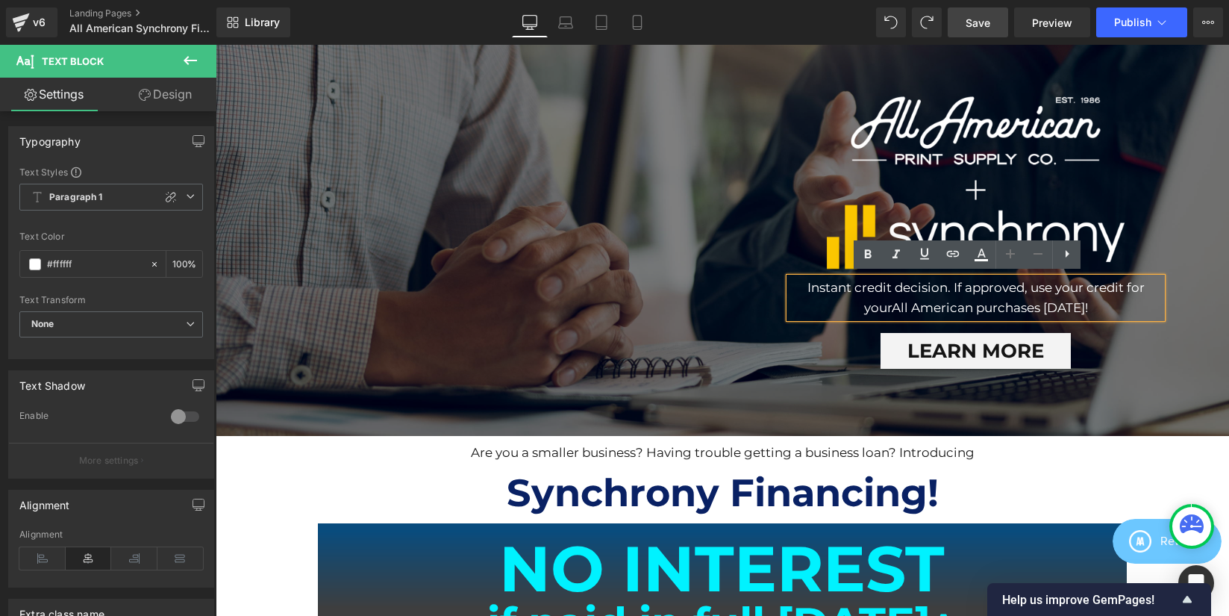
scroll to position [2477, 1002]
click at [992, 19] on link "Save" at bounding box center [978, 22] width 60 height 30
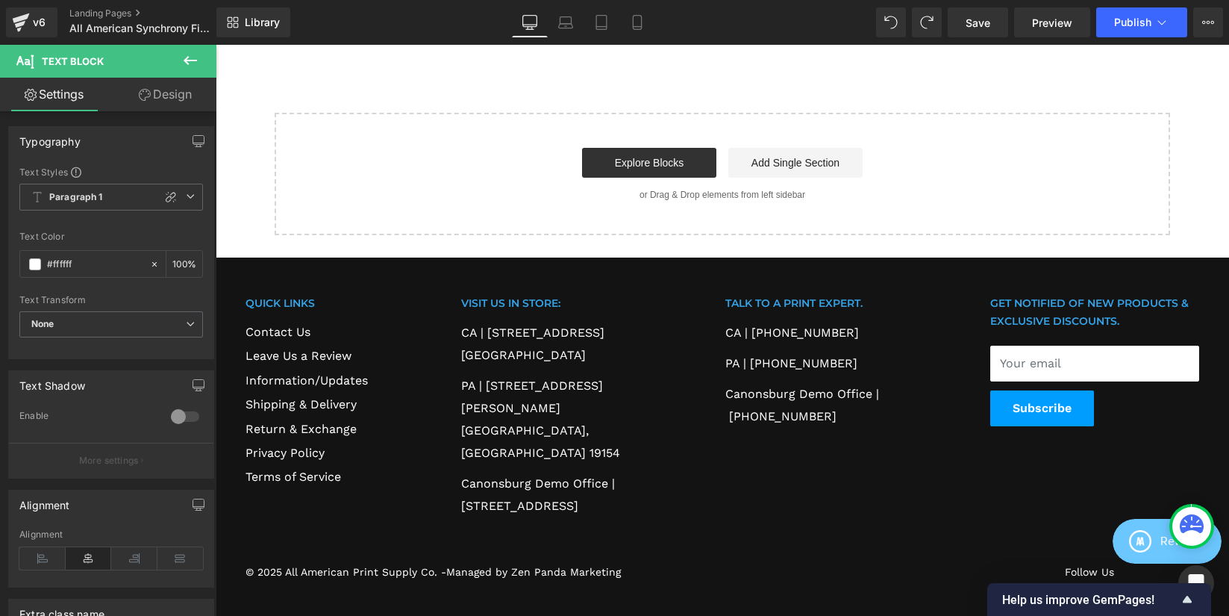
scroll to position [1906, 0]
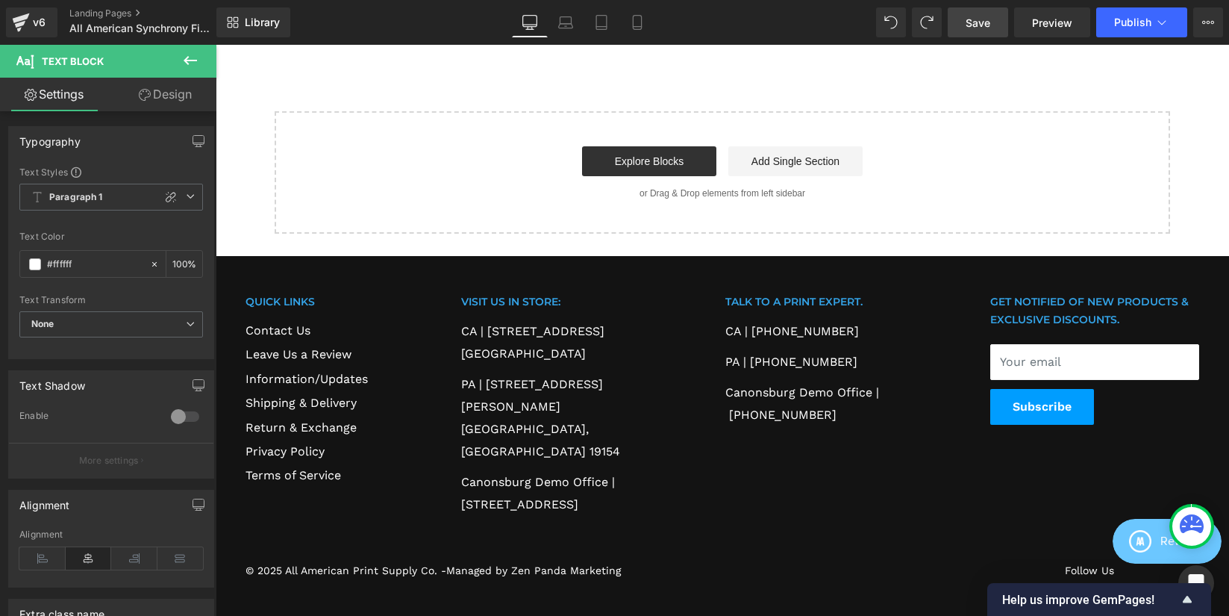
click at [987, 10] on link "Save" at bounding box center [978, 22] width 60 height 30
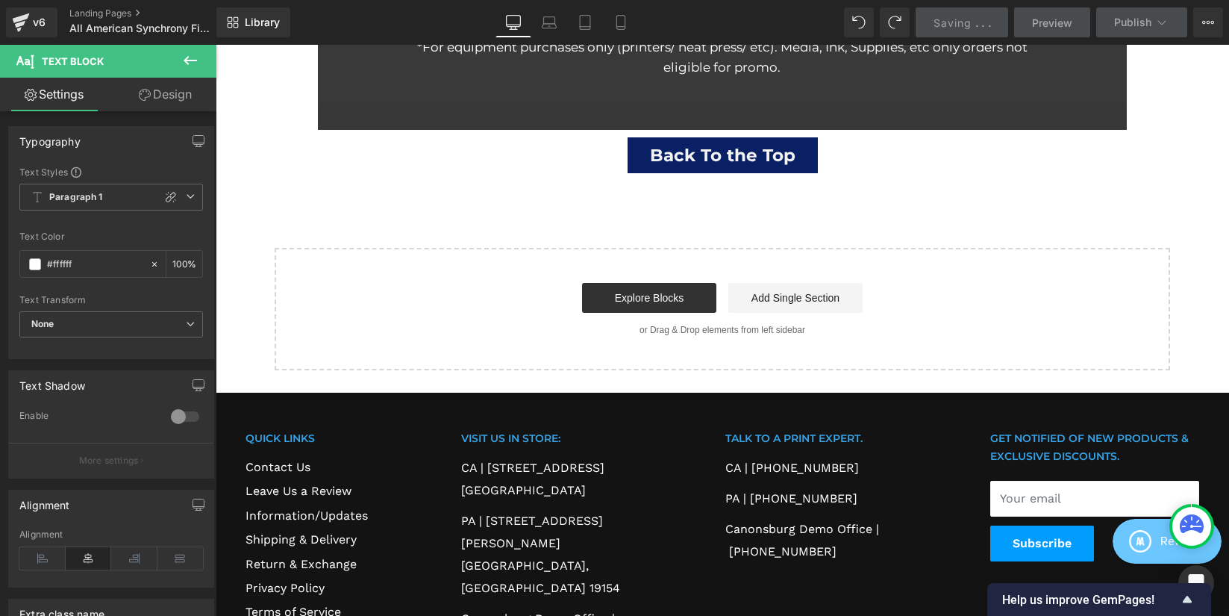
scroll to position [1067, 0]
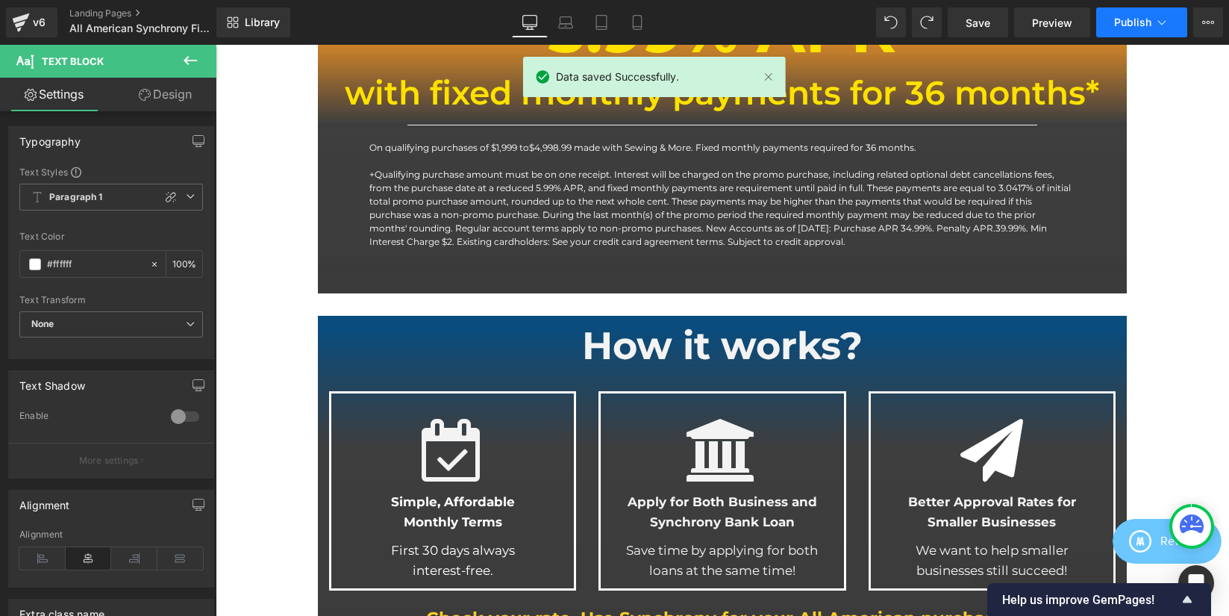
click at [1151, 23] on span "Publish" at bounding box center [1132, 22] width 37 height 12
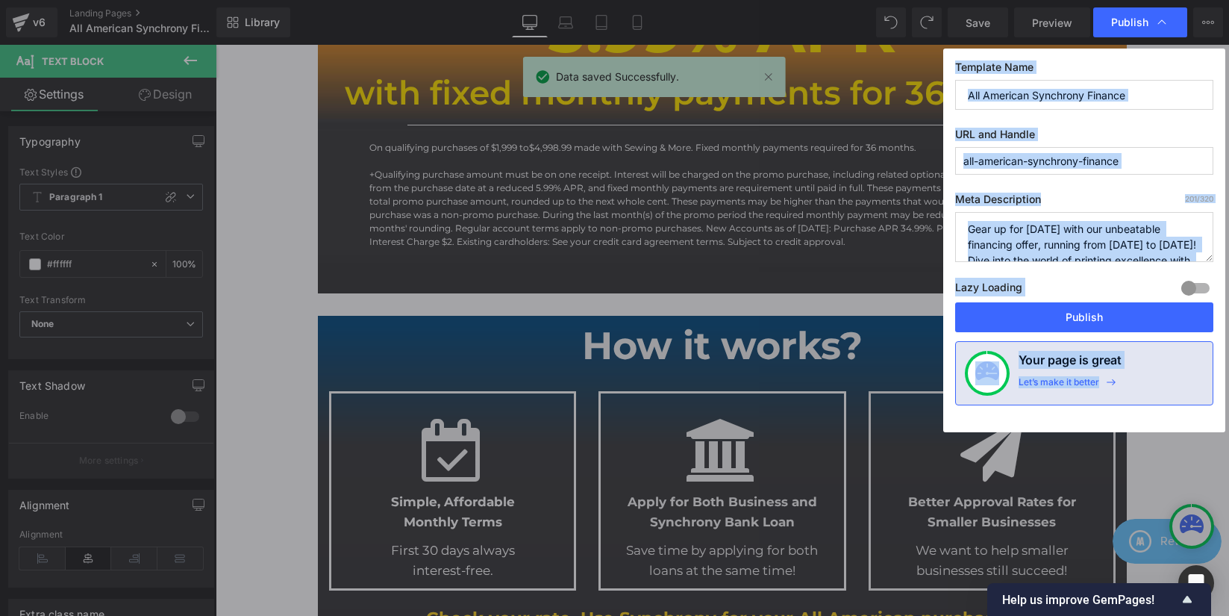
click at [1081, 155] on input "all-american-synchrony-finance" at bounding box center [1084, 161] width 258 height 28
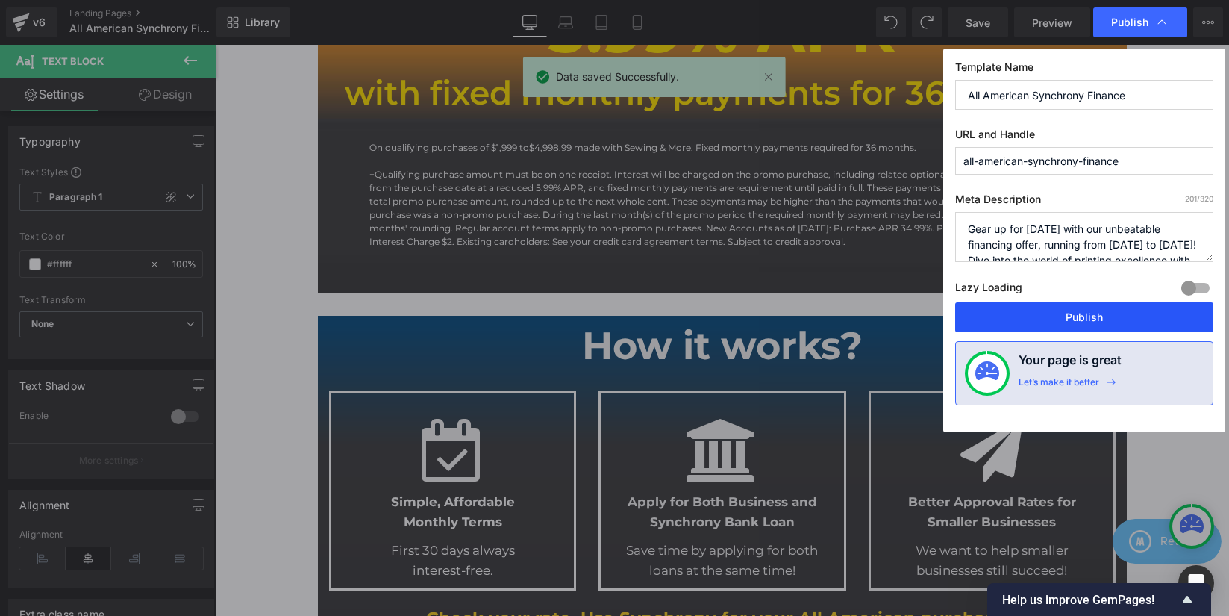
click at [1045, 313] on button "Publish" at bounding box center [1084, 317] width 258 height 30
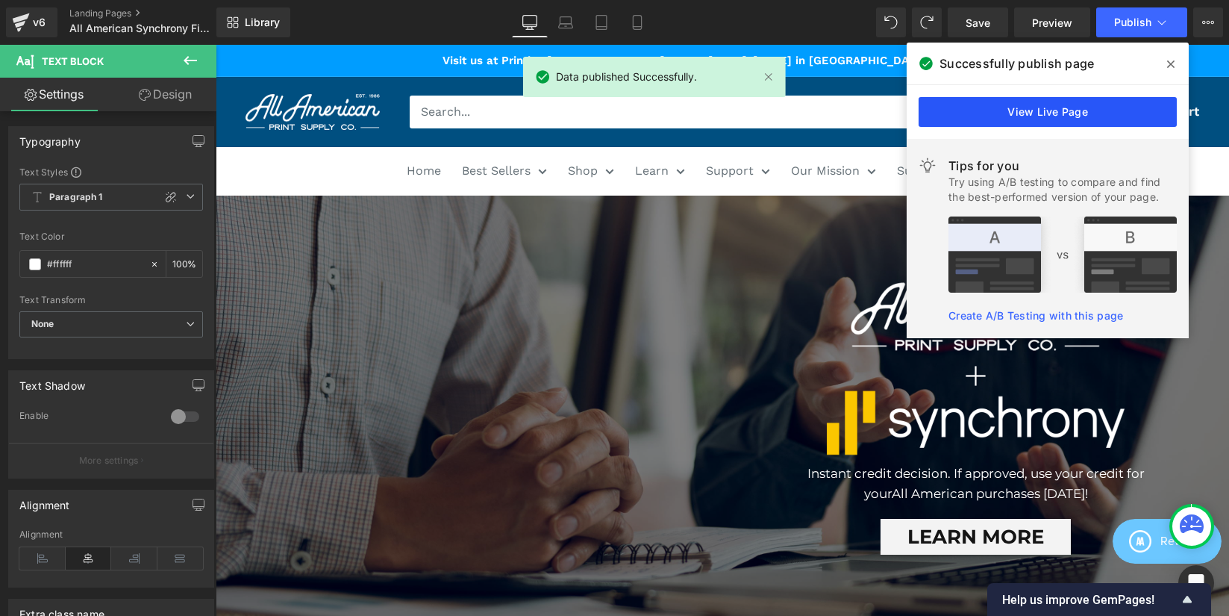
click at [1123, 119] on link "View Live Page" at bounding box center [1048, 112] width 258 height 30
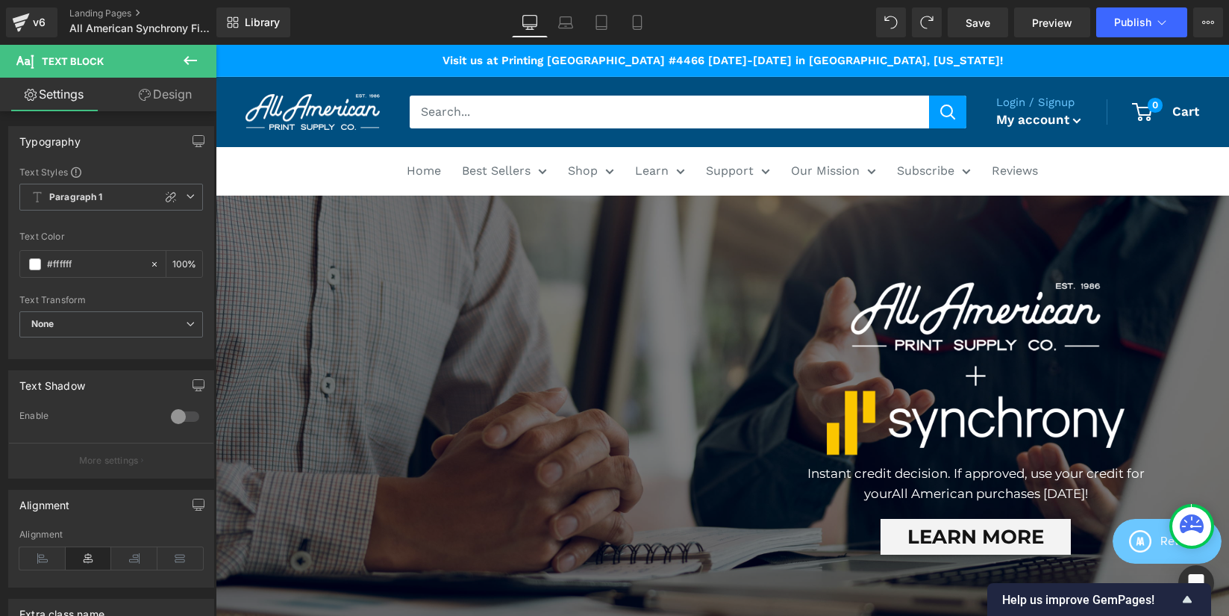
click at [286, 128] on img at bounding box center [313, 112] width 134 height 37
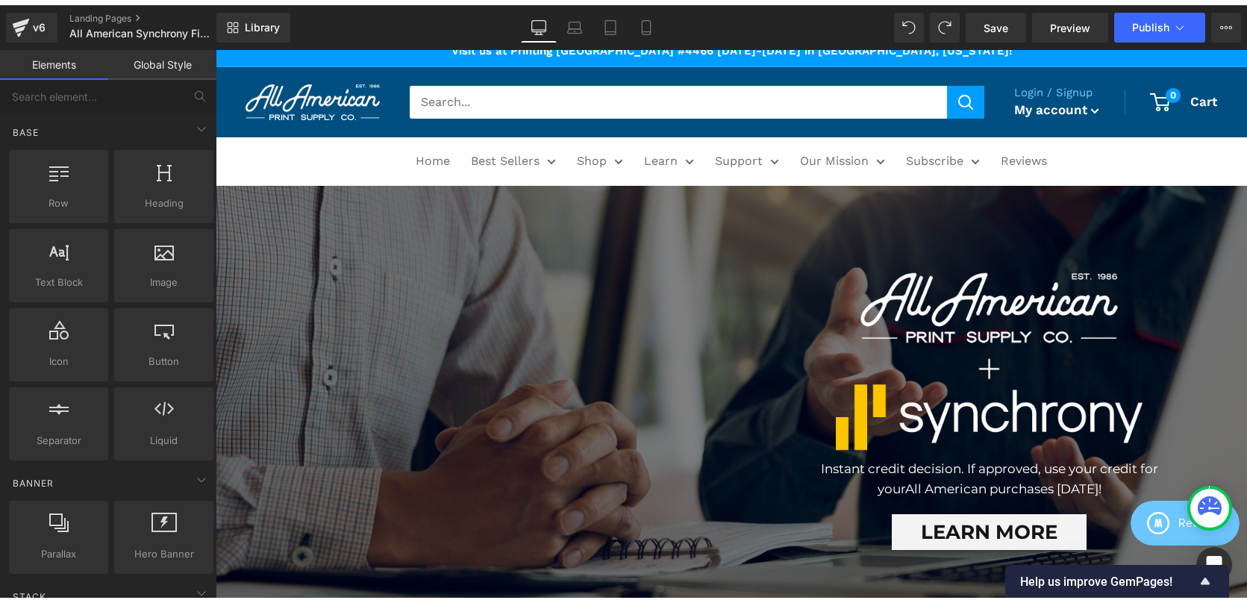
scroll to position [2482, 1020]
